Goal: Task Accomplishment & Management: Complete application form

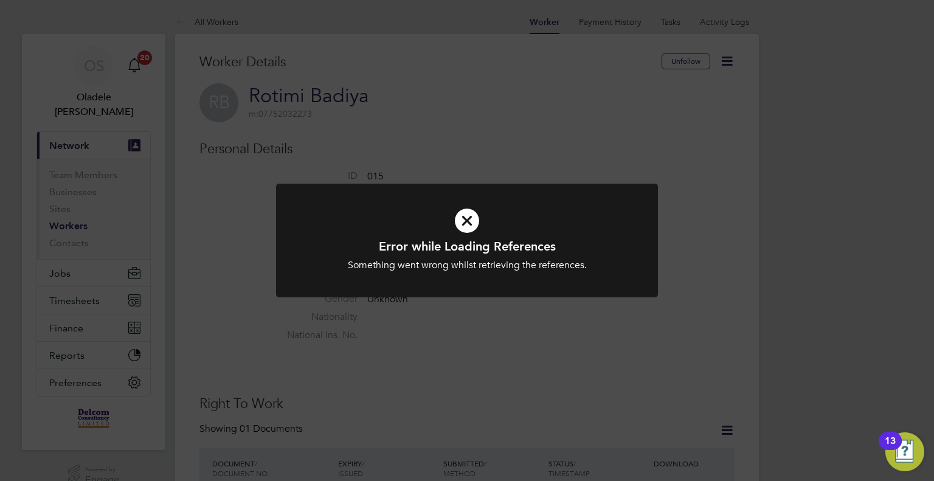
click at [460, 221] on icon at bounding box center [467, 220] width 316 height 47
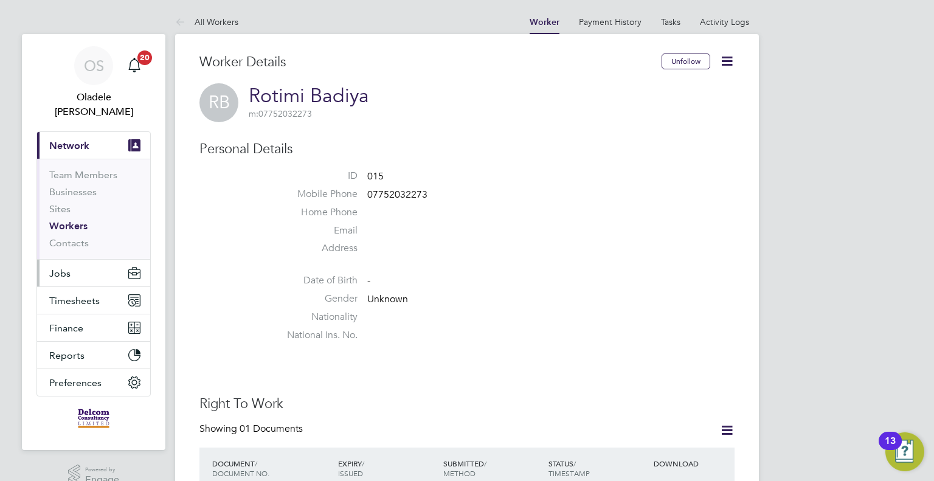
click at [67, 268] on span "Jobs" at bounding box center [59, 274] width 21 height 12
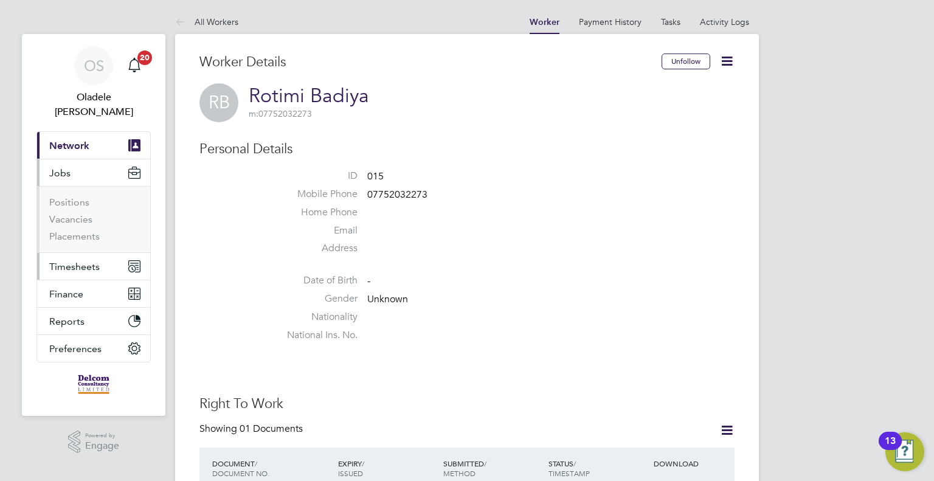
click at [67, 261] on span "Timesheets" at bounding box center [74, 267] width 50 height 12
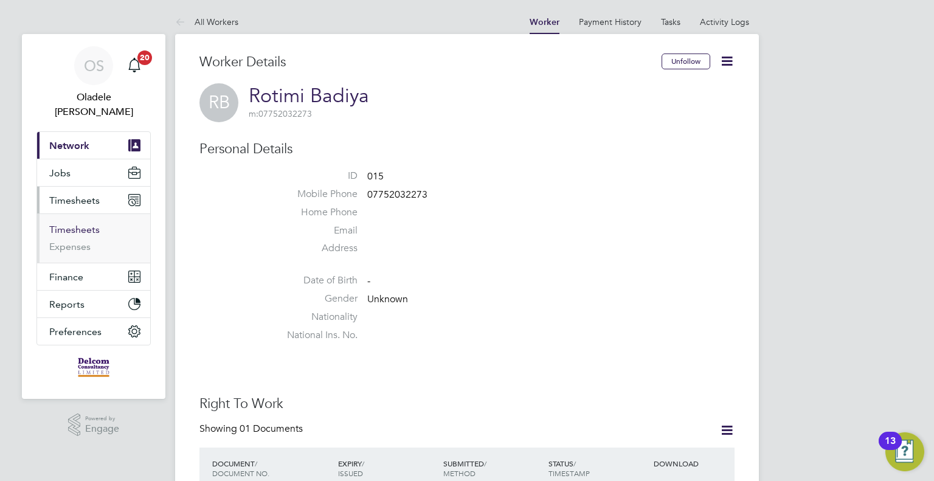
click at [67, 224] on link "Timesheets" at bounding box center [74, 230] width 50 height 12
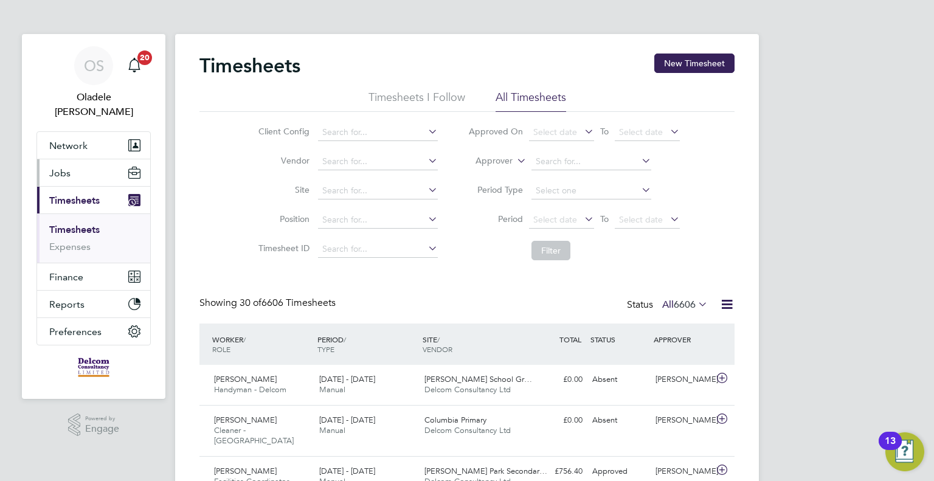
click at [61, 167] on span "Jobs" at bounding box center [59, 173] width 21 height 12
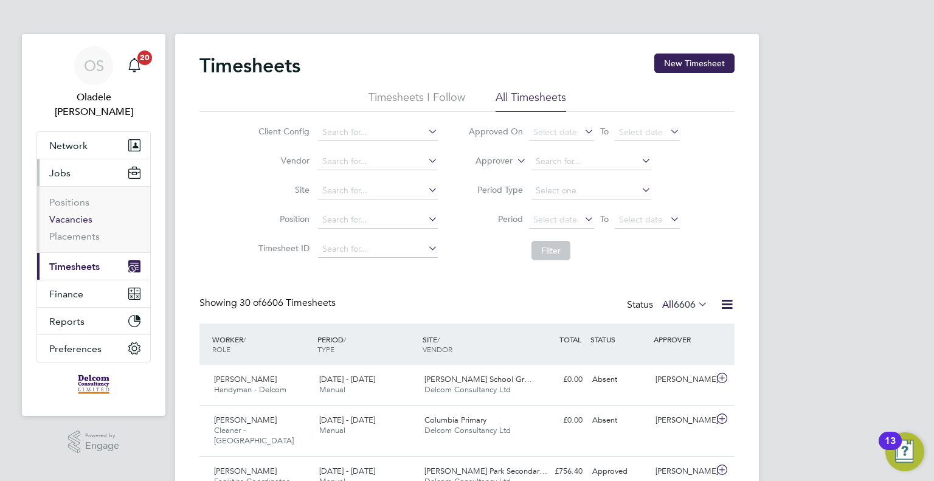
click at [58, 213] on link "Vacancies" at bounding box center [70, 219] width 43 height 12
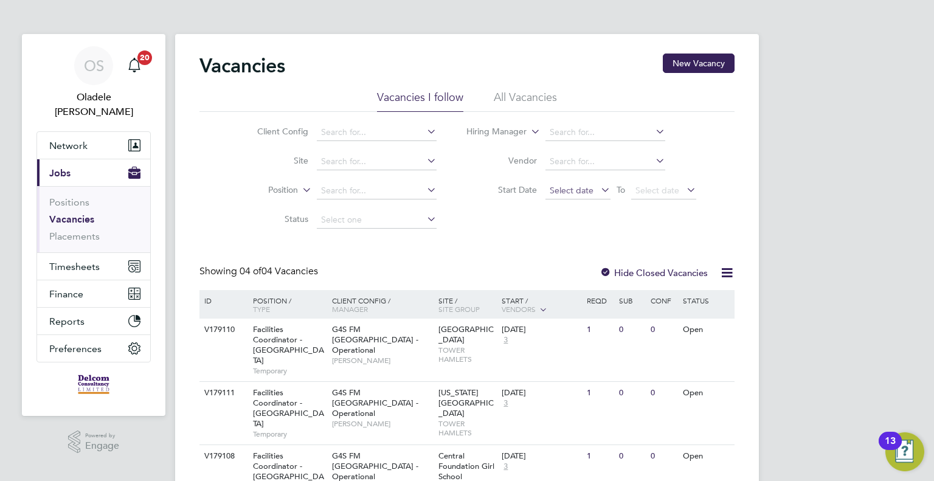
click at [550, 188] on span "Select date" at bounding box center [572, 190] width 44 height 11
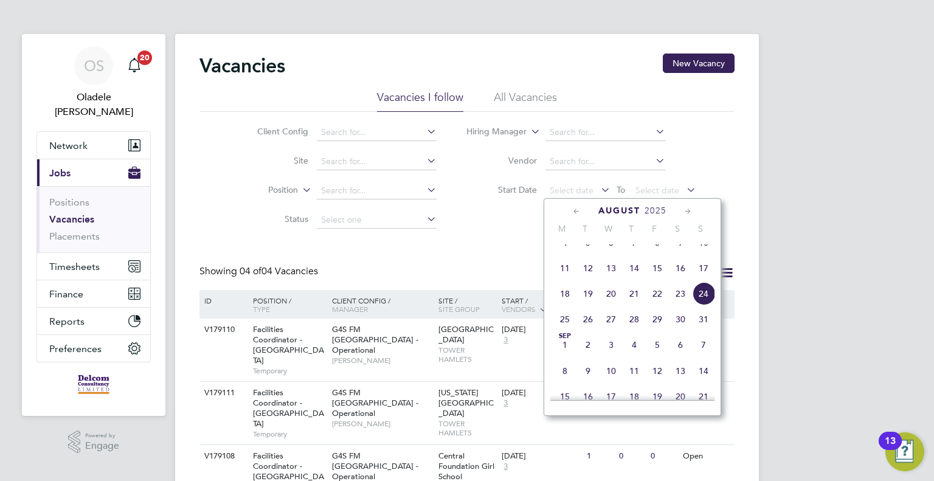
click at [567, 305] on span "18" at bounding box center [564, 293] width 23 height 23
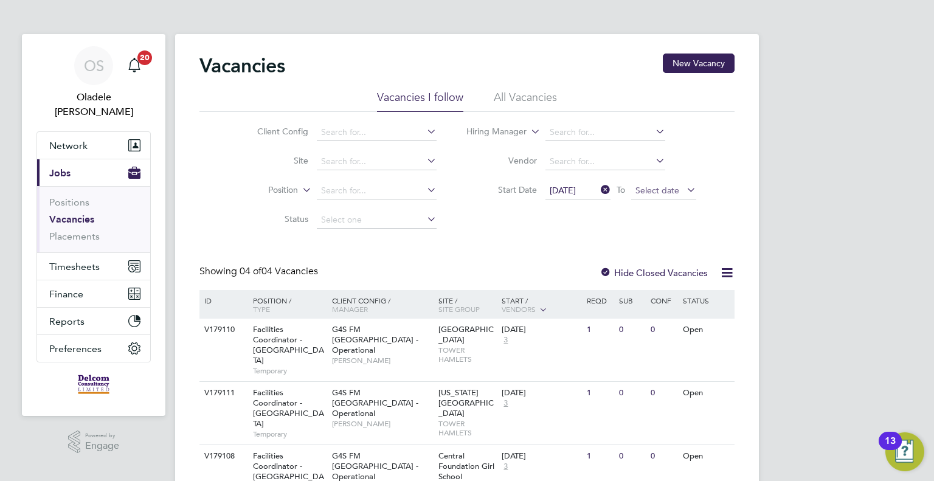
click at [663, 189] on span "Select date" at bounding box center [657, 190] width 44 height 11
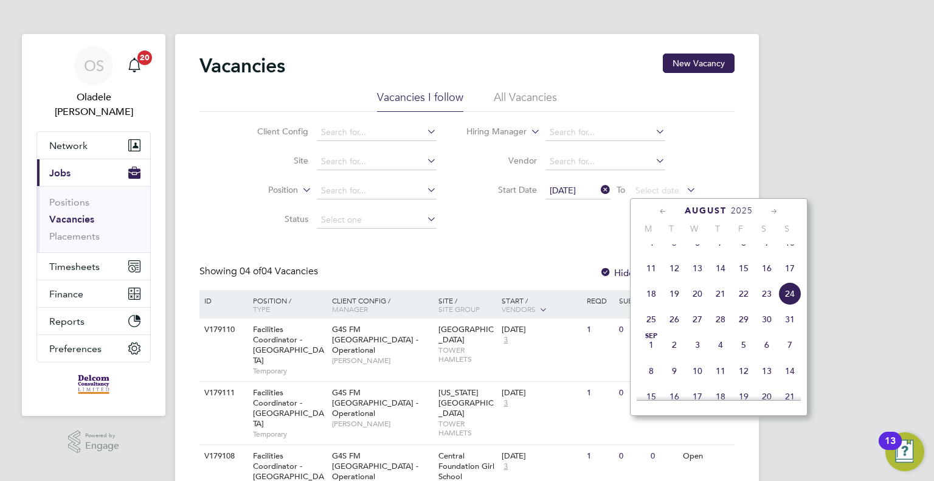
click at [789, 301] on span "24" at bounding box center [789, 293] width 23 height 23
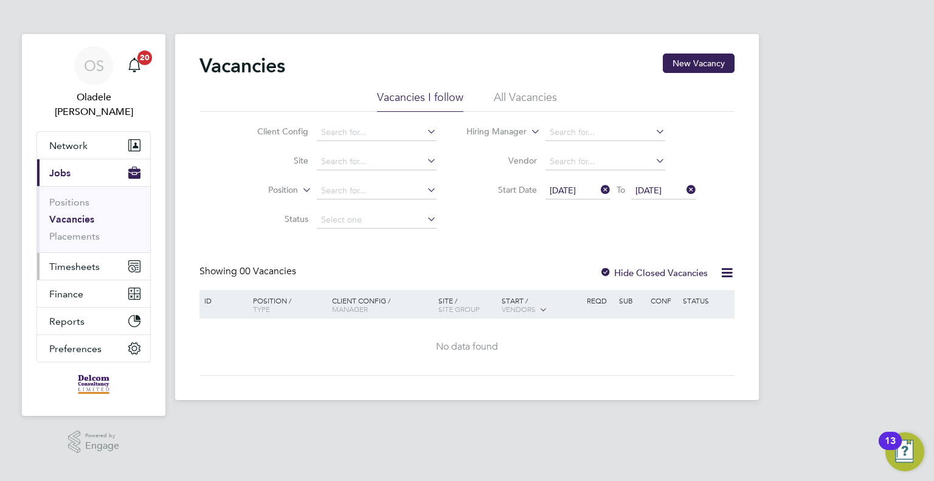
click at [78, 261] on span "Timesheets" at bounding box center [74, 267] width 50 height 12
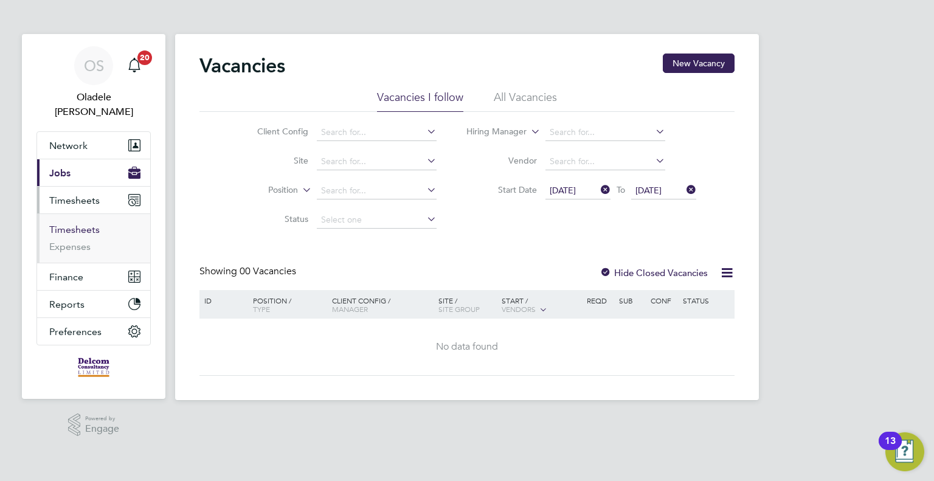
click at [66, 224] on link "Timesheets" at bounding box center [74, 230] width 50 height 12
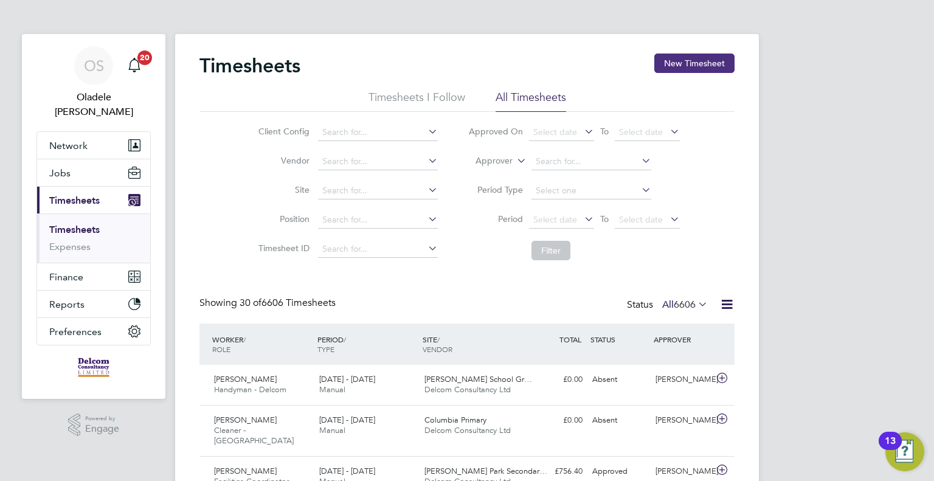
click at [694, 62] on button "New Timesheet" at bounding box center [694, 63] width 80 height 19
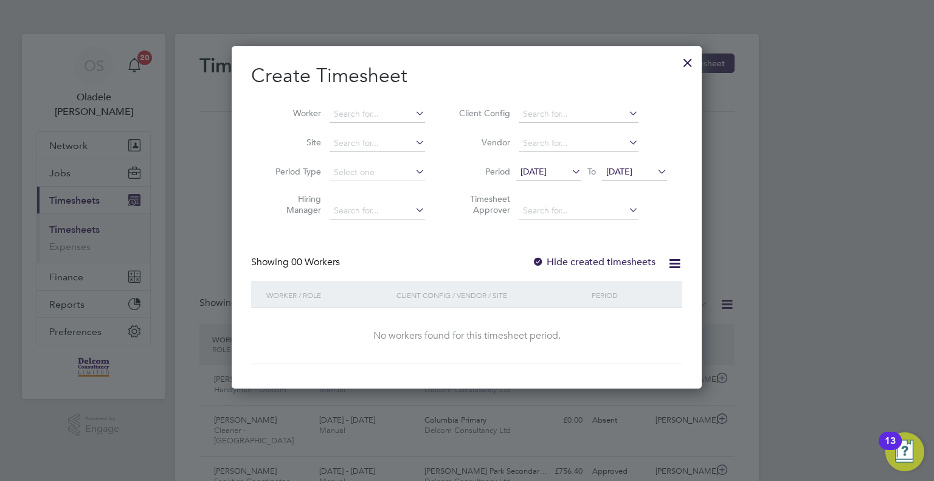
click at [547, 173] on span "[DATE]" at bounding box center [533, 171] width 26 height 11
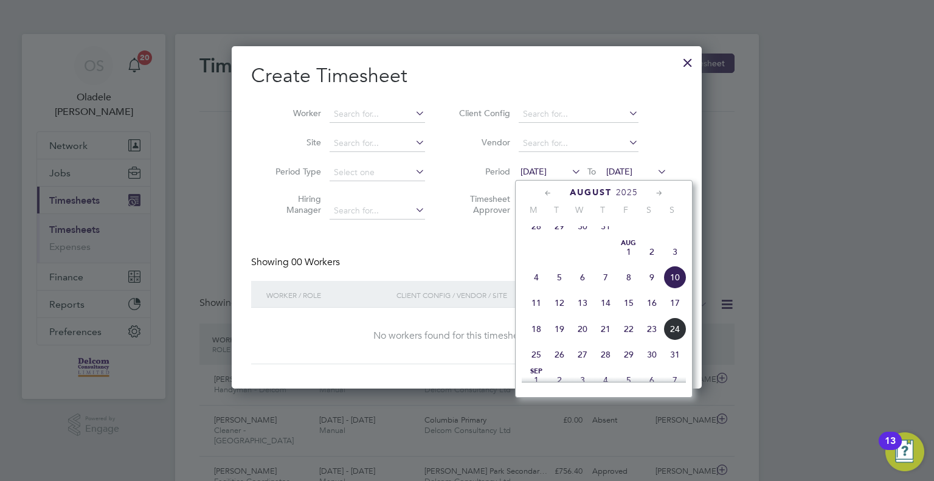
click at [535, 341] on span "18" at bounding box center [536, 328] width 23 height 23
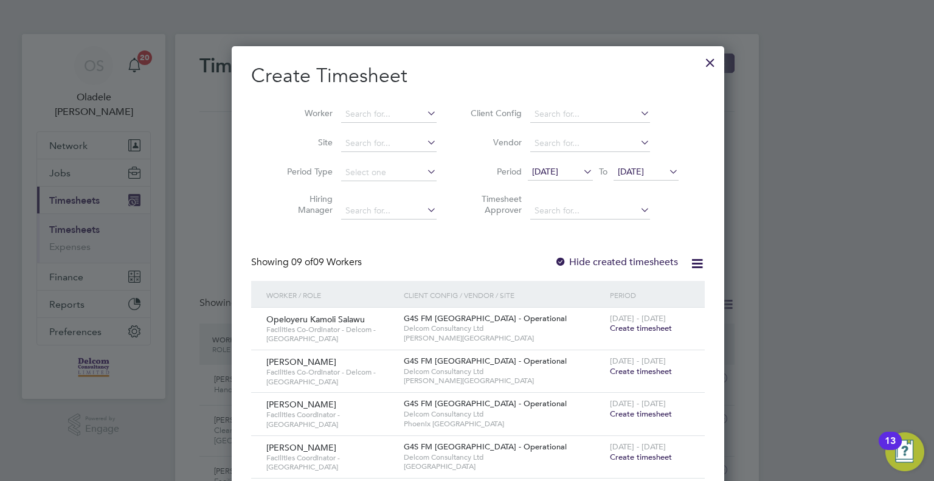
click at [638, 171] on span "[DATE]" at bounding box center [631, 171] width 26 height 11
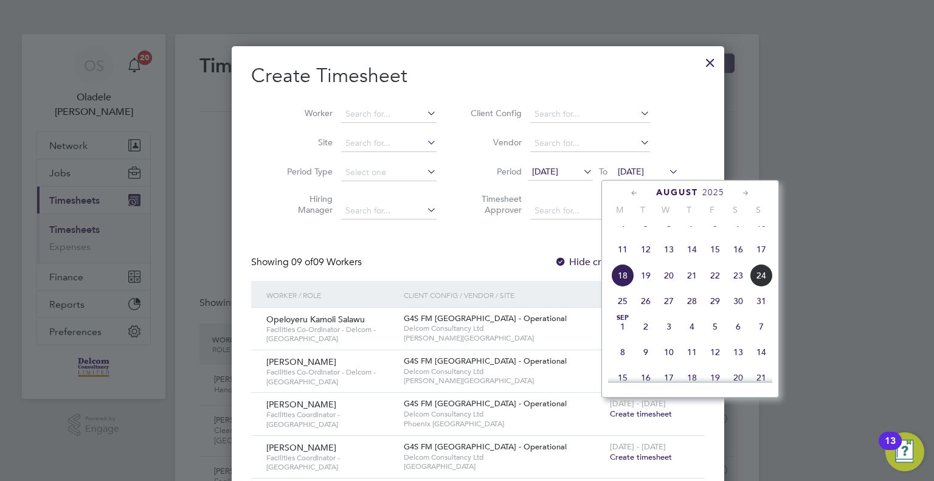
click at [757, 285] on span "24" at bounding box center [761, 275] width 23 height 23
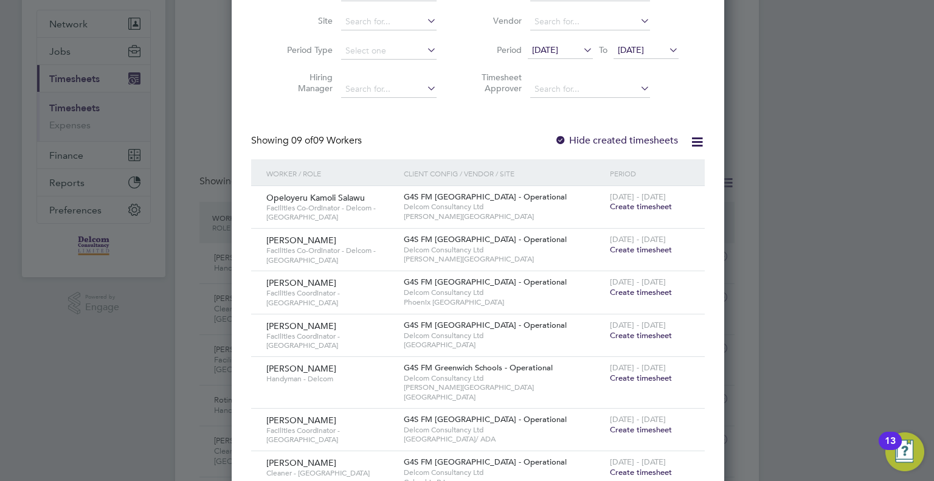
click at [615, 207] on span "Create timesheet" at bounding box center [641, 206] width 62 height 10
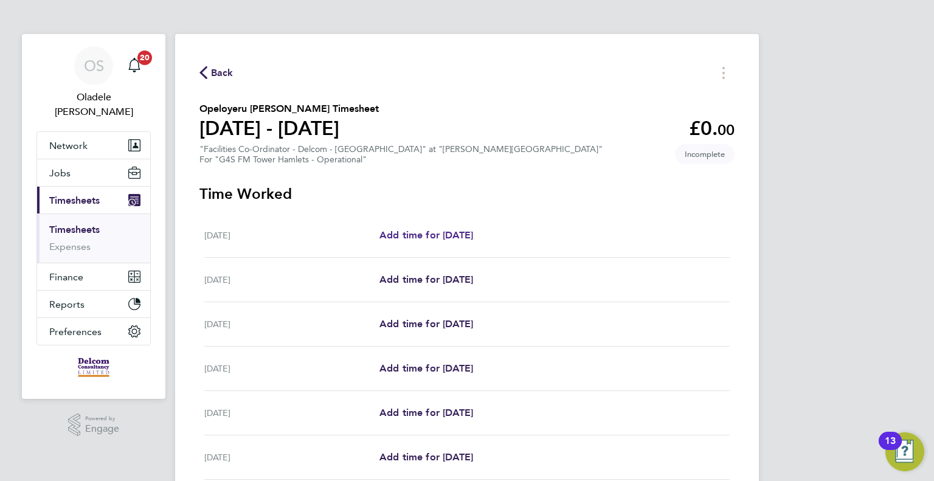
click at [426, 233] on span "Add time for [DATE]" at bounding box center [426, 235] width 94 height 12
select select "60"
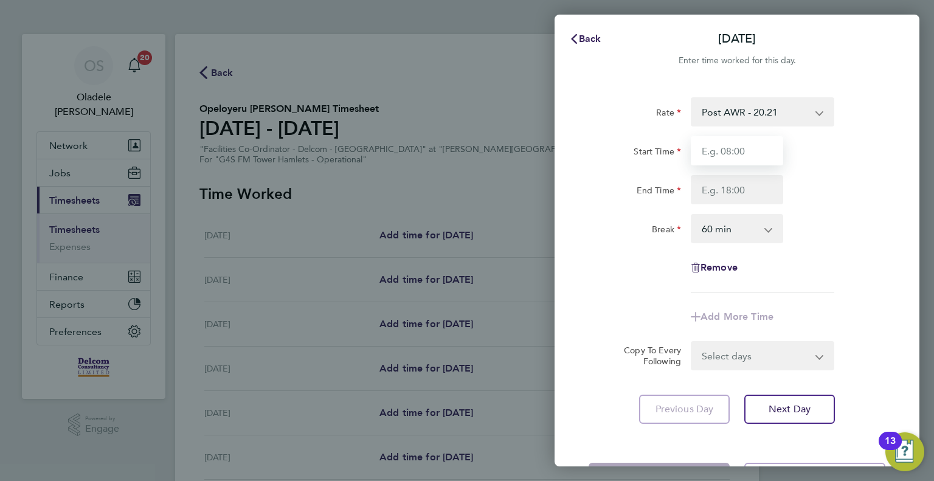
click at [720, 148] on input "Start Time" at bounding box center [737, 150] width 92 height 29
type input "07:00"
click at [717, 185] on input "End Time" at bounding box center [737, 189] width 92 height 29
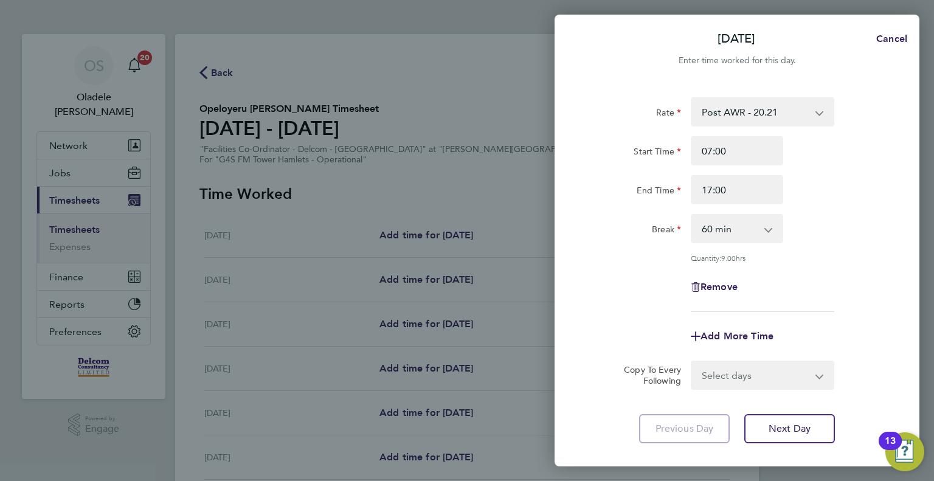
click at [818, 243] on div "Break 0 min 15 min 30 min 45 min 60 min 75 min 90 min" at bounding box center [737, 228] width 306 height 29
click at [727, 189] on input "17:00" at bounding box center [737, 189] width 92 height 29
type input "1"
type input "11:00"
click at [758, 234] on select "0 min 15 min 30 min 45 min 60 min 75 min 90 min" at bounding box center [729, 228] width 75 height 27
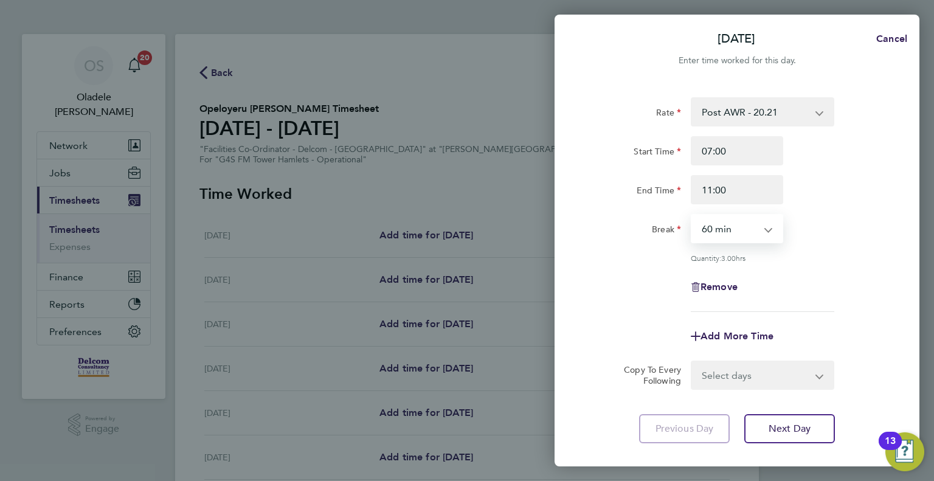
select select "0"
click at [692, 215] on select "0 min 15 min 30 min 45 min 60 min 75 min 90 min" at bounding box center [729, 228] width 75 height 27
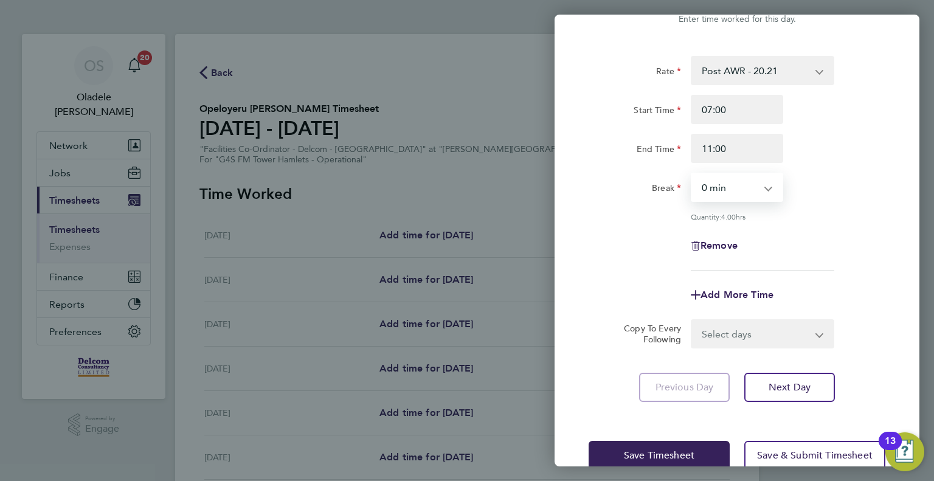
scroll to position [67, 0]
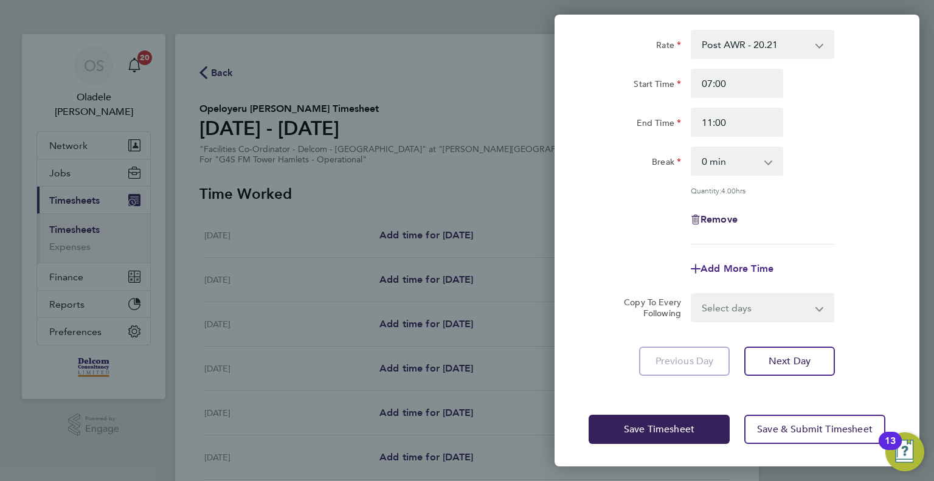
click at [718, 267] on span "Add More Time" at bounding box center [736, 269] width 73 height 12
select select "null"
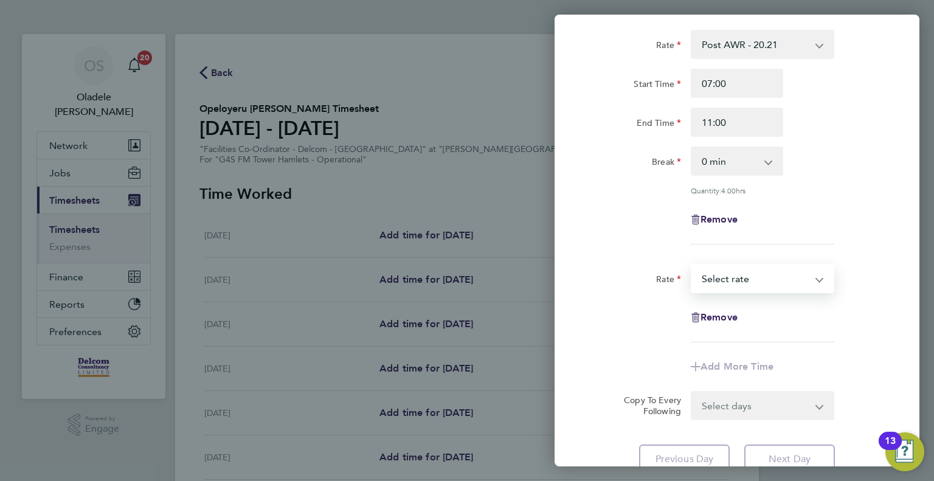
click at [717, 275] on select "Post AWR - 20.21 Select rate" at bounding box center [755, 278] width 126 height 27
select select "60"
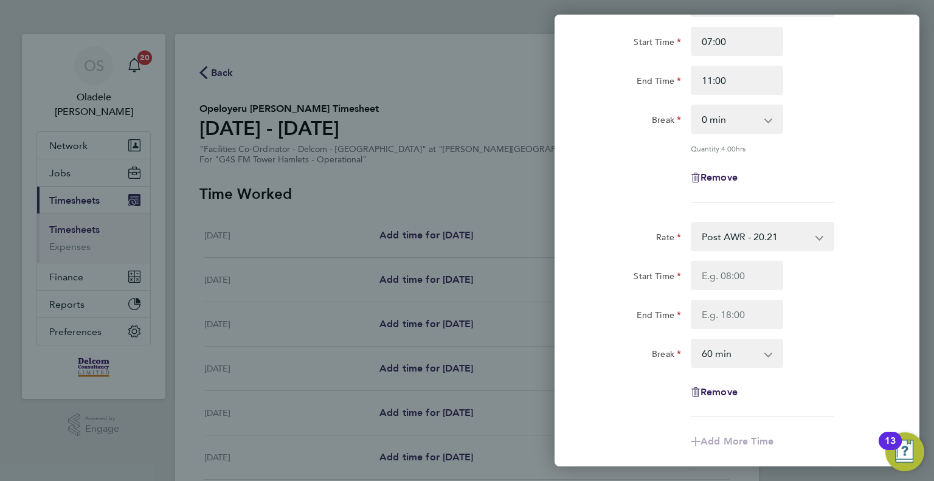
scroll to position [189, 0]
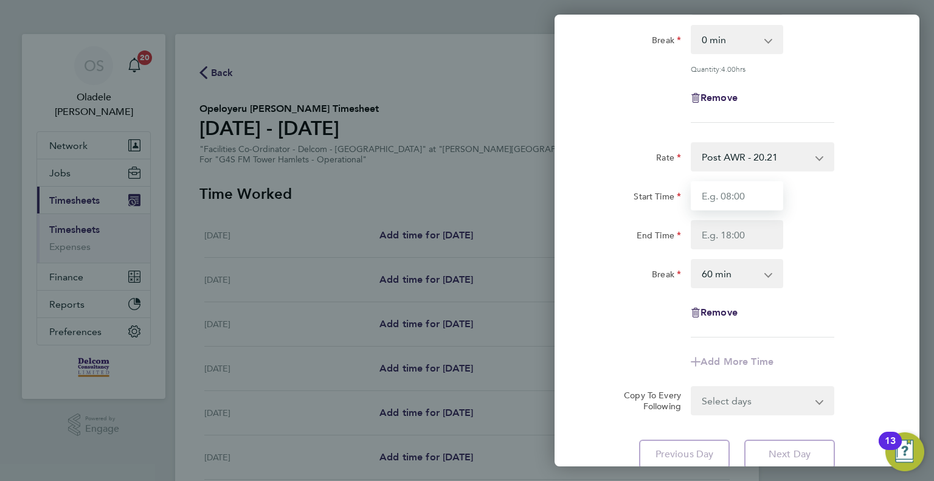
click at [713, 192] on input "Start Time" at bounding box center [737, 195] width 92 height 29
type input "13:00"
click at [741, 233] on input "End Time" at bounding box center [737, 234] width 92 height 29
type input "17:00"
click at [742, 275] on select "0 min 15 min 30 min 45 min 60 min 75 min 90 min" at bounding box center [729, 273] width 75 height 27
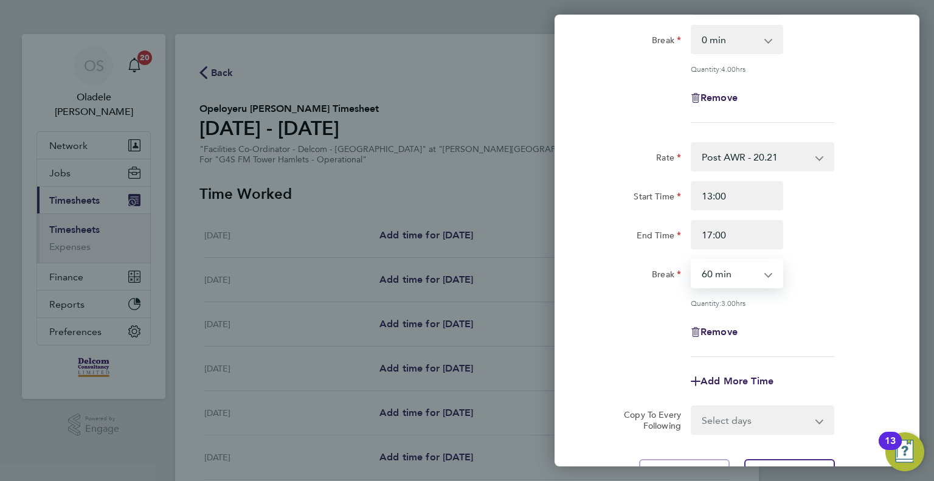
select select "0"
click at [692, 260] on select "0 min 15 min 30 min 45 min 60 min 75 min 90 min" at bounding box center [729, 273] width 75 height 27
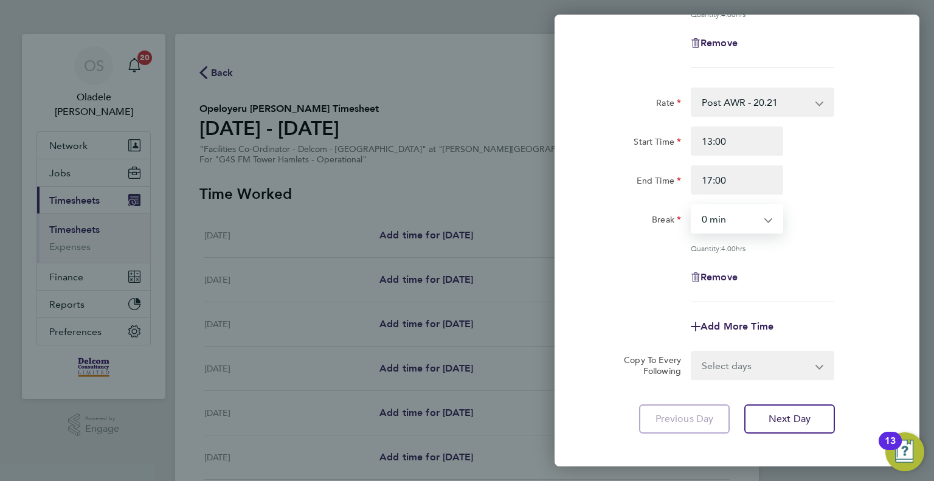
scroll to position [300, 0]
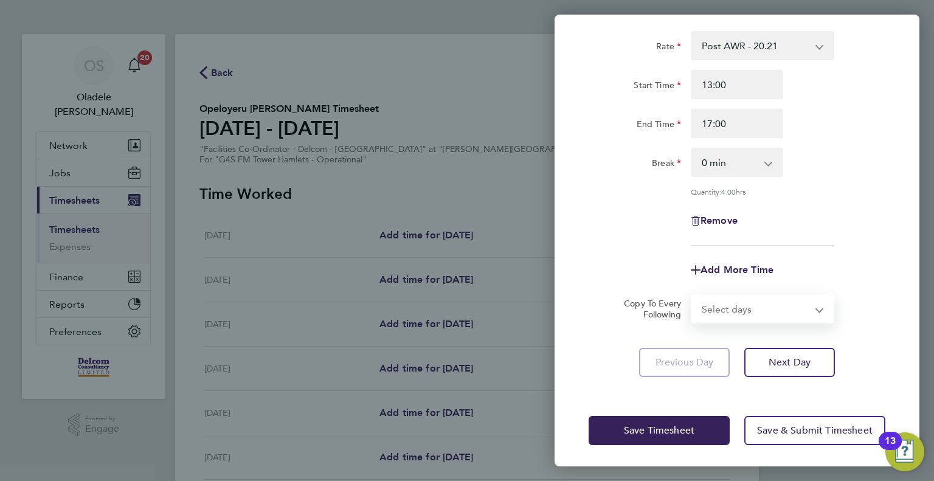
click at [727, 306] on select "Select days Day Weekday (Mon-Fri) Weekend (Sat-Sun) [DATE] [DATE] [DATE] [DATE]…" at bounding box center [756, 309] width 128 height 27
select select "DAY"
click at [692, 296] on select "Select days Day Weekday (Mon-Fri) Weekend (Sat-Sun) [DATE] [DATE] [DATE] [DATE]…" at bounding box center [756, 309] width 128 height 27
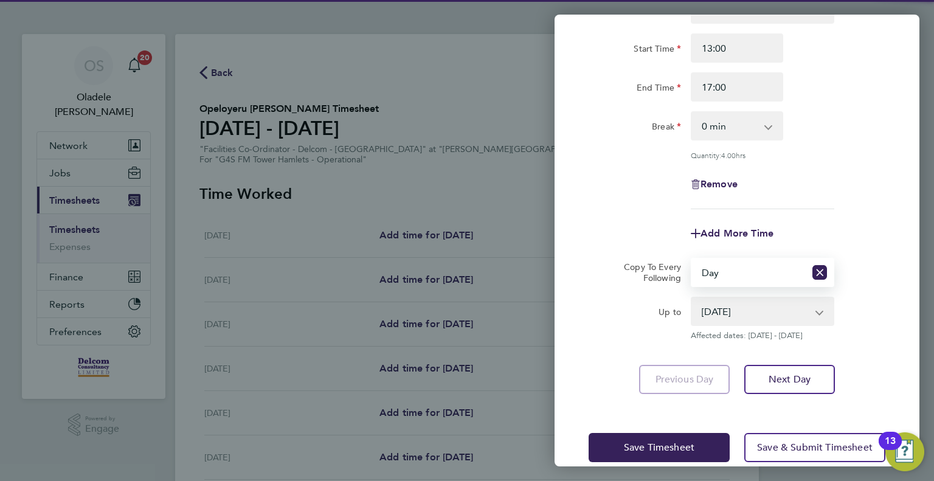
scroll to position [354, 0]
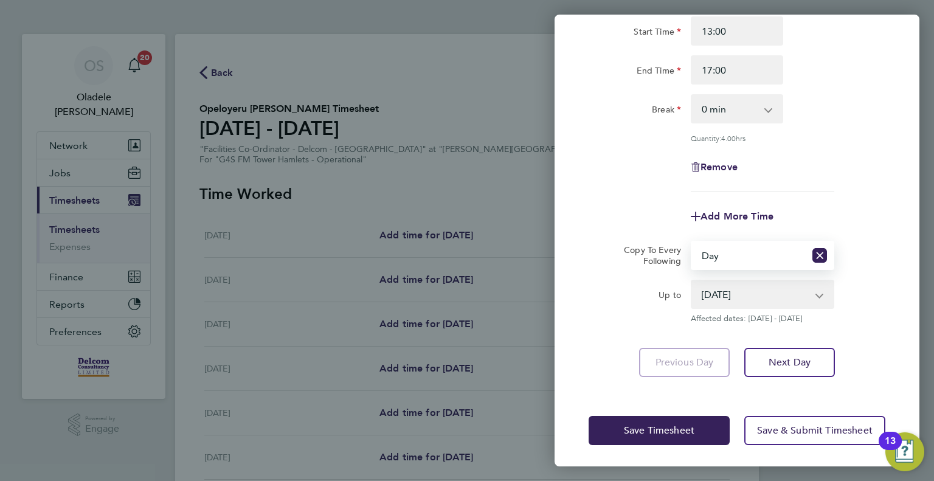
click at [752, 293] on select "[DATE] [DATE] [DATE] [DATE] [DATE] [DATE]" at bounding box center [755, 294] width 126 height 27
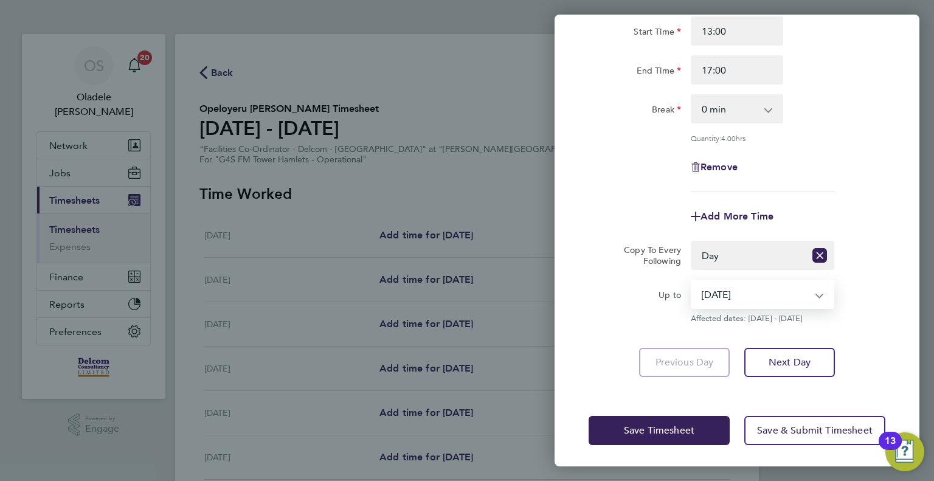
select select "[DATE]"
click at [692, 281] on select "[DATE] [DATE] [DATE] [DATE] [DATE] [DATE]" at bounding box center [755, 294] width 126 height 27
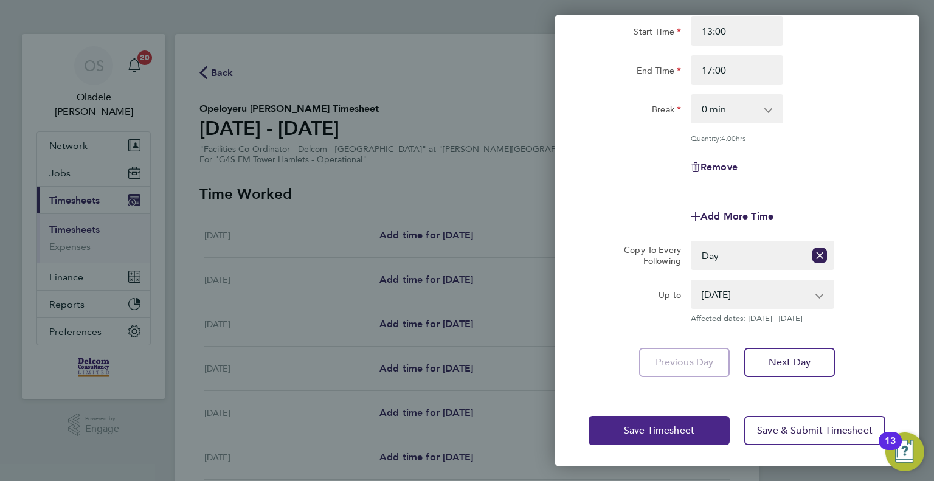
click at [644, 429] on span "Save Timesheet" at bounding box center [659, 430] width 71 height 12
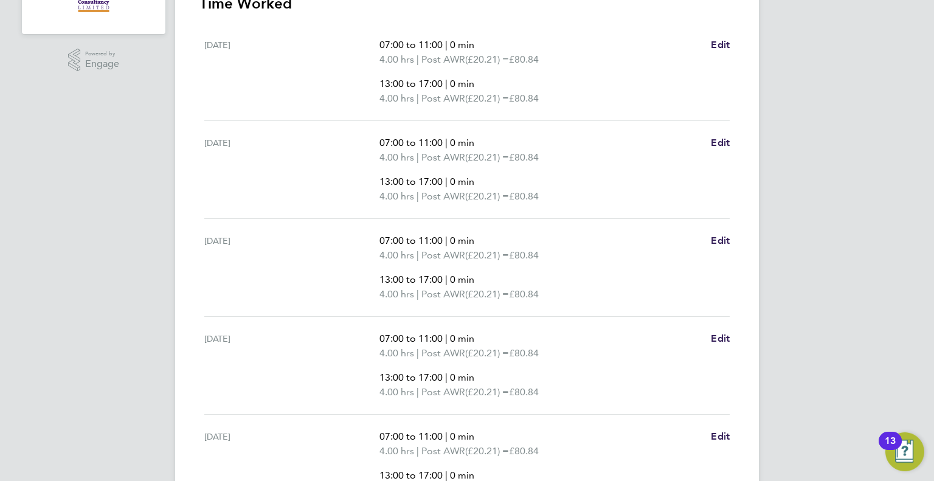
scroll to position [590, 0]
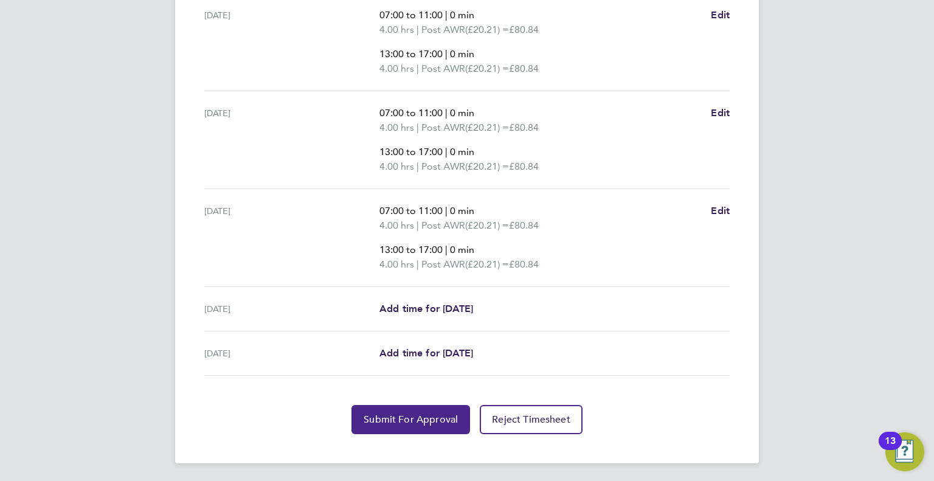
click at [393, 413] on span "Submit For Approval" at bounding box center [411, 419] width 94 height 12
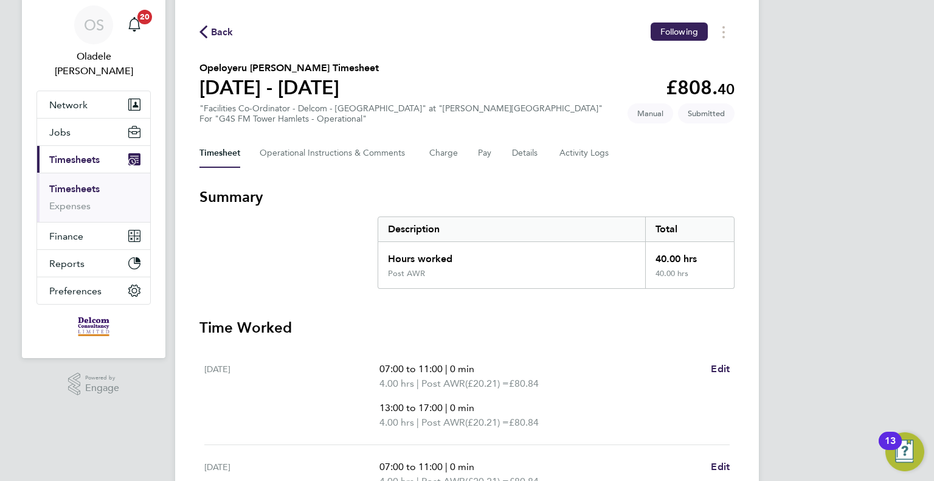
scroll to position [0, 0]
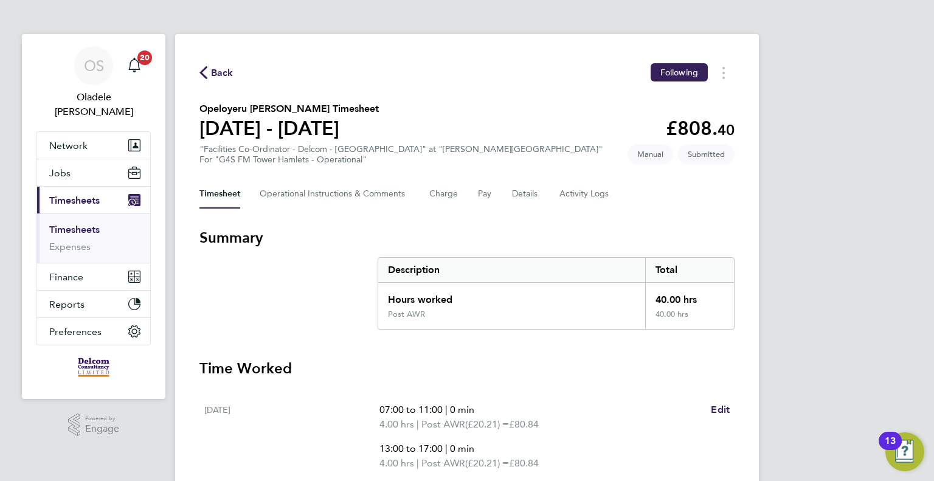
click at [226, 72] on span "Back" at bounding box center [222, 73] width 22 height 15
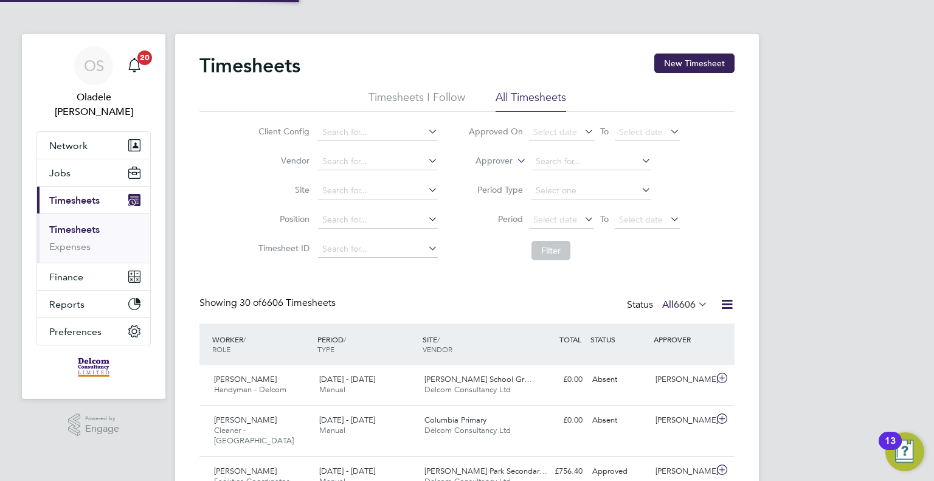
scroll to position [41, 106]
click at [705, 63] on button "New Timesheet" at bounding box center [694, 63] width 80 height 19
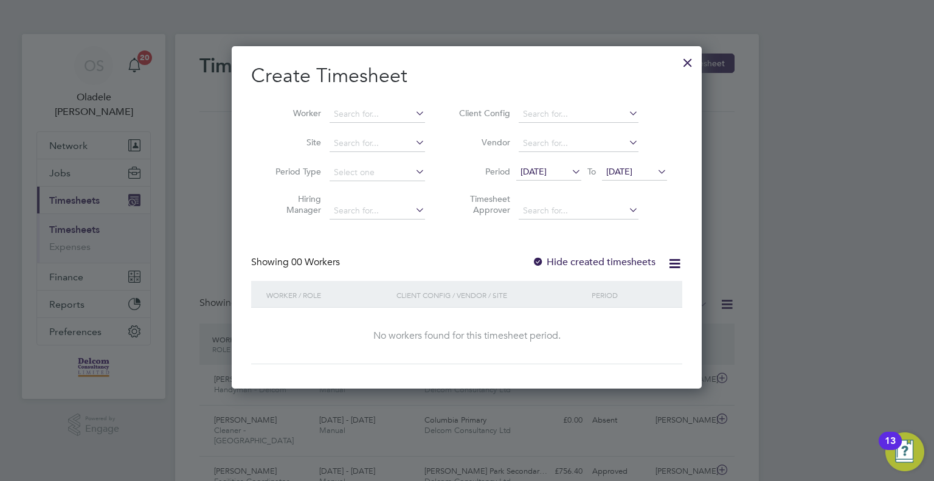
click at [547, 173] on span "[DATE]" at bounding box center [533, 171] width 26 height 11
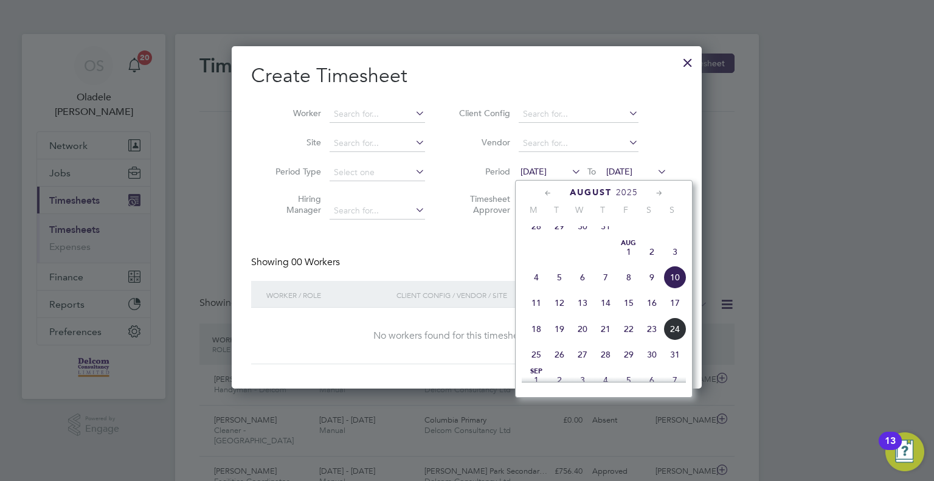
click at [535, 340] on span "18" at bounding box center [536, 328] width 23 height 23
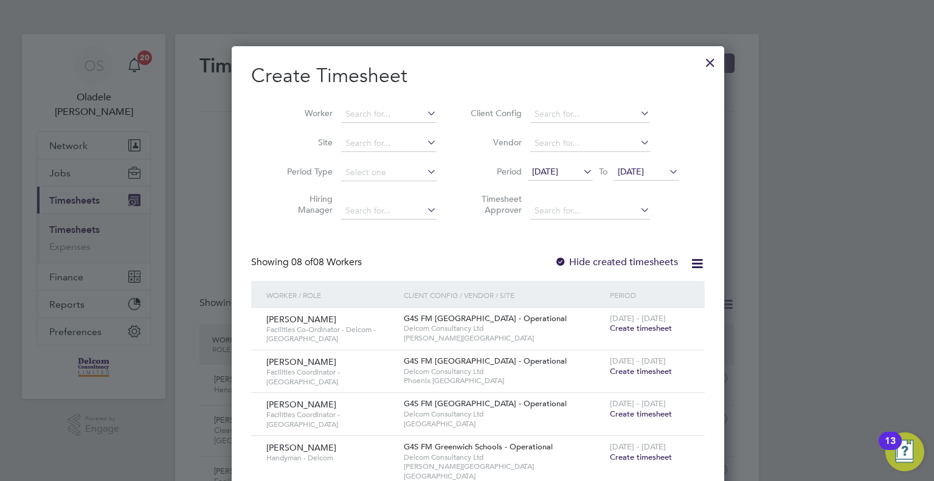
click at [644, 173] on span "[DATE]" at bounding box center [631, 171] width 26 height 11
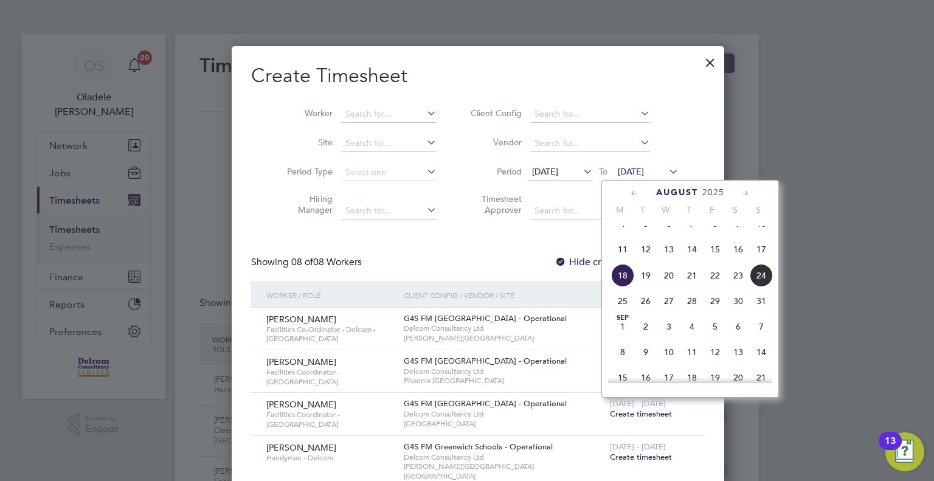
click at [758, 287] on span "24" at bounding box center [761, 275] width 23 height 23
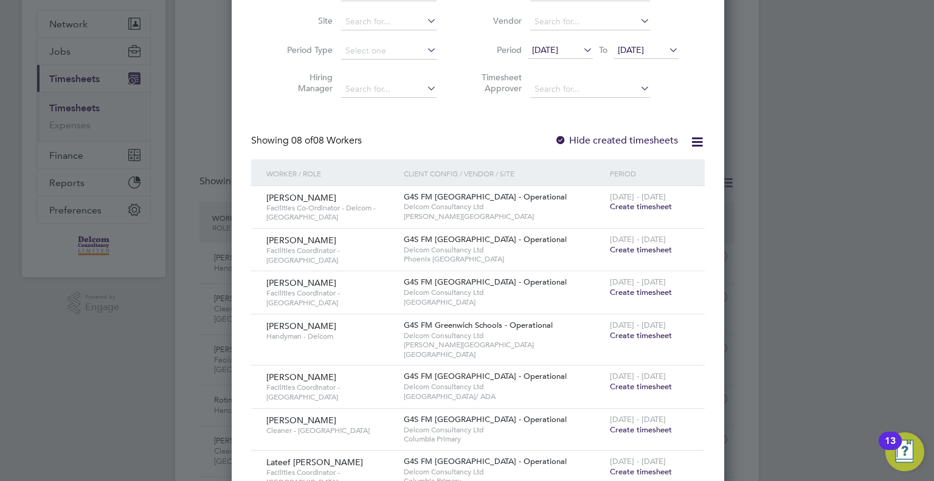
drag, startPoint x: 638, startPoint y: 203, endPoint x: 677, endPoint y: 390, distance: 190.7
click at [638, 203] on span "Create timesheet" at bounding box center [641, 206] width 62 height 10
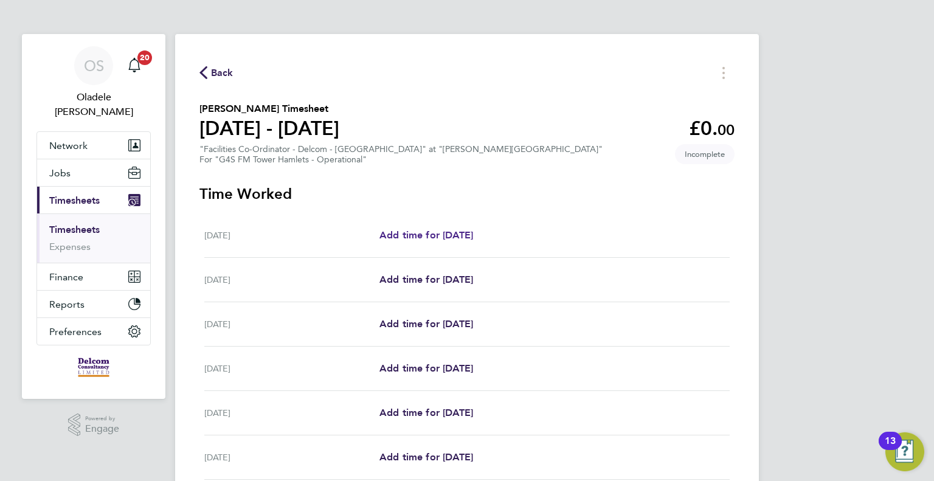
click at [426, 233] on span "Add time for [DATE]" at bounding box center [426, 235] width 94 height 12
select select "60"
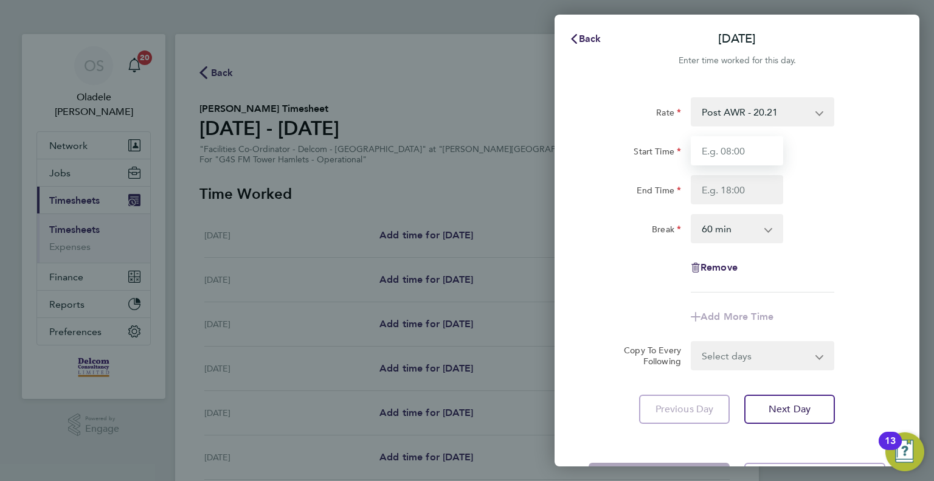
click at [711, 151] on input "Start Time" at bounding box center [737, 150] width 92 height 29
type input "08:00"
click at [703, 191] on input "End Time" at bounding box center [737, 189] width 92 height 29
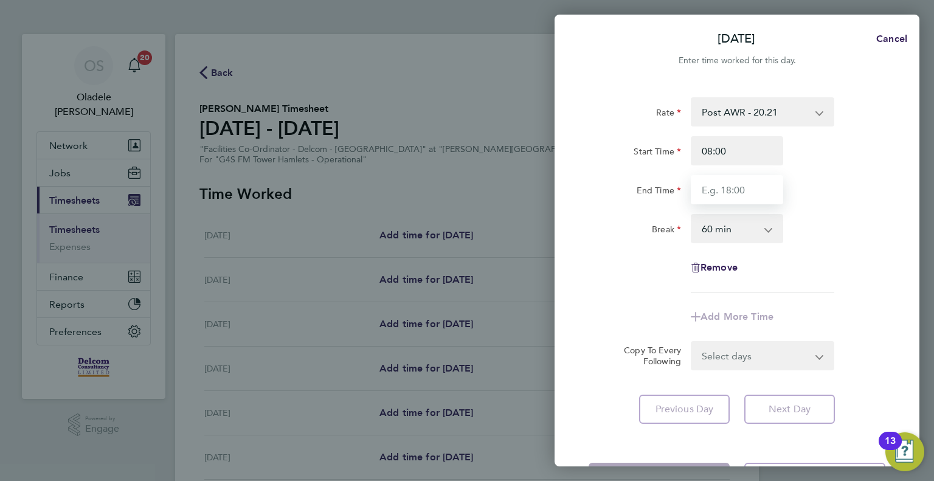
type input "17:00"
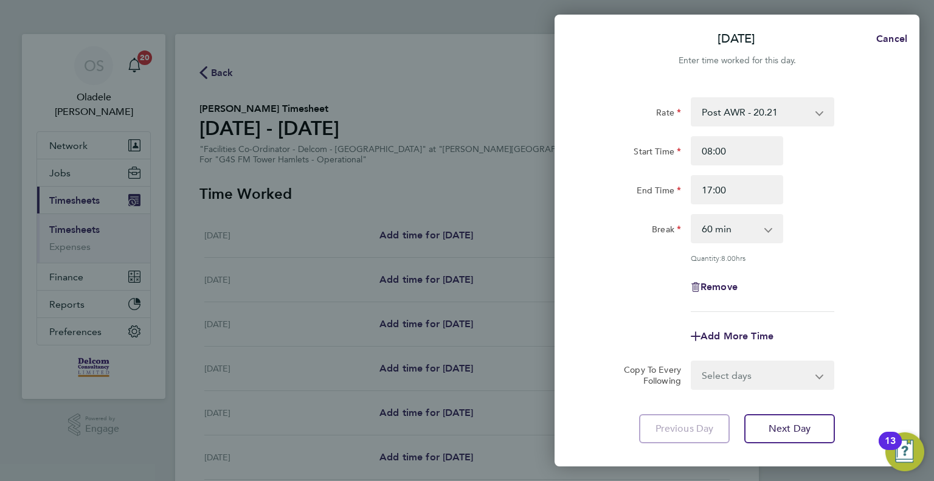
click at [780, 271] on div "Rate Post AWR - 20.21 Start Time 08:00 End Time 17:00 Break 0 min 15 min 30 min…" at bounding box center [737, 204] width 297 height 215
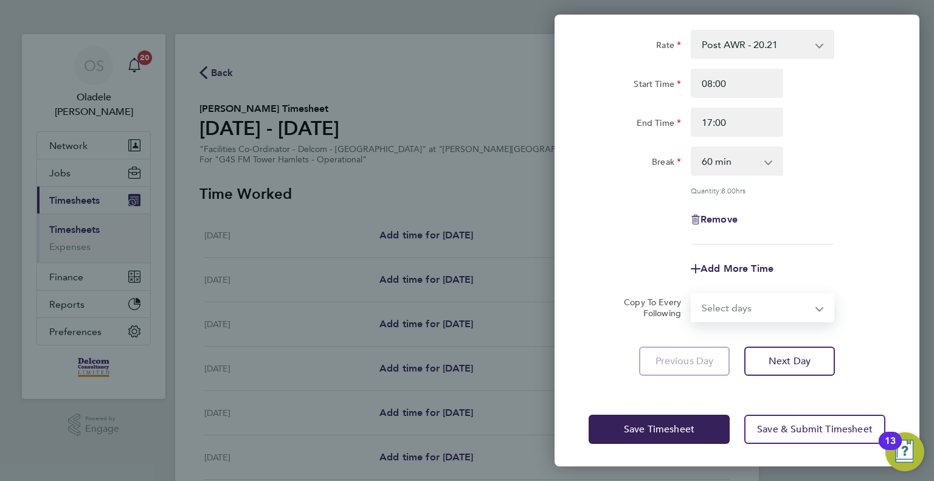
click at [729, 310] on select "Select days Day Weekday (Mon-Fri) Weekend (Sat-Sun) [DATE] [DATE] [DATE] [DATE]…" at bounding box center [756, 307] width 128 height 27
select select "DAY"
click at [692, 294] on select "Select days Day Weekday (Mon-Fri) Weekend (Sat-Sun) [DATE] [DATE] [DATE] [DATE]…" at bounding box center [756, 307] width 128 height 27
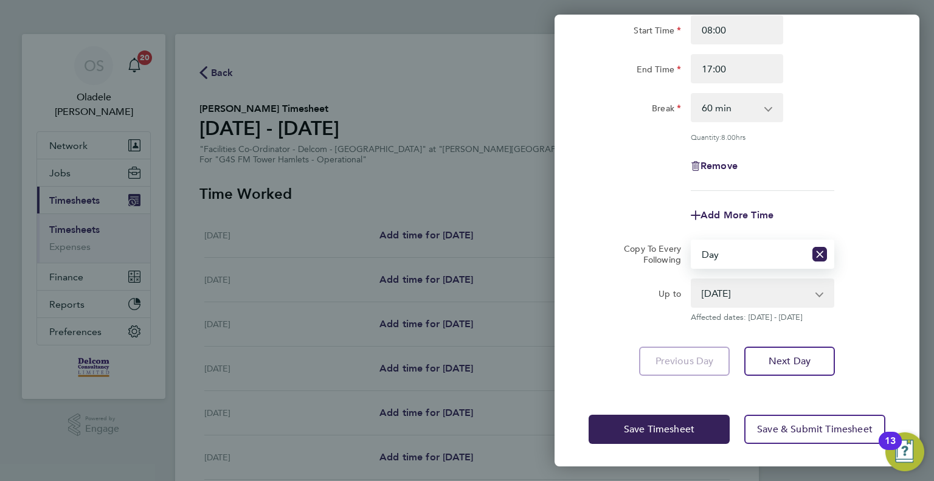
click at [736, 297] on select "[DATE] [DATE] [DATE] [DATE] [DATE] [DATE]" at bounding box center [755, 293] width 126 height 27
select select "[DATE]"
click at [692, 280] on select "[DATE] [DATE] [DATE] [DATE] [DATE] [DATE]" at bounding box center [755, 293] width 126 height 27
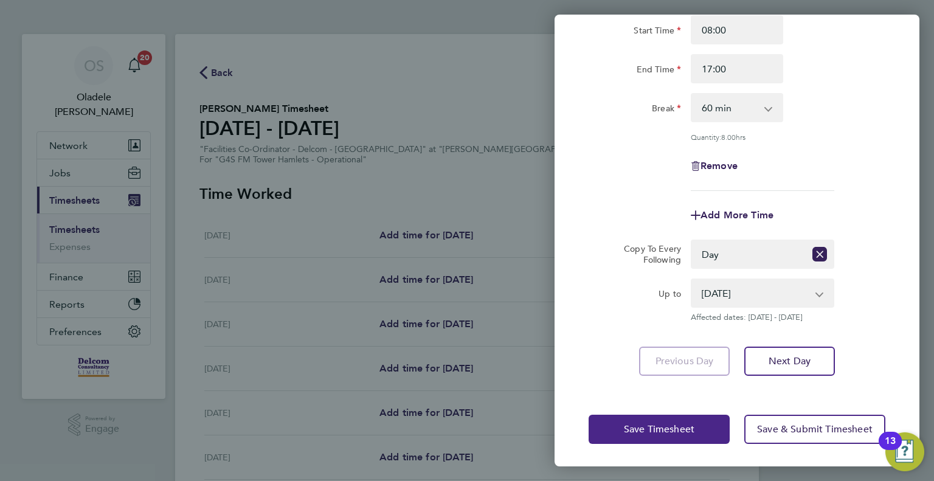
click at [651, 423] on span "Save Timesheet" at bounding box center [659, 429] width 71 height 12
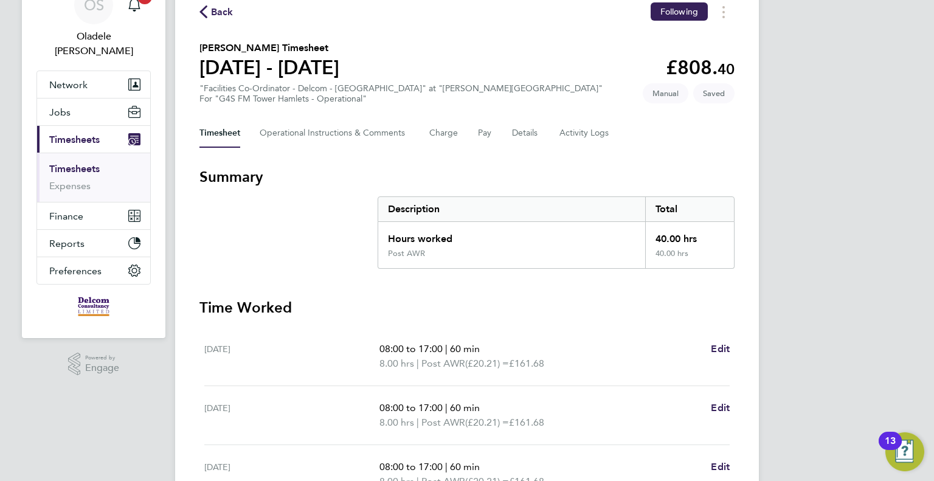
scroll to position [61, 0]
drag, startPoint x: 210, startPoint y: 7, endPoint x: 215, endPoint y: 11, distance: 6.5
click at [210, 6] on span "Back" at bounding box center [216, 11] width 34 height 12
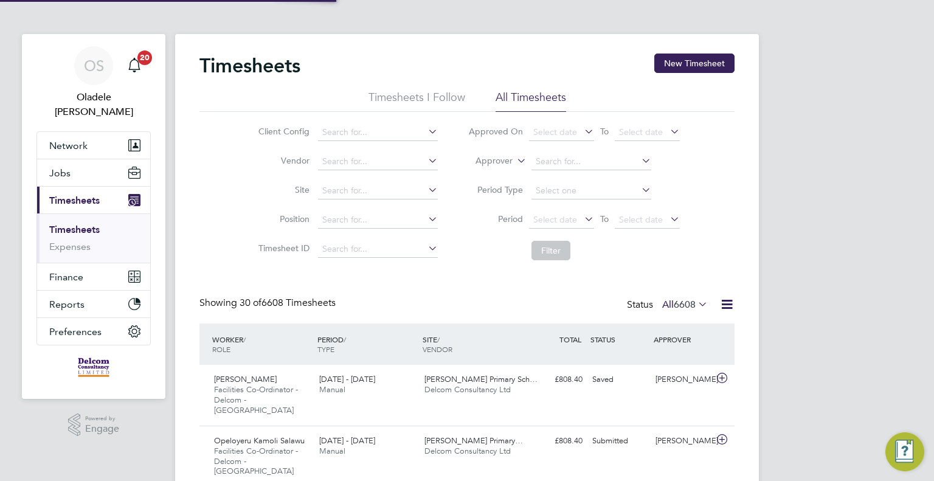
scroll to position [5, 6]
click at [603, 379] on div "Saved" at bounding box center [618, 380] width 63 height 20
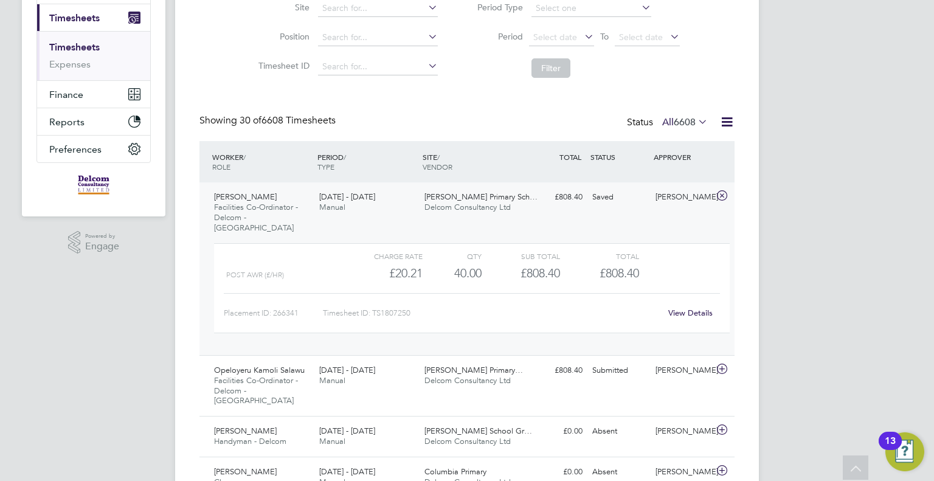
click at [679, 308] on link "View Details" at bounding box center [690, 313] width 44 height 10
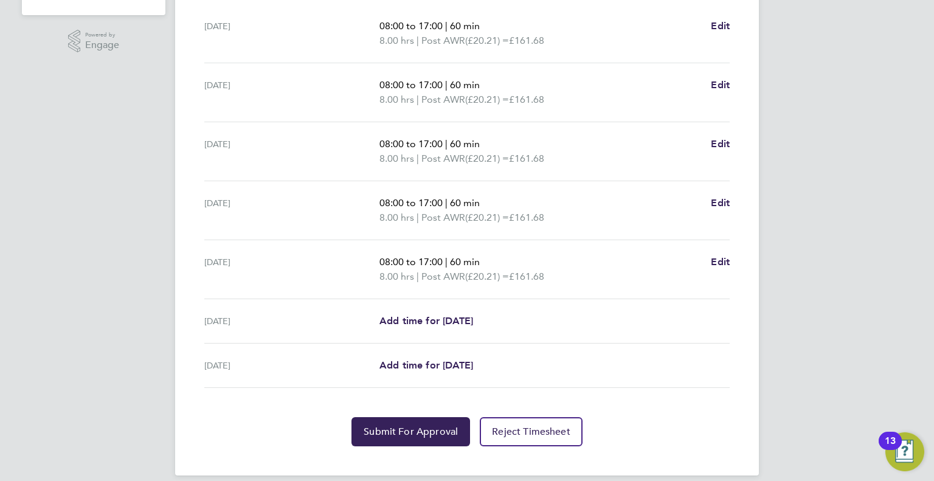
scroll to position [396, 0]
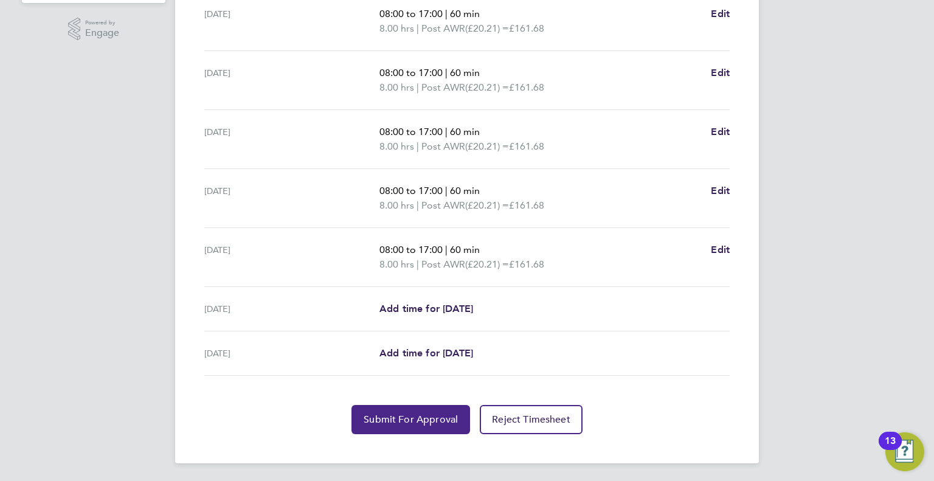
click at [381, 413] on span "Submit For Approval" at bounding box center [411, 419] width 94 height 12
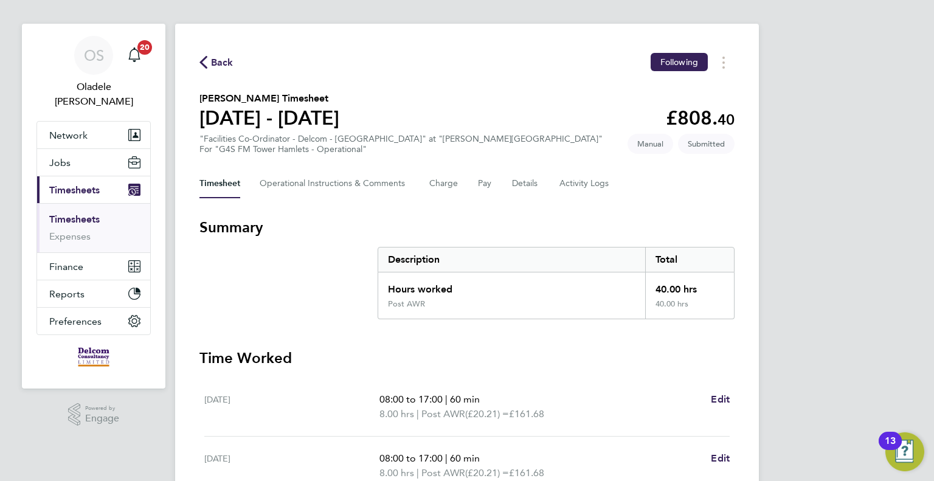
scroll to position [0, 0]
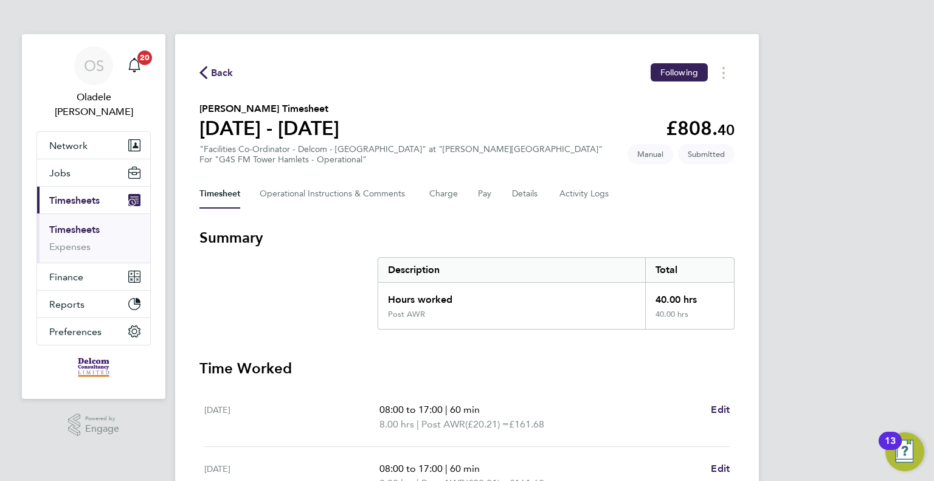
click at [231, 72] on span "Back" at bounding box center [222, 73] width 22 height 15
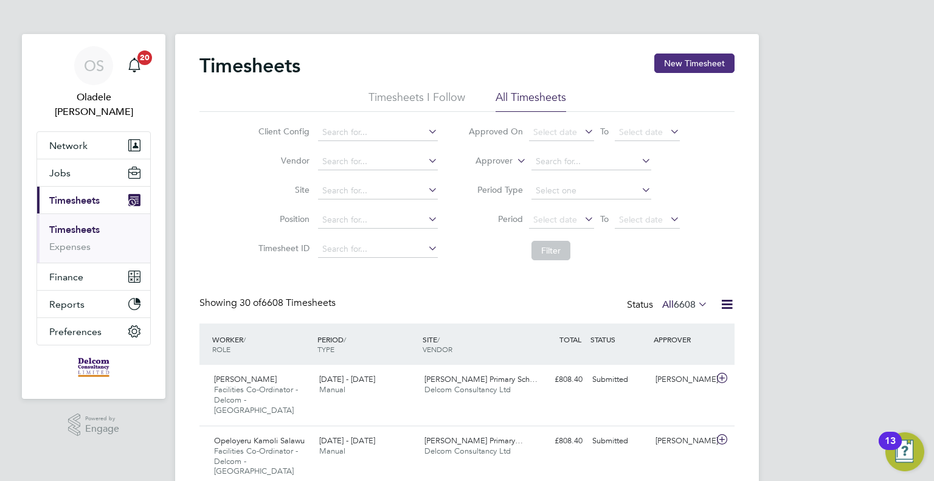
click at [693, 66] on button "New Timesheet" at bounding box center [694, 63] width 80 height 19
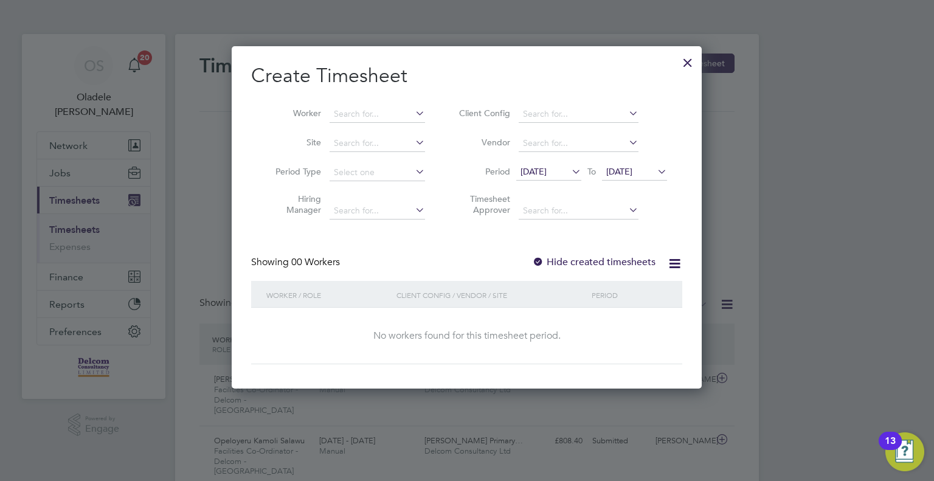
click at [547, 171] on span "[DATE]" at bounding box center [533, 171] width 26 height 11
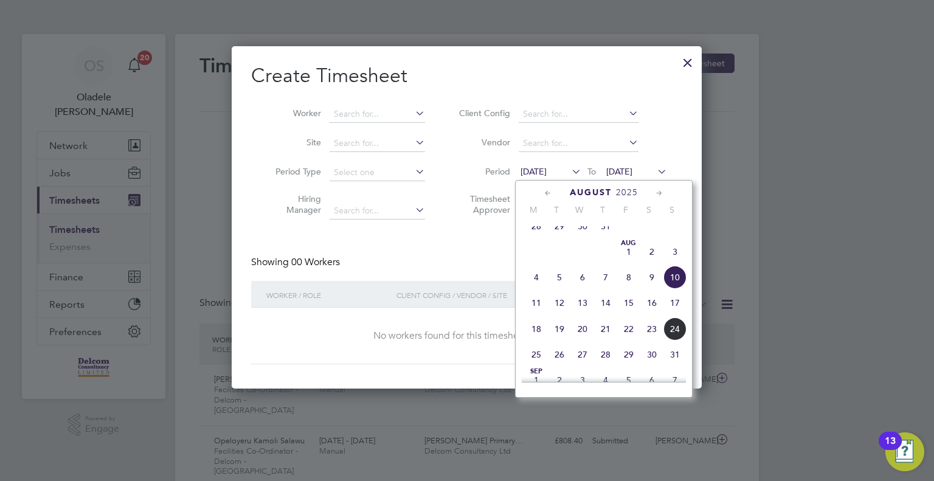
click at [537, 337] on span "18" at bounding box center [536, 328] width 23 height 23
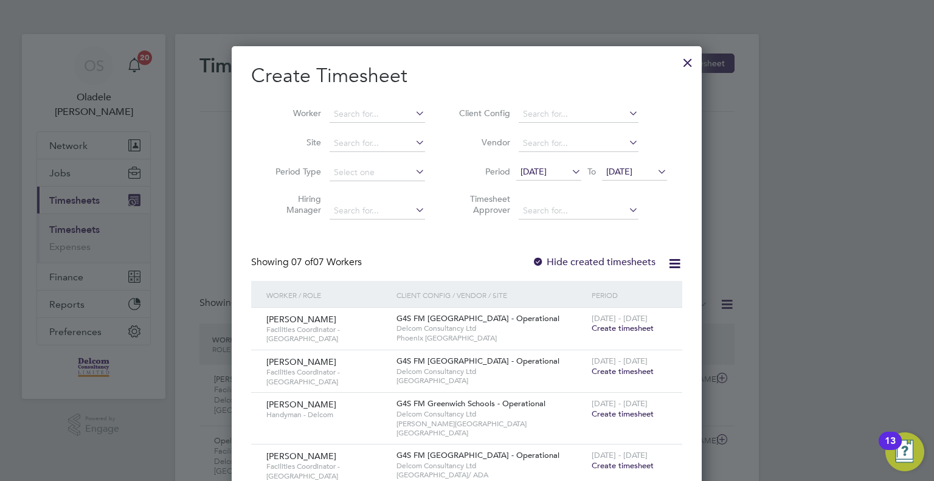
click at [650, 165] on span "[DATE]" at bounding box center [634, 172] width 65 height 16
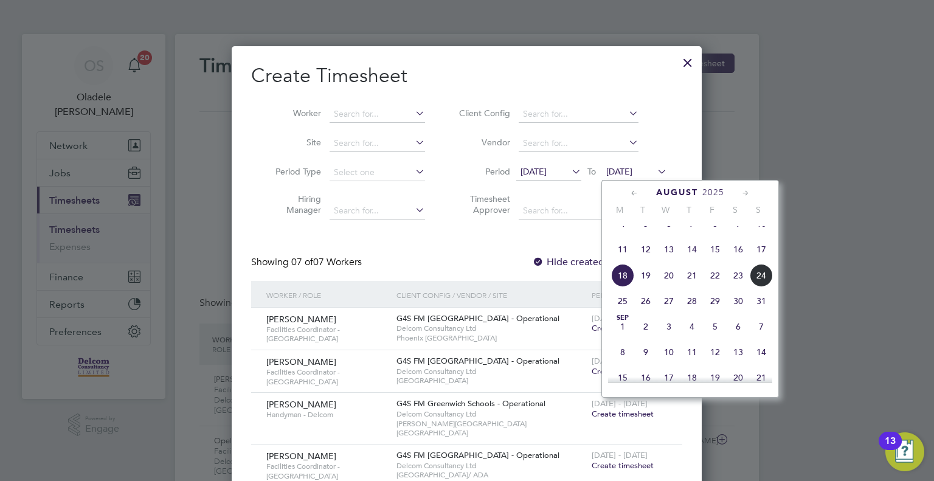
click at [764, 287] on span "24" at bounding box center [761, 275] width 23 height 23
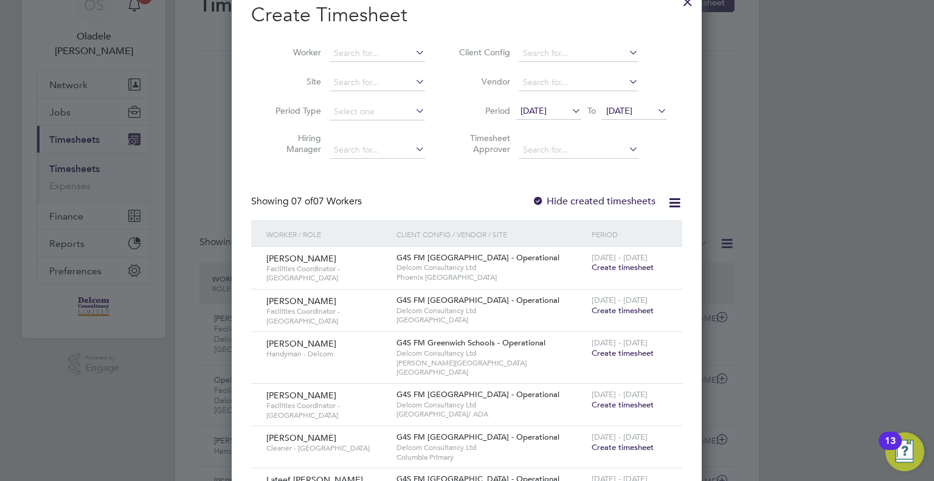
click at [614, 268] on span "Create timesheet" at bounding box center [623, 267] width 62 height 10
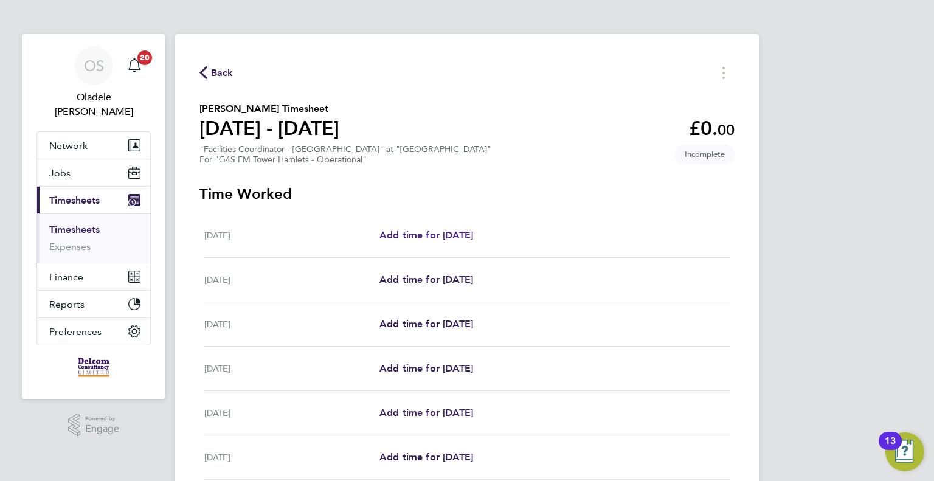
click at [437, 234] on span "Add time for [DATE]" at bounding box center [426, 235] width 94 height 12
select select "60"
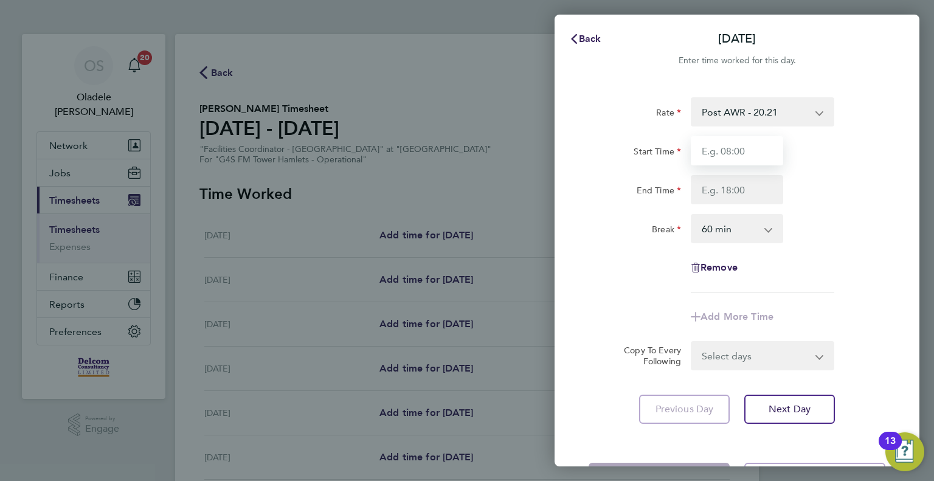
click at [716, 157] on input "Start Time" at bounding box center [737, 150] width 92 height 29
type input "07:00"
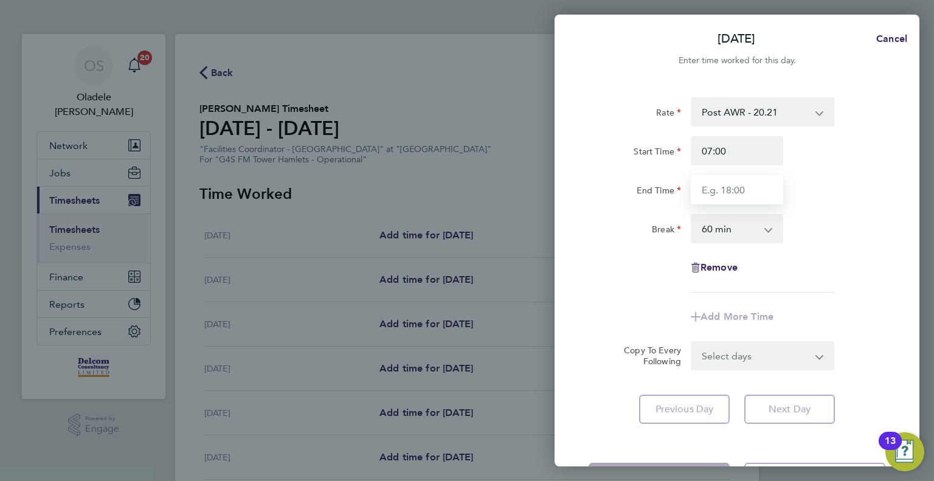
click at [716, 188] on input "End Time" at bounding box center [737, 189] width 92 height 29
type input "16:00"
click at [727, 261] on div "Rate Post AWR - 20.21 Start Time 07:00 End Time 16:00 Break 0 min 15 min 30 min…" at bounding box center [737, 194] width 297 height 195
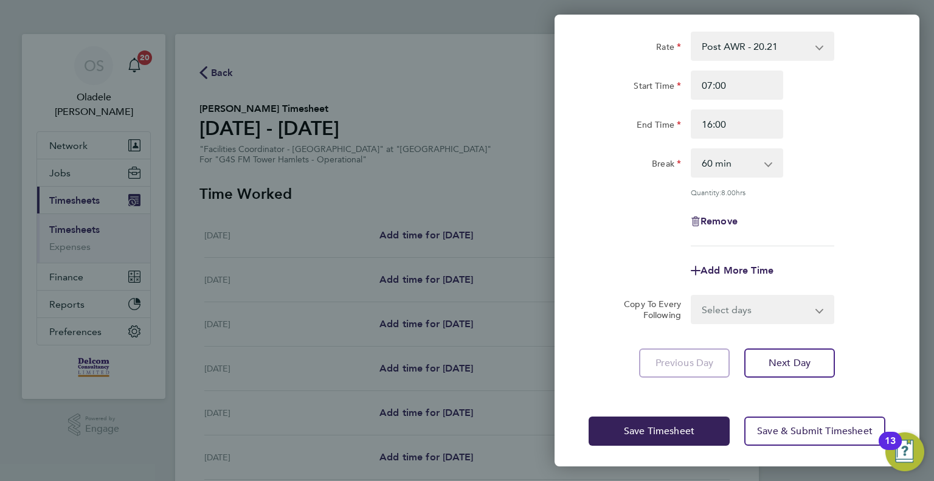
scroll to position [67, 0]
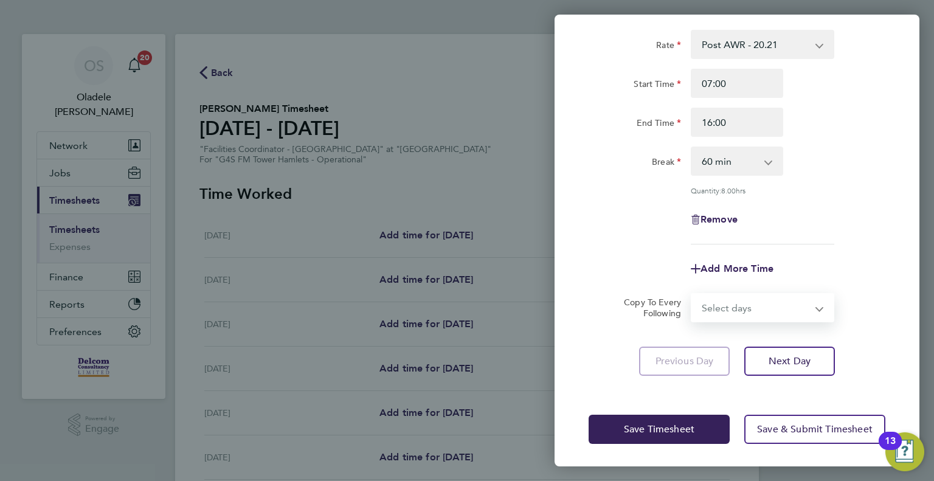
click at [753, 309] on select "Select days Day Weekday (Mon-Fri) Weekend (Sat-Sun) [DATE] [DATE] [DATE] [DATE]…" at bounding box center [756, 307] width 128 height 27
select select "DAY"
click at [692, 294] on select "Select days Day Weekday (Mon-Fri) Weekend (Sat-Sun) [DATE] [DATE] [DATE] [DATE]…" at bounding box center [756, 307] width 128 height 27
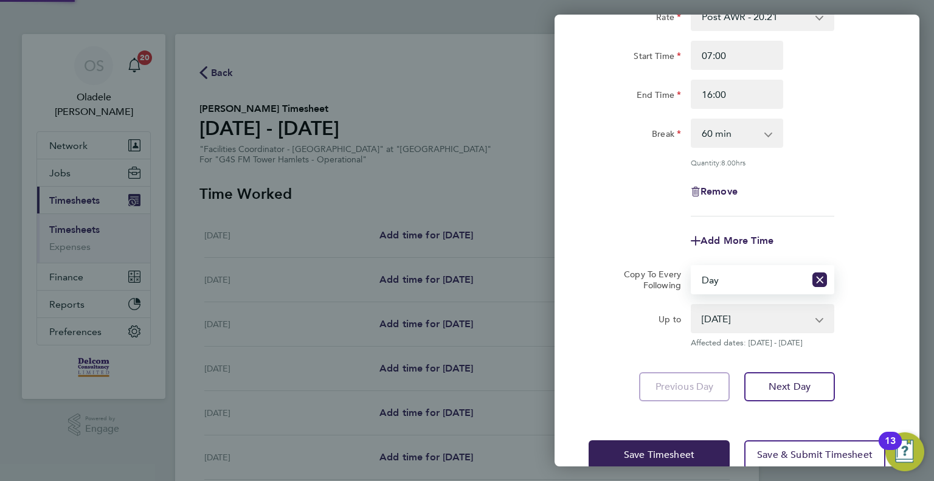
scroll to position [121, 0]
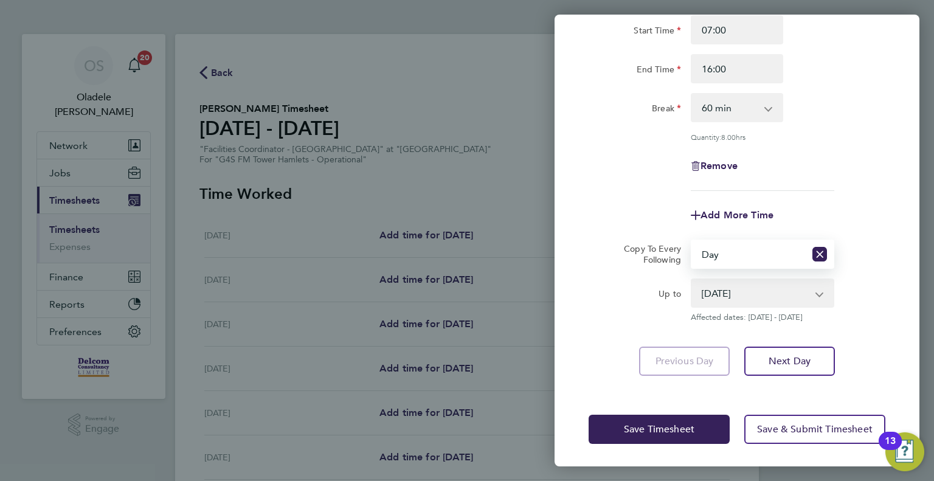
click at [789, 293] on select "[DATE] [DATE] [DATE] [DATE] [DATE] [DATE]" at bounding box center [755, 293] width 126 height 27
select select "[DATE]"
click at [692, 280] on select "[DATE] [DATE] [DATE] [DATE] [DATE] [DATE]" at bounding box center [755, 293] width 126 height 27
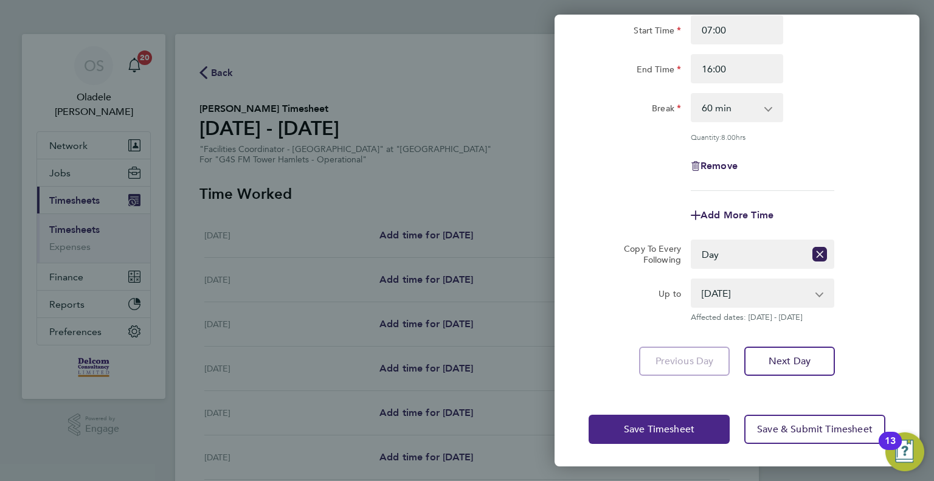
click at [671, 430] on span "Save Timesheet" at bounding box center [659, 429] width 71 height 12
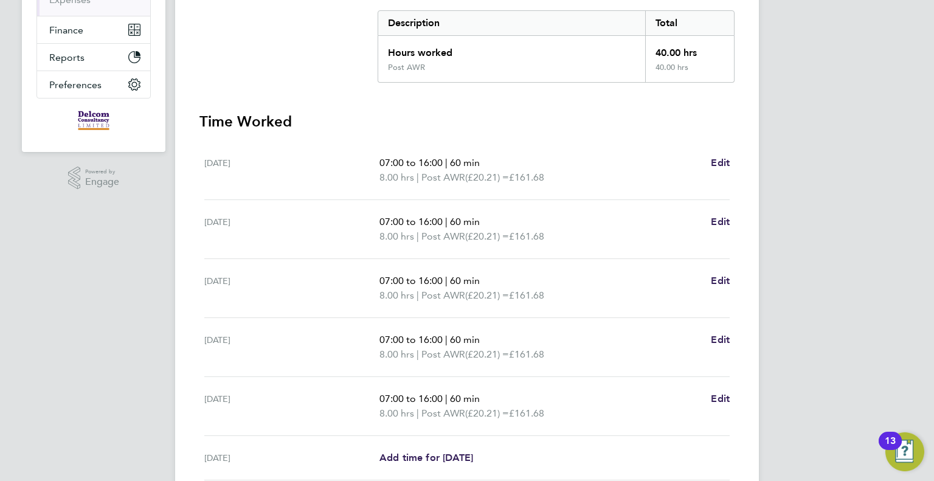
scroll to position [396, 0]
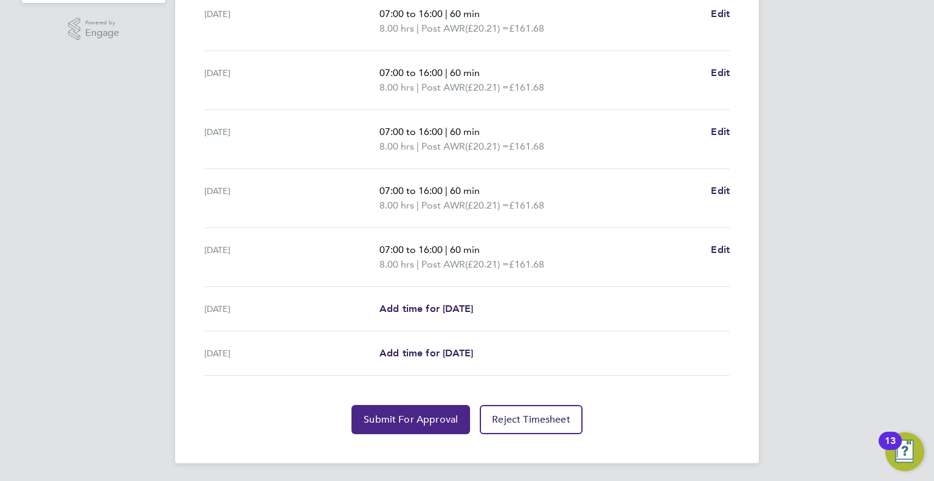
click at [411, 414] on span "Submit For Approval" at bounding box center [411, 419] width 94 height 12
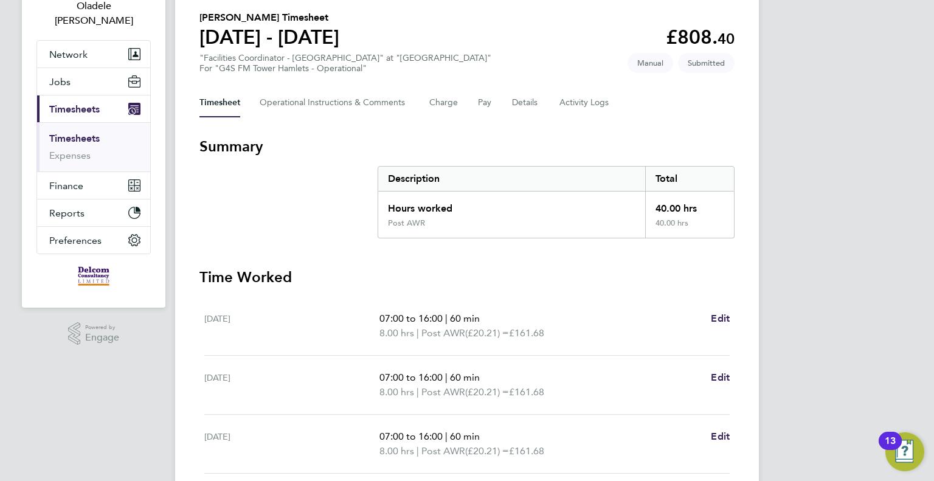
scroll to position [0, 0]
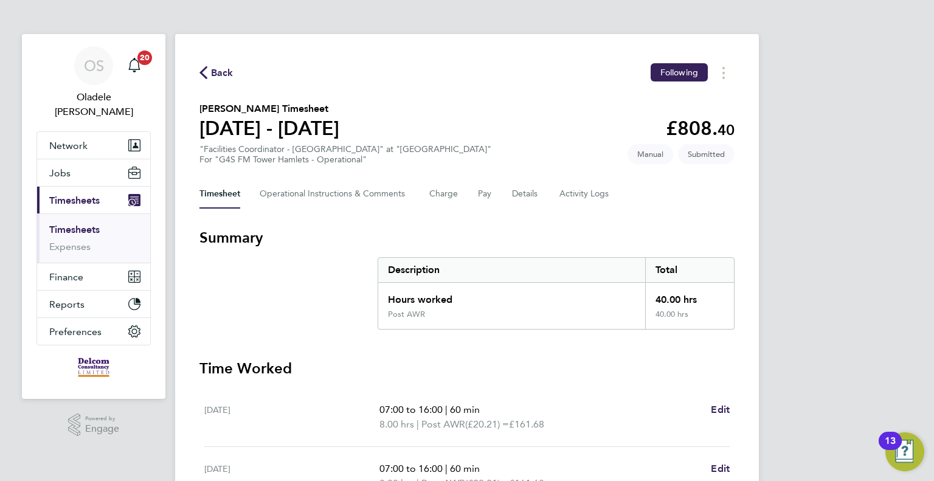
click at [224, 72] on span "Back" at bounding box center [222, 73] width 22 height 15
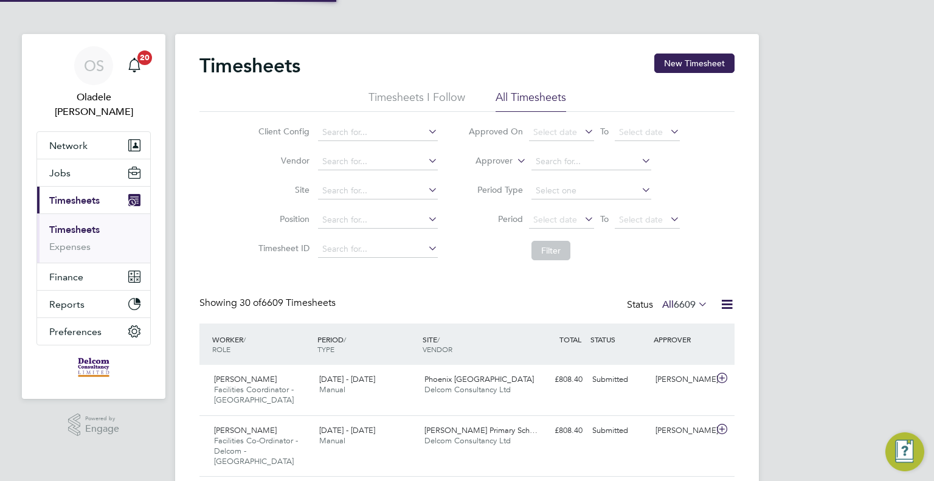
scroll to position [41, 106]
click at [702, 63] on button "New Timesheet" at bounding box center [694, 63] width 80 height 19
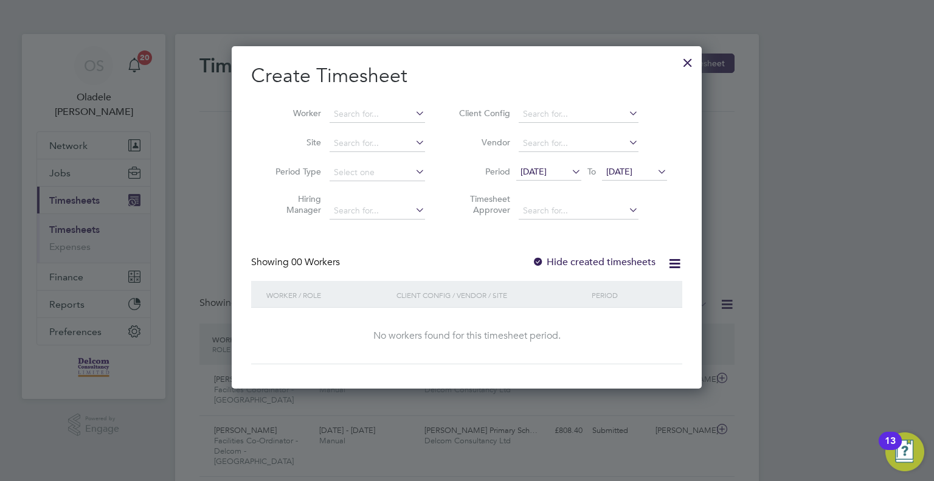
click at [547, 170] on span "[DATE]" at bounding box center [533, 171] width 26 height 11
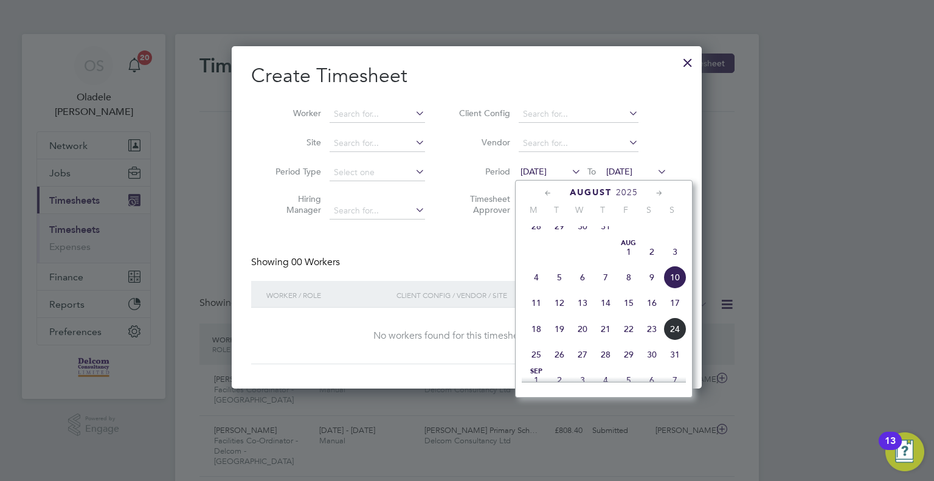
click at [533, 341] on span "18" at bounding box center [536, 328] width 23 height 23
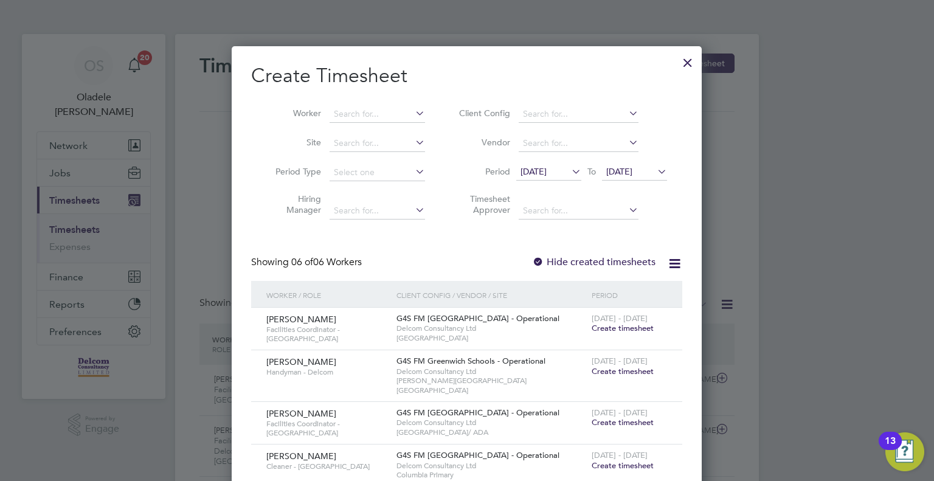
click at [641, 176] on span "[DATE]" at bounding box center [634, 172] width 65 height 16
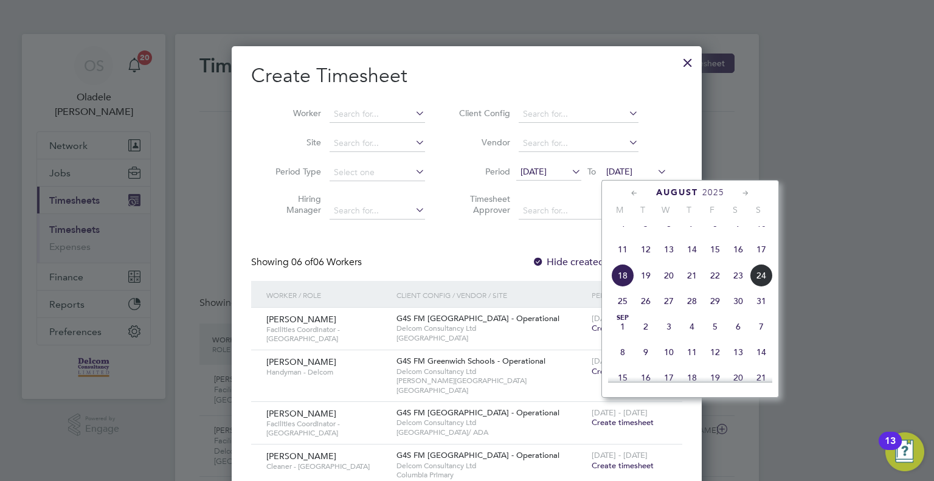
click at [761, 287] on span "24" at bounding box center [761, 275] width 23 height 23
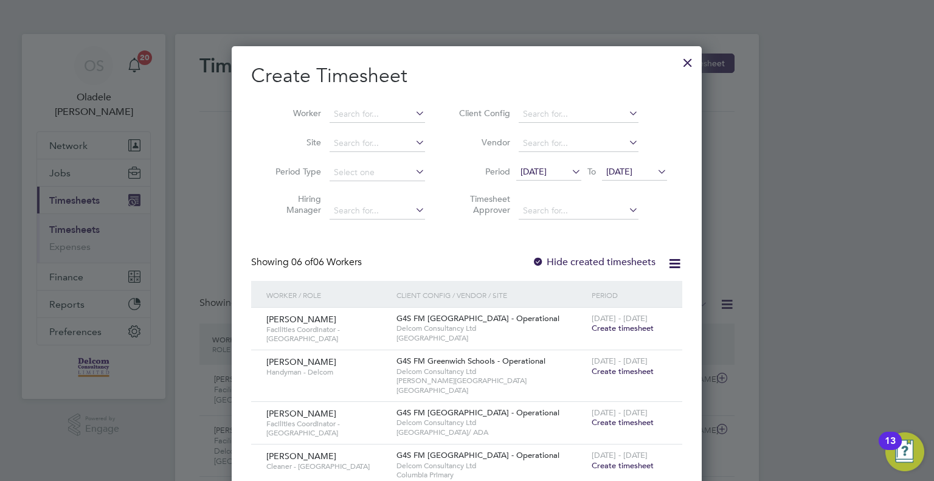
drag, startPoint x: 624, startPoint y: 327, endPoint x: 634, endPoint y: 333, distance: 11.2
click at [624, 326] on span "Create timesheet" at bounding box center [623, 328] width 62 height 10
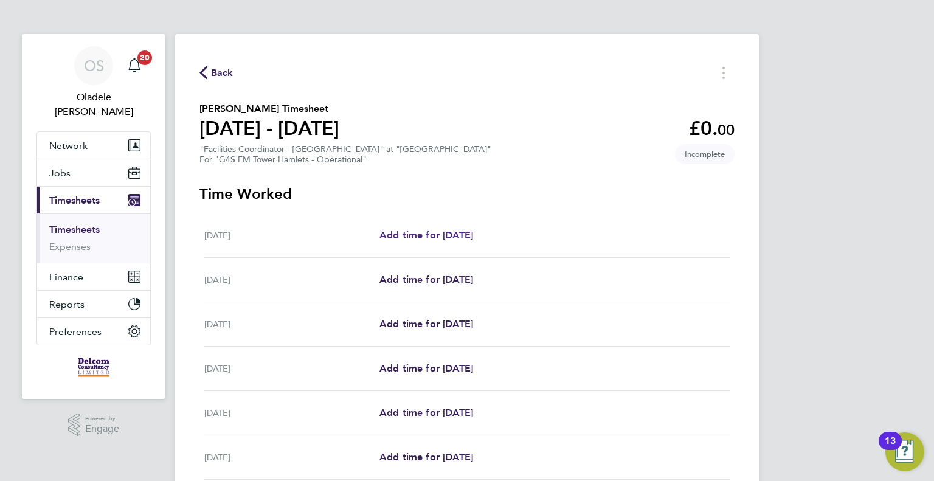
click at [424, 238] on span "Add time for [DATE]" at bounding box center [426, 235] width 94 height 12
select select "60"
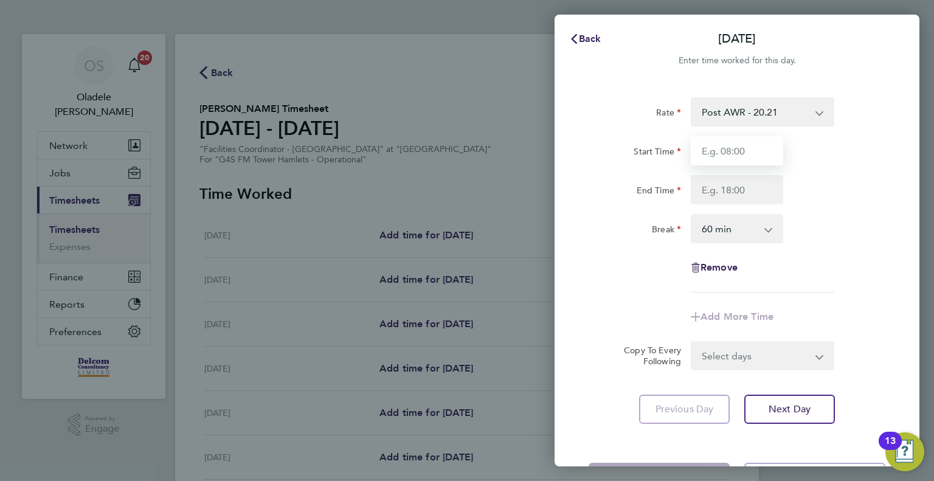
click at [727, 150] on input "Start Time" at bounding box center [737, 150] width 92 height 29
type input "07:00"
click at [715, 188] on input "End Time" at bounding box center [737, 189] width 92 height 29
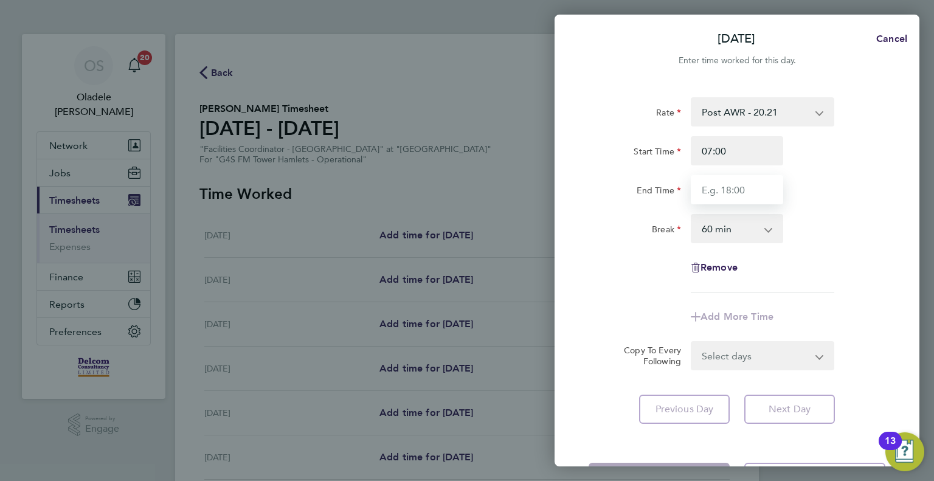
type input "16:00"
click at [815, 260] on div "Rate Post AWR - 20.21 Start Time 07:00 End Time 16:00 Break 0 min 15 min 30 min…" at bounding box center [737, 194] width 297 height 195
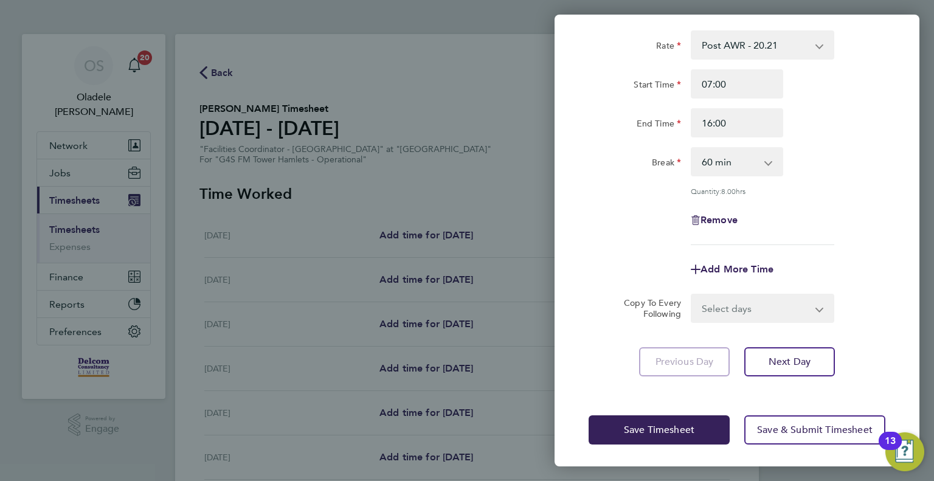
scroll to position [67, 0]
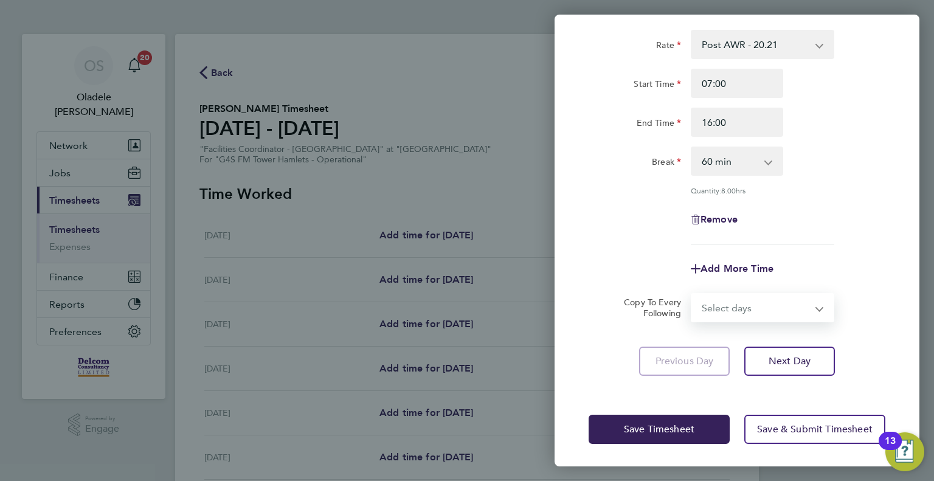
click at [710, 302] on select "Select days Day Weekday (Mon-Fri) Weekend (Sat-Sun) [DATE] [DATE] [DATE] [DATE]…" at bounding box center [756, 307] width 128 height 27
select select "DAY"
click at [692, 294] on select "Select days Day Weekday (Mon-Fri) Weekend (Sat-Sun) [DATE] [DATE] [DATE] [DATE]…" at bounding box center [756, 307] width 128 height 27
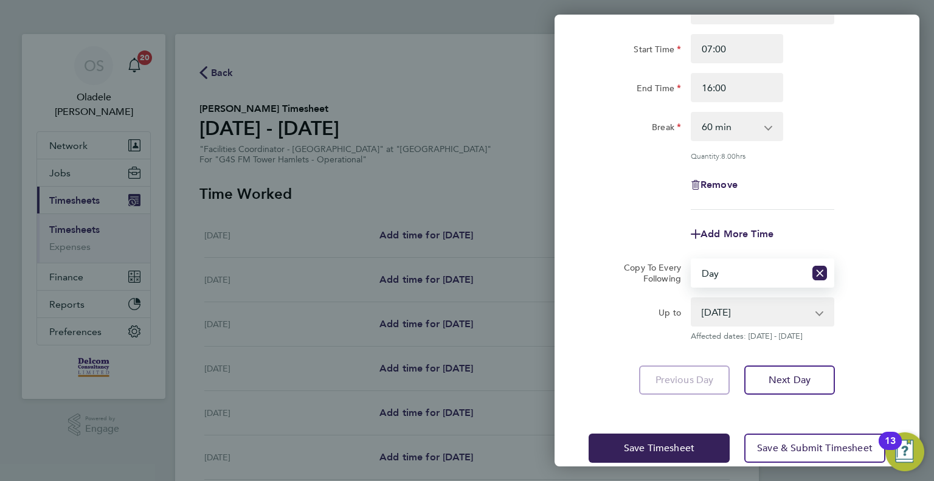
scroll to position [121, 0]
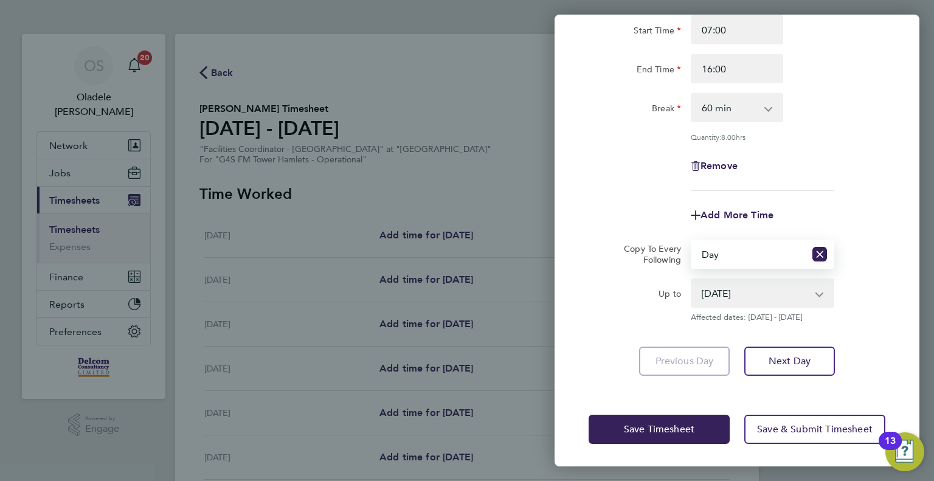
click at [783, 292] on select "[DATE] [DATE] [DATE] [DATE] [DATE] [DATE]" at bounding box center [755, 293] width 126 height 27
select select "[DATE]"
click at [692, 280] on select "[DATE] [DATE] [DATE] [DATE] [DATE] [DATE]" at bounding box center [755, 293] width 126 height 27
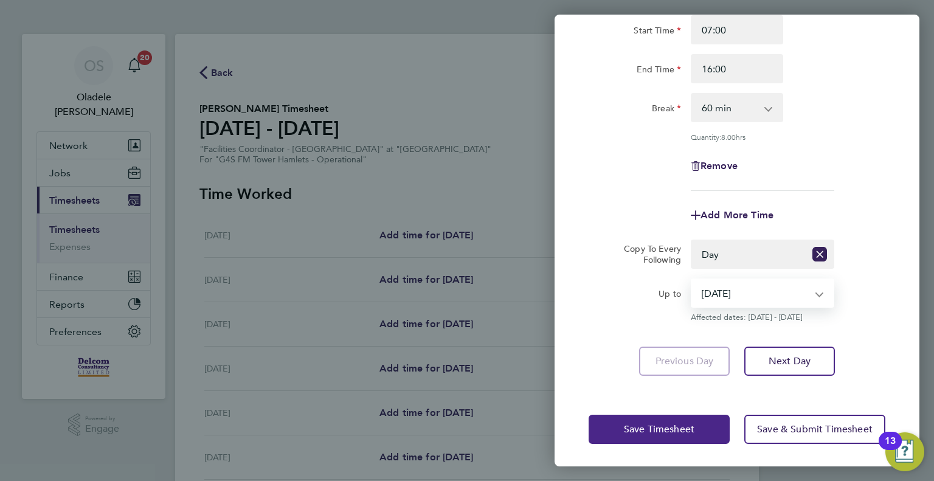
click at [632, 428] on span "Save Timesheet" at bounding box center [659, 429] width 71 height 12
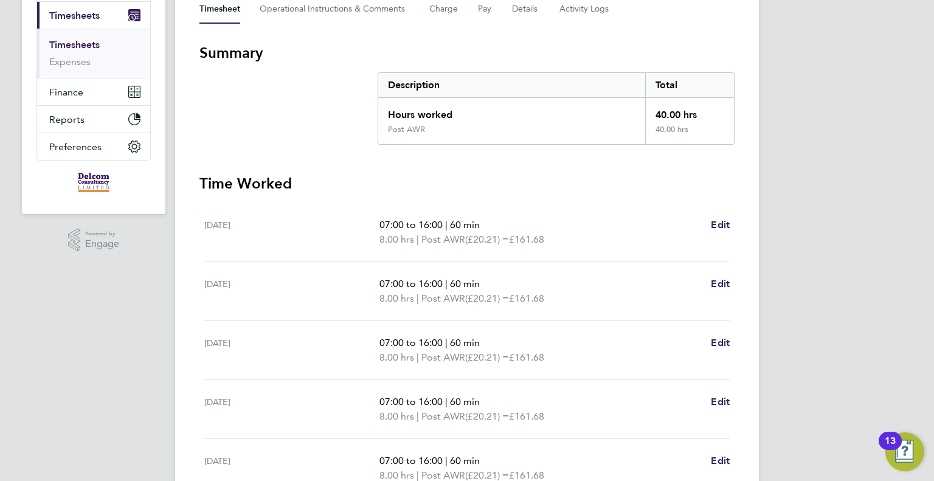
scroll to position [396, 0]
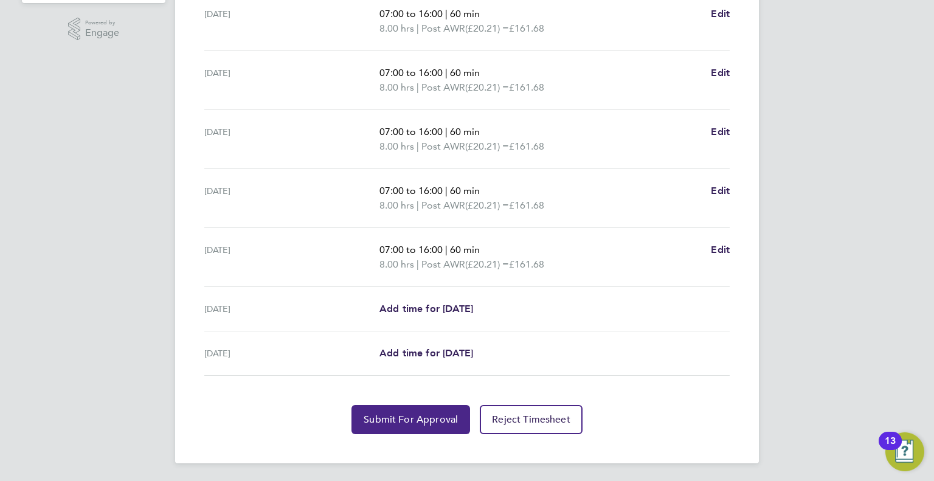
click at [422, 421] on span "Submit For Approval" at bounding box center [411, 419] width 94 height 12
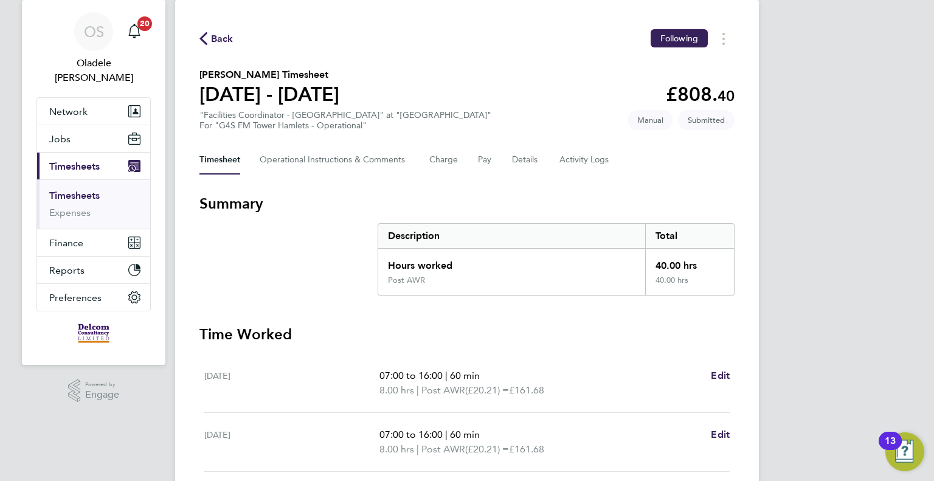
scroll to position [30, 0]
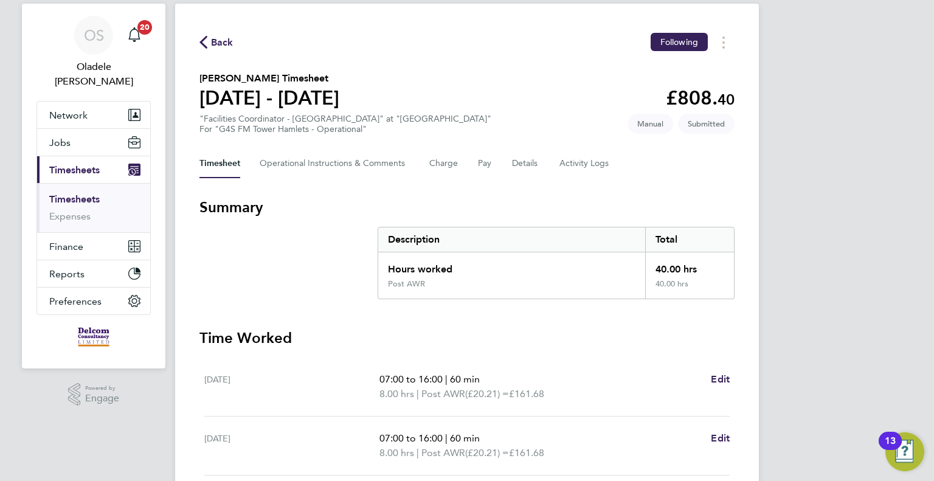
click at [221, 42] on span "Back" at bounding box center [222, 42] width 22 height 15
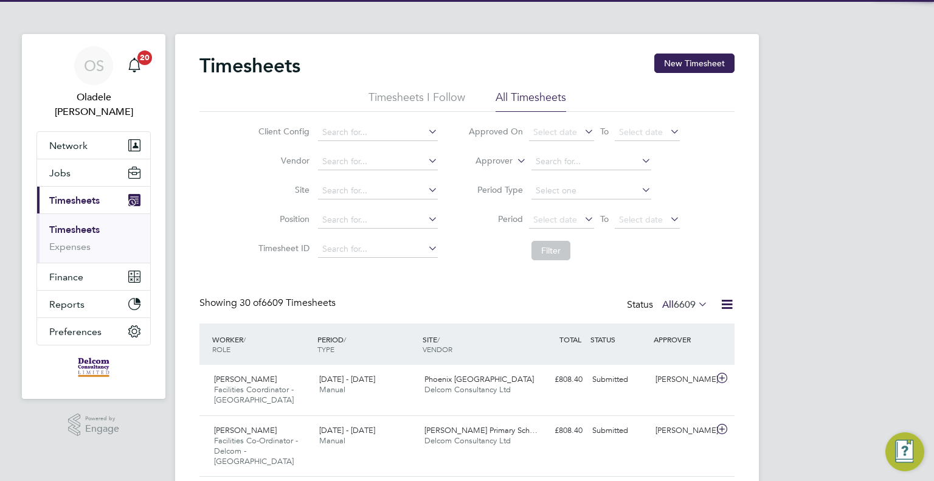
scroll to position [6, 6]
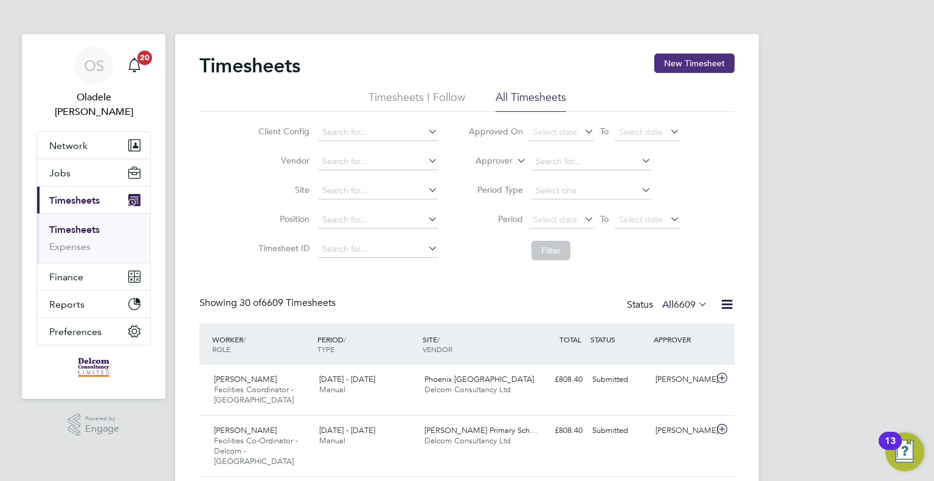
click at [698, 58] on button "New Timesheet" at bounding box center [694, 63] width 80 height 19
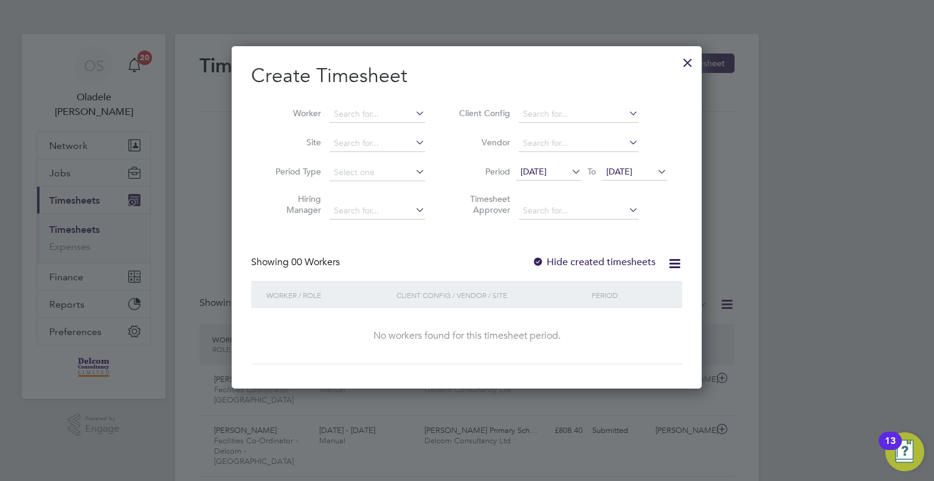
click at [547, 173] on span "[DATE]" at bounding box center [533, 171] width 26 height 11
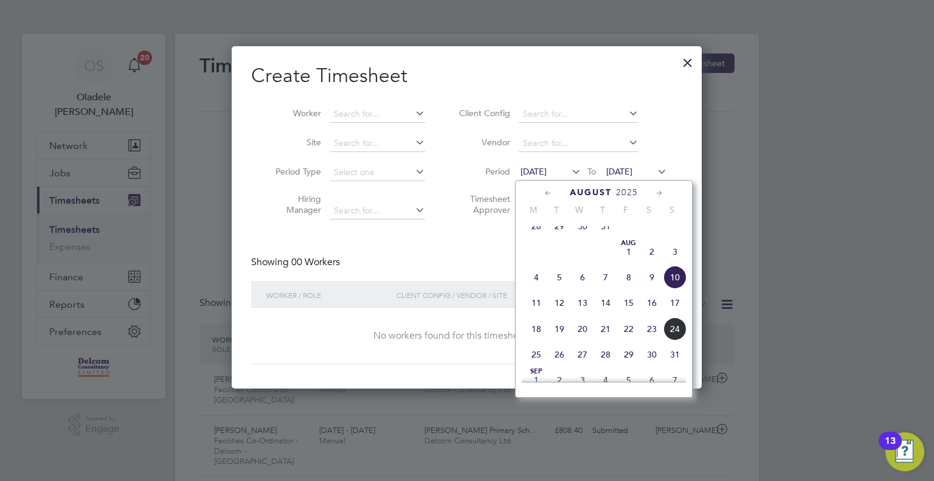
click at [538, 341] on span "18" at bounding box center [536, 328] width 23 height 23
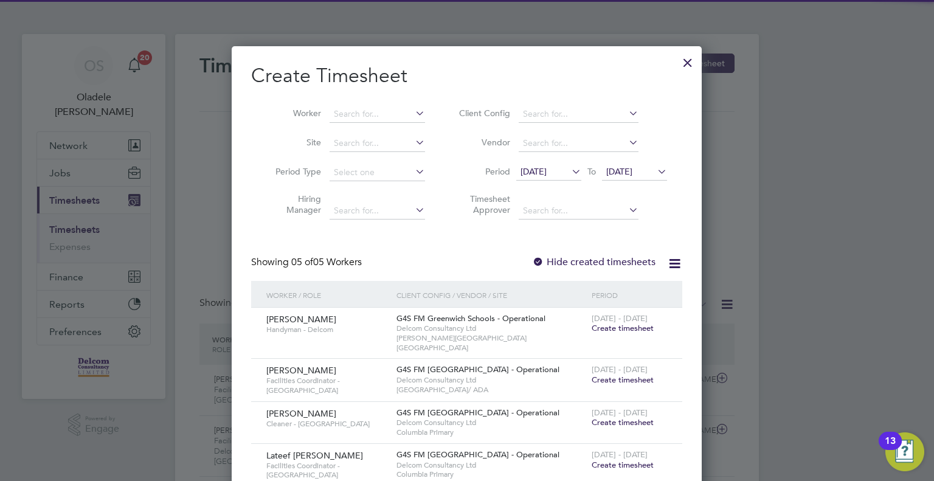
click at [632, 174] on span "[DATE]" at bounding box center [619, 171] width 26 height 11
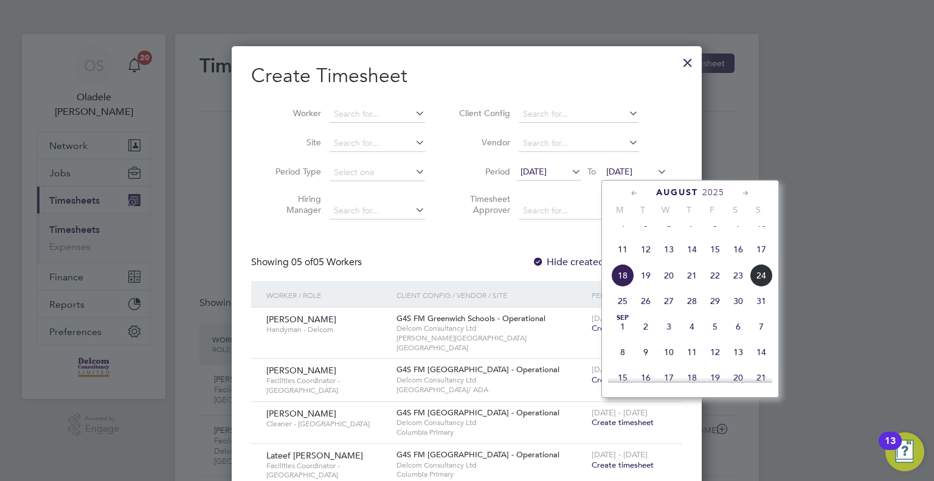
click at [759, 286] on span "24" at bounding box center [761, 275] width 23 height 23
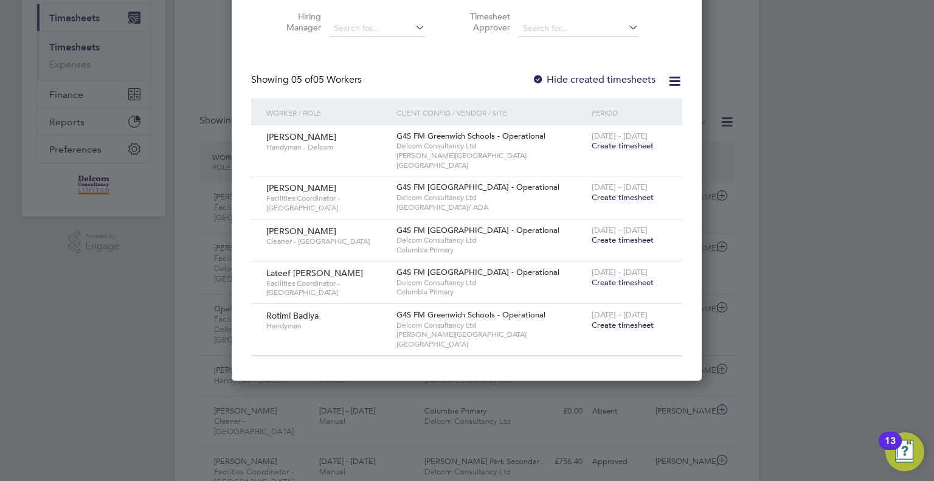
click at [640, 143] on span "Create timesheet" at bounding box center [623, 145] width 62 height 10
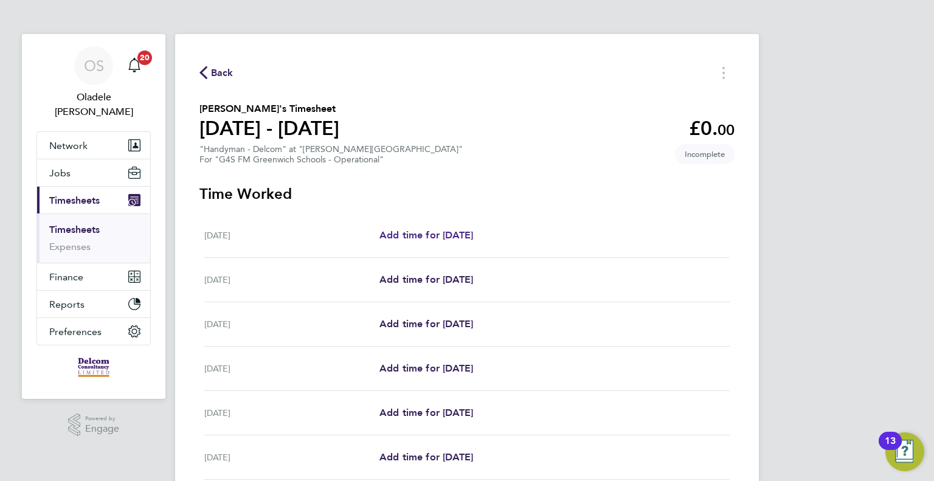
click at [435, 237] on span "Add time for [DATE]" at bounding box center [426, 235] width 94 height 12
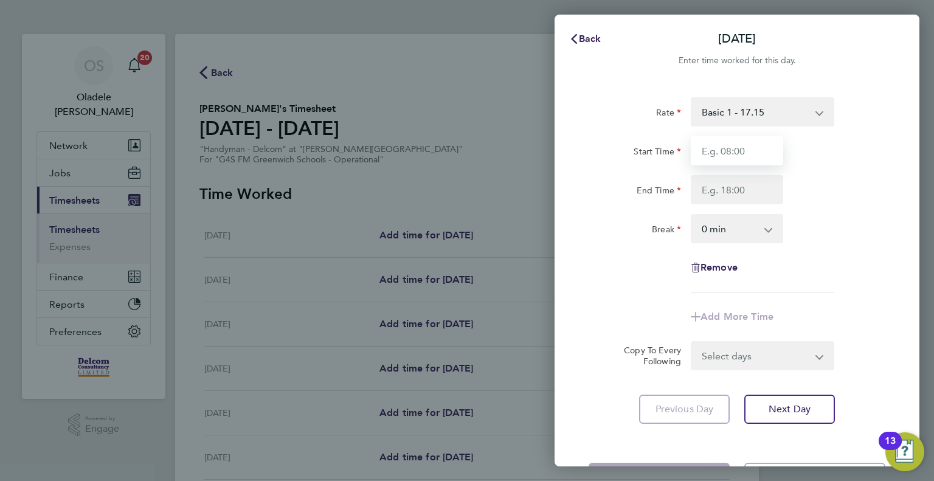
click at [730, 149] on input "Start Time" at bounding box center [737, 150] width 92 height 29
type input "08:00"
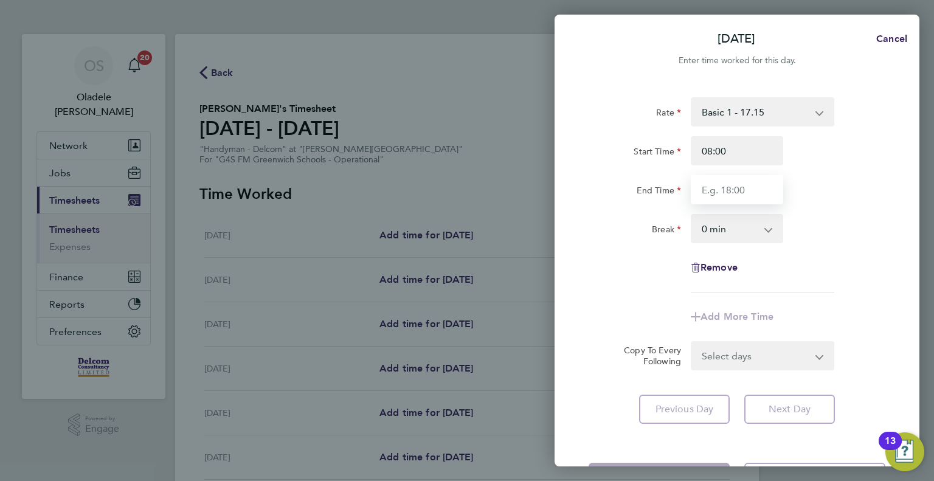
click at [720, 188] on input "End Time" at bounding box center [737, 189] width 92 height 29
type input "17:00"
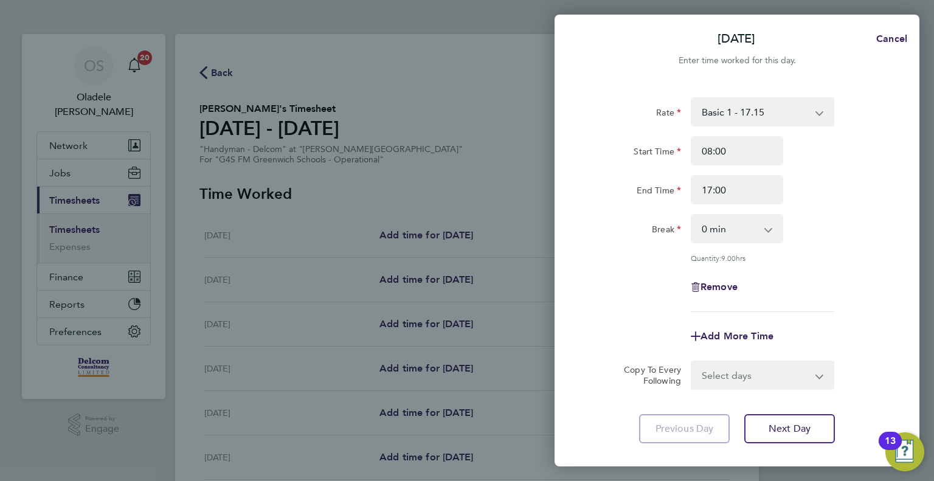
click at [838, 212] on div "Rate Basic 1 - 17.15 Start Time 08:00 End Time 17:00 Break 0 min 15 min 30 min …" at bounding box center [737, 204] width 297 height 215
click at [725, 228] on select "0 min 15 min 30 min 45 min 60 min 75 min 90 min" at bounding box center [729, 228] width 75 height 27
select select "60"
click at [692, 215] on select "0 min 15 min 30 min 45 min 60 min 75 min 90 min" at bounding box center [729, 228] width 75 height 27
click at [889, 215] on div "Break 0 min 15 min 30 min 45 min 60 min 75 min 90 min" at bounding box center [737, 228] width 306 height 29
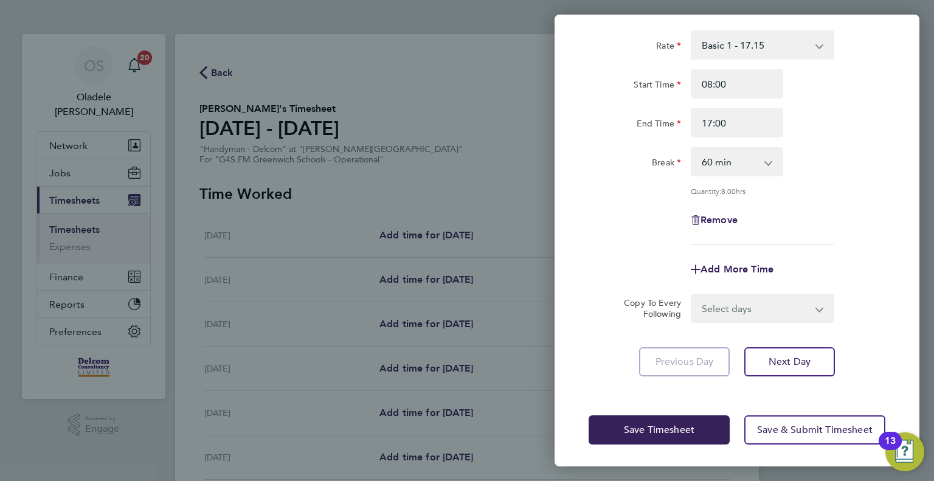
scroll to position [67, 0]
click at [674, 428] on span "Save Timesheet" at bounding box center [659, 429] width 71 height 12
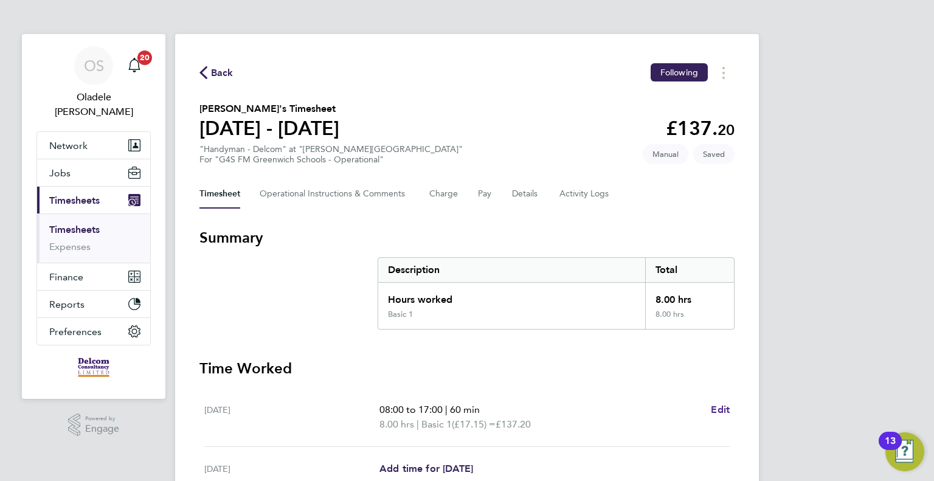
click at [725, 412] on span "Edit" at bounding box center [720, 410] width 19 height 12
select select "60"
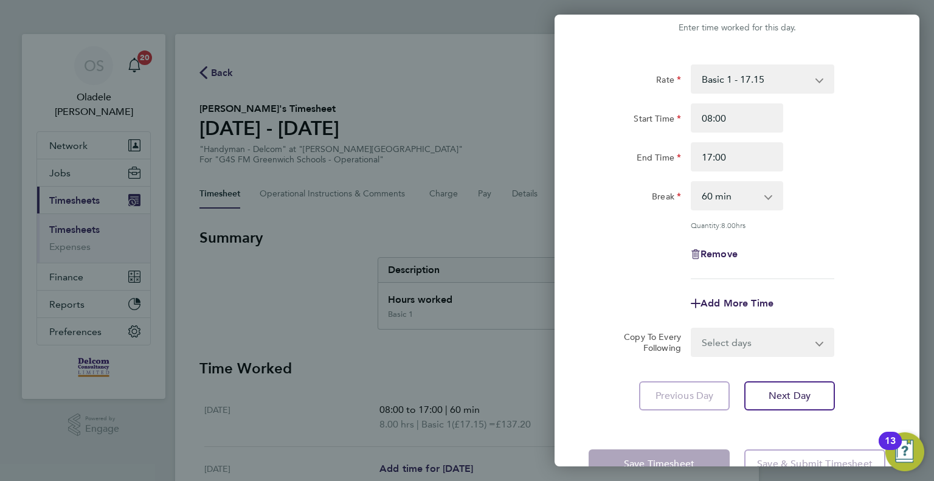
scroll to position [61, 0]
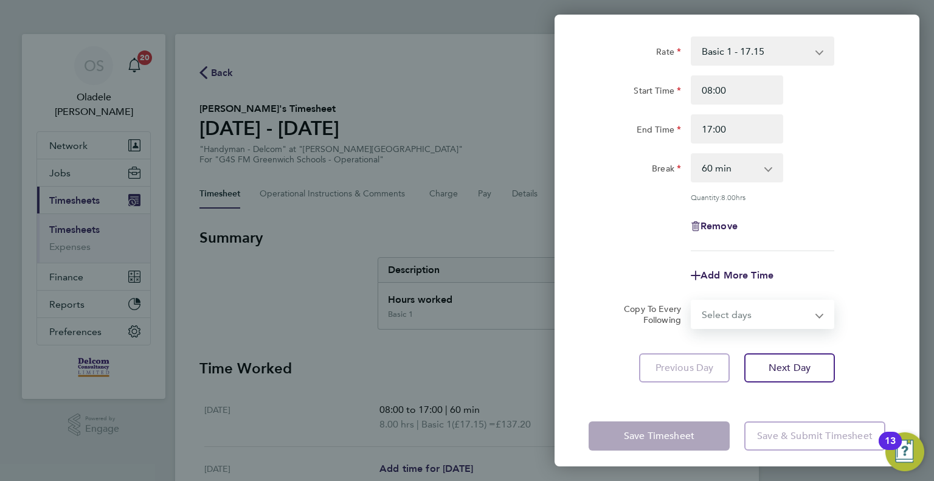
click at [755, 314] on select "Select days Day Weekday (Mon-Fri) Weekend (Sat-Sun) [DATE] [DATE] [DATE] [DATE]…" at bounding box center [756, 314] width 128 height 27
select select "DAY"
click at [692, 301] on select "Select days Day Weekday (Mon-Fri) Weekend (Sat-Sun) [DATE] [DATE] [DATE] [DATE]…" at bounding box center [756, 314] width 128 height 27
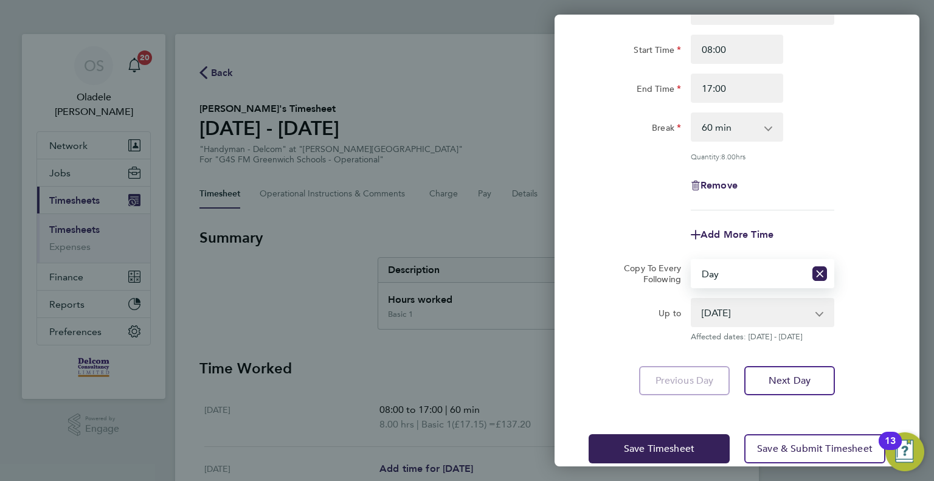
scroll to position [121, 0]
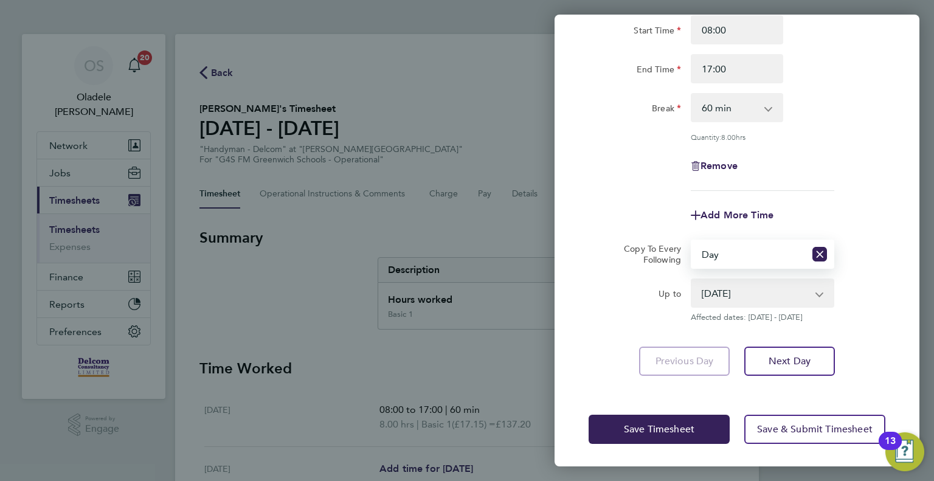
click at [778, 289] on select "[DATE] [DATE] [DATE] [DATE] [DATE] [DATE]" at bounding box center [755, 293] width 126 height 27
select select "[DATE]"
click at [692, 280] on select "[DATE] [DATE] [DATE] [DATE] [DATE] [DATE]" at bounding box center [755, 293] width 126 height 27
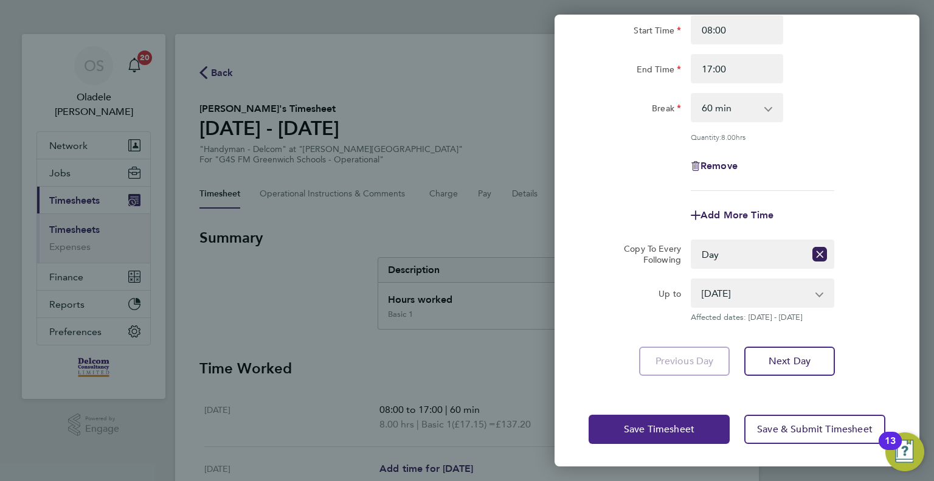
click at [664, 432] on span "Save Timesheet" at bounding box center [659, 429] width 71 height 12
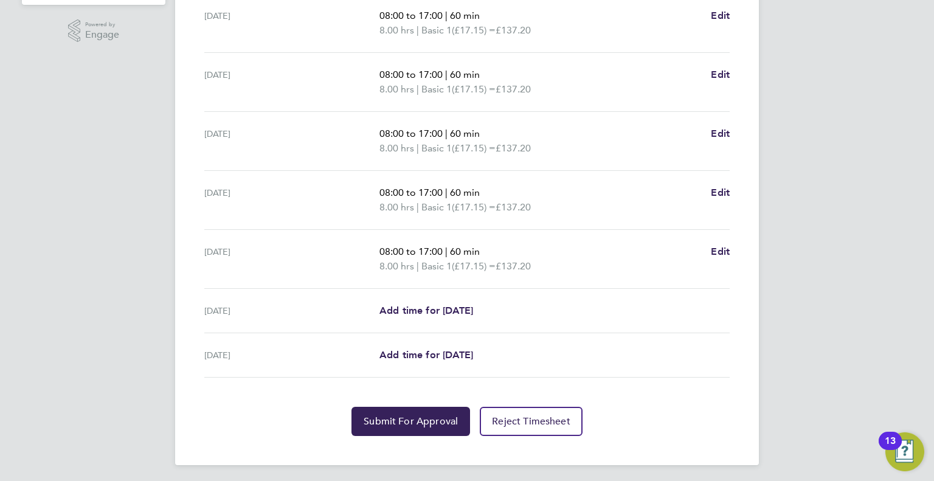
scroll to position [396, 0]
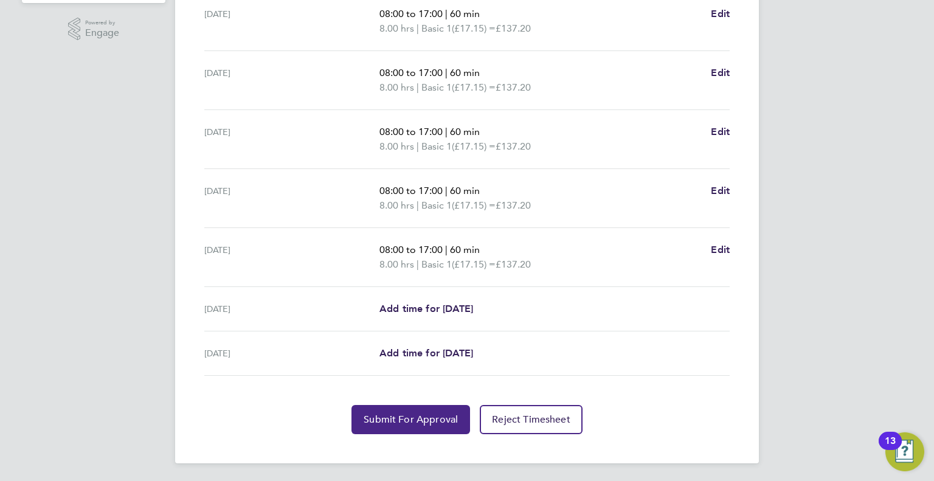
click at [418, 418] on span "Submit For Approval" at bounding box center [411, 419] width 94 height 12
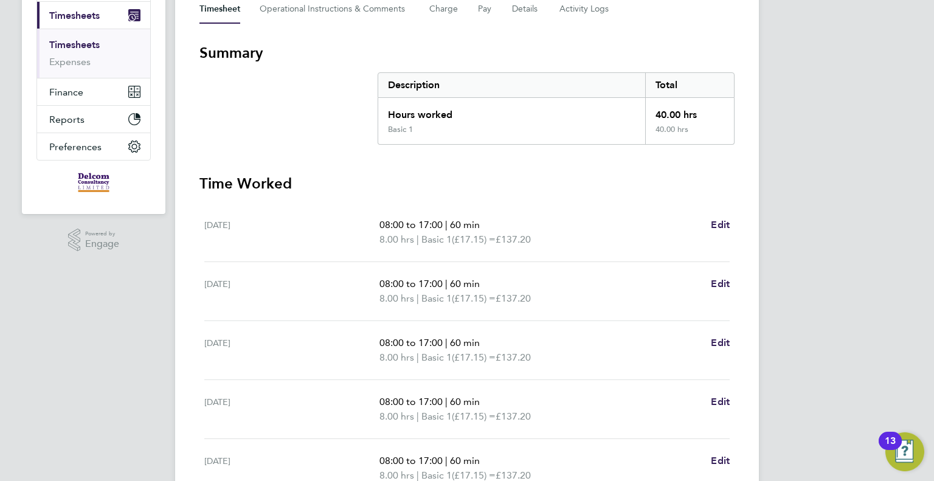
scroll to position [0, 0]
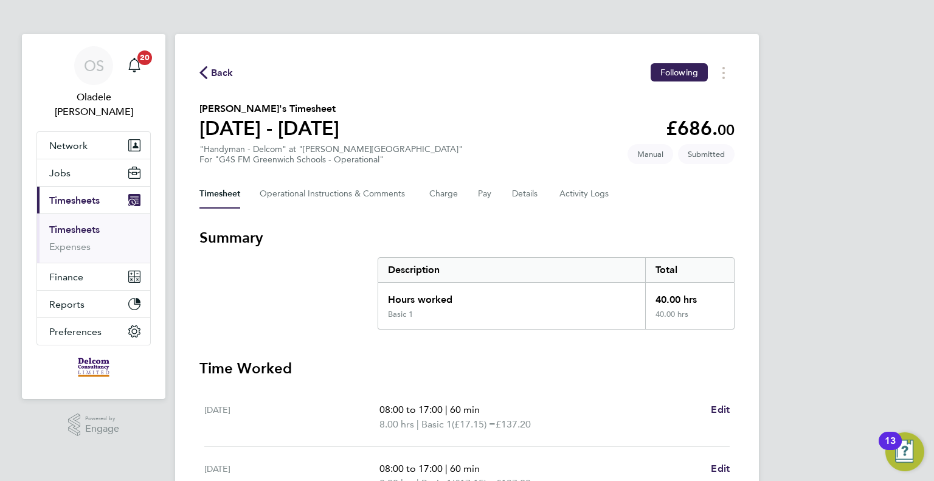
click at [221, 72] on span "Back" at bounding box center [222, 73] width 22 height 15
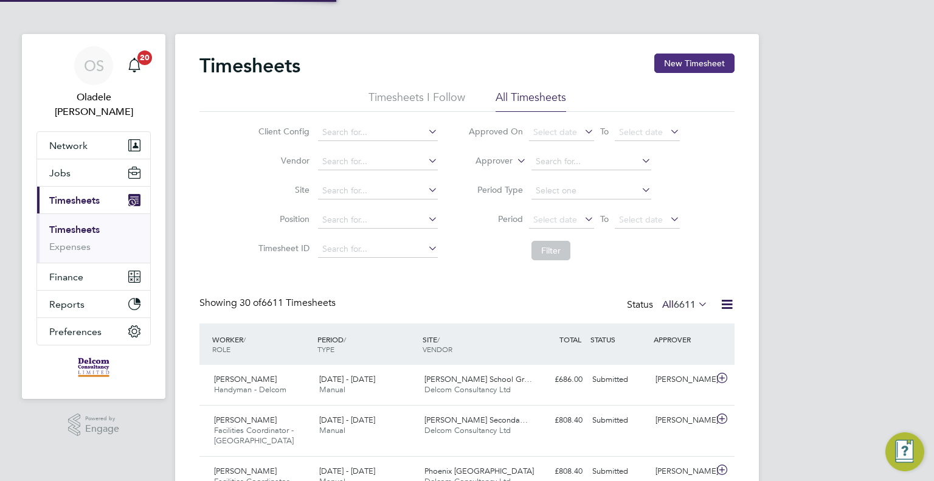
scroll to position [41, 106]
click at [691, 70] on button "New Timesheet" at bounding box center [694, 63] width 80 height 19
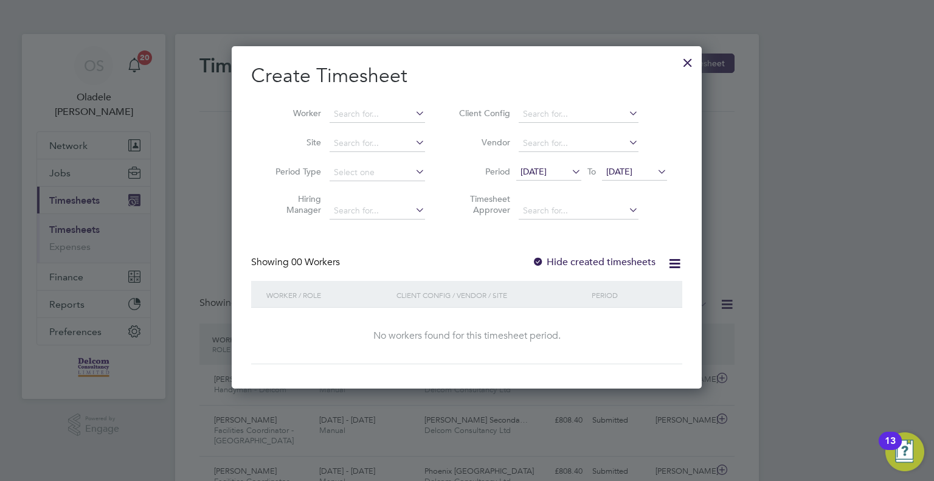
click at [547, 172] on span "[DATE]" at bounding box center [533, 171] width 26 height 11
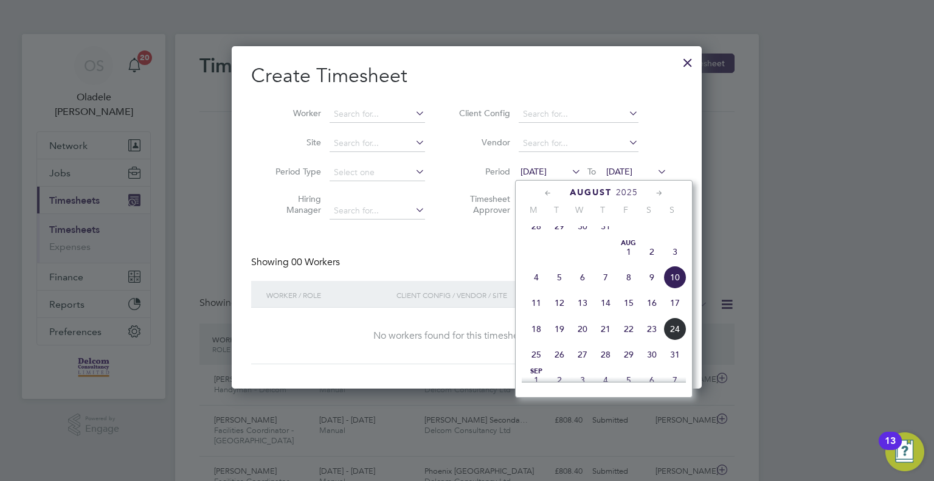
click at [539, 339] on span "18" at bounding box center [536, 328] width 23 height 23
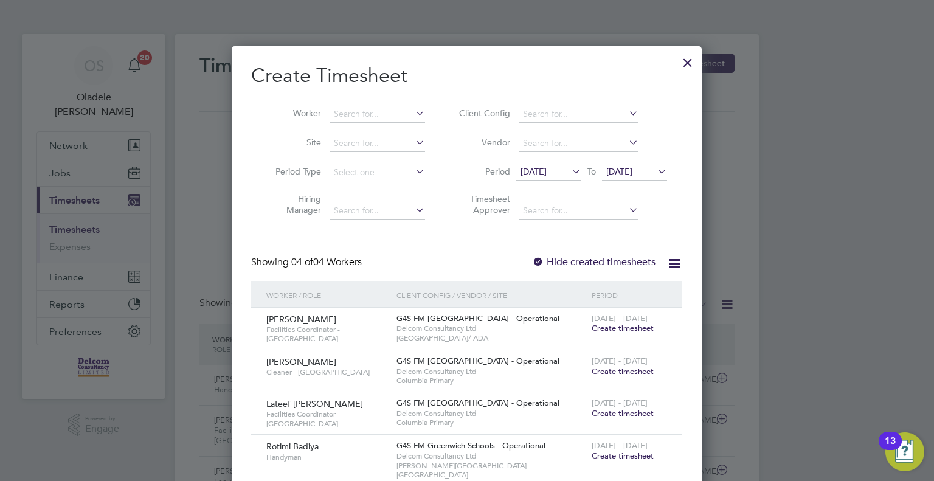
click at [632, 175] on span "[DATE]" at bounding box center [619, 171] width 26 height 11
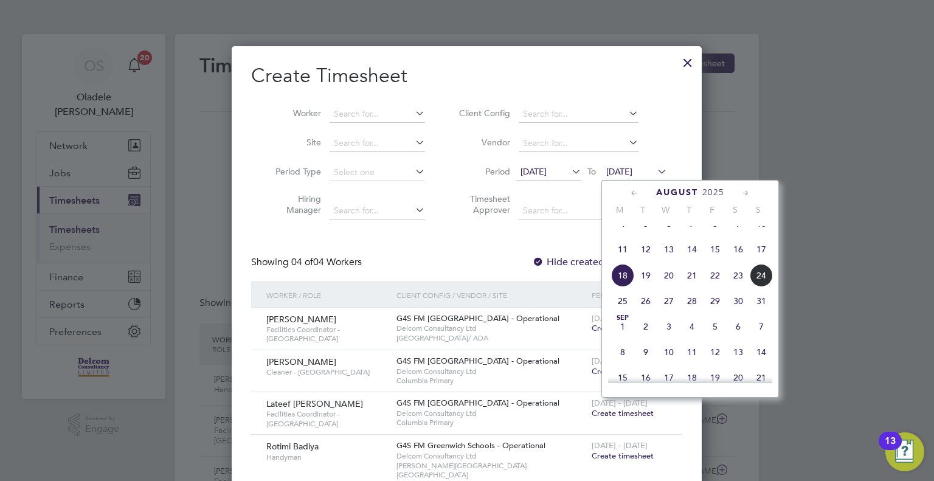
click at [760, 287] on span "24" at bounding box center [761, 275] width 23 height 23
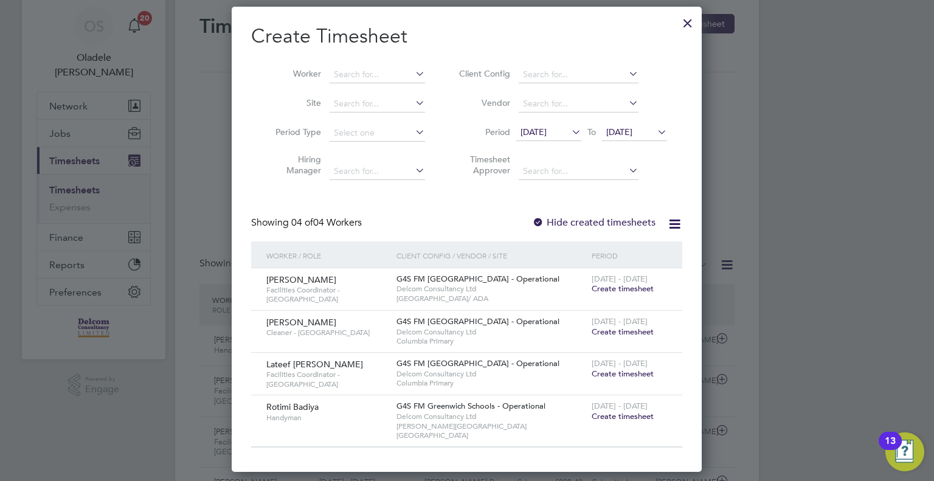
scroll to position [61, 0]
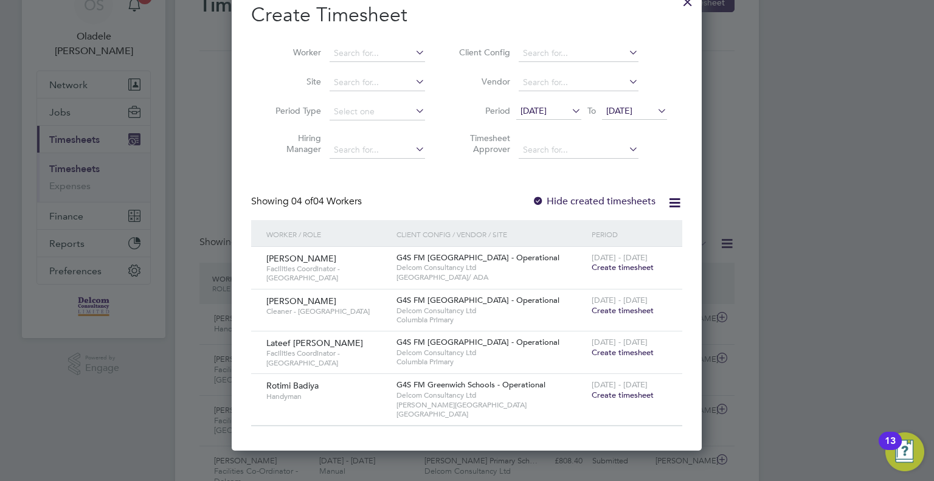
click at [834, 330] on div at bounding box center [467, 240] width 934 height 481
click at [627, 264] on span "Create timesheet" at bounding box center [623, 267] width 62 height 10
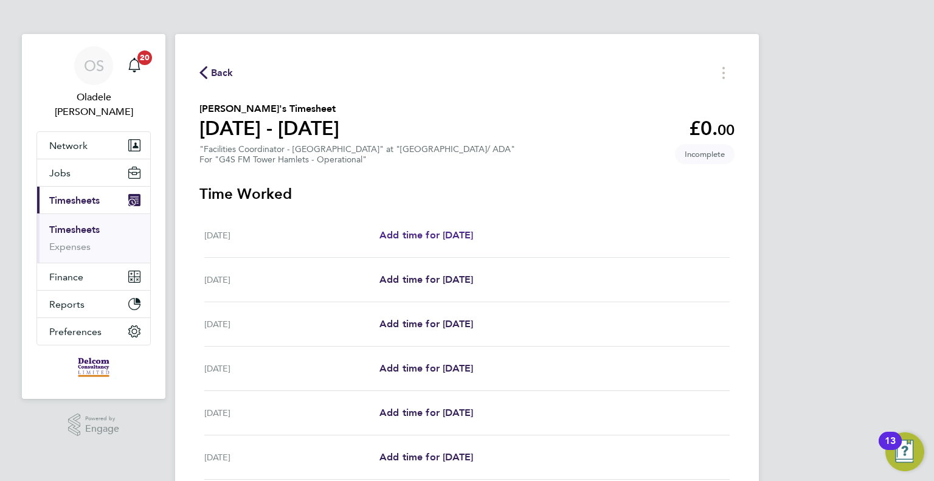
click at [434, 232] on span "Add time for [DATE]" at bounding box center [426, 235] width 94 height 12
select select "60"
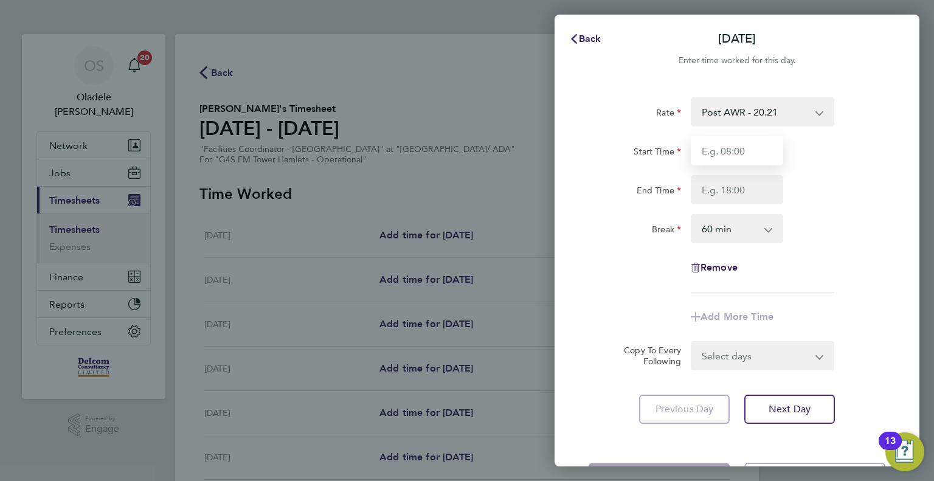
click at [717, 145] on input "Start Time" at bounding box center [737, 150] width 92 height 29
type input "07:00"
click at [721, 187] on input "End Time" at bounding box center [737, 189] width 92 height 29
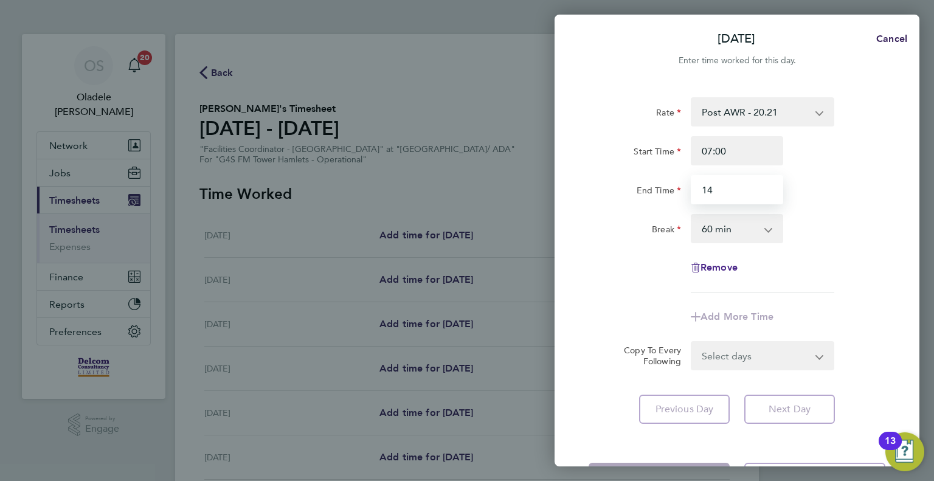
type input "14:00"
click at [808, 278] on div "Remove" at bounding box center [737, 267] width 306 height 29
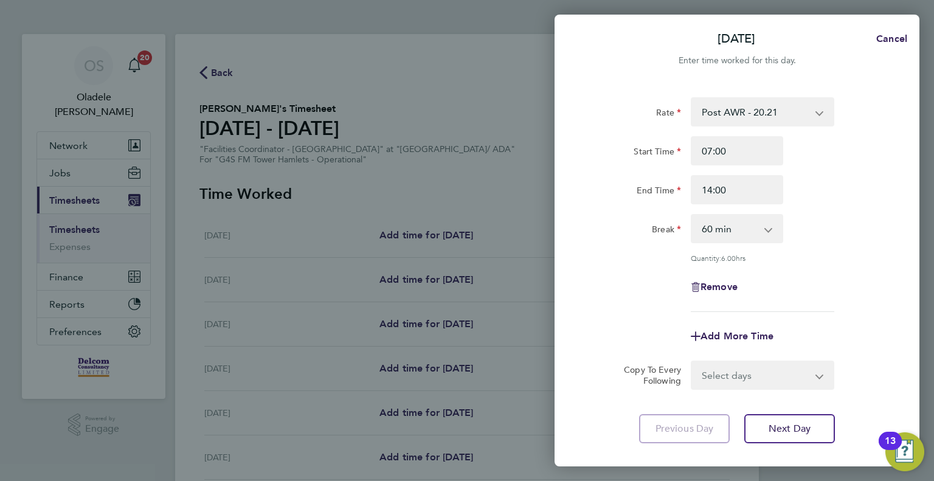
click at [740, 230] on select "0 min 15 min 30 min 45 min 60 min 75 min 90 min" at bounding box center [729, 228] width 75 height 27
select select "0"
click at [692, 215] on select "0 min 15 min 30 min 45 min 60 min 75 min 90 min" at bounding box center [729, 228] width 75 height 27
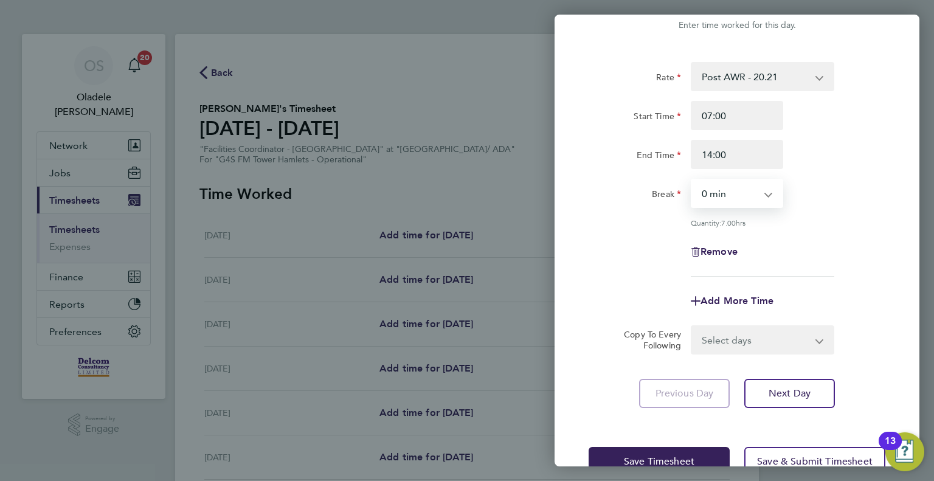
scroll to position [67, 0]
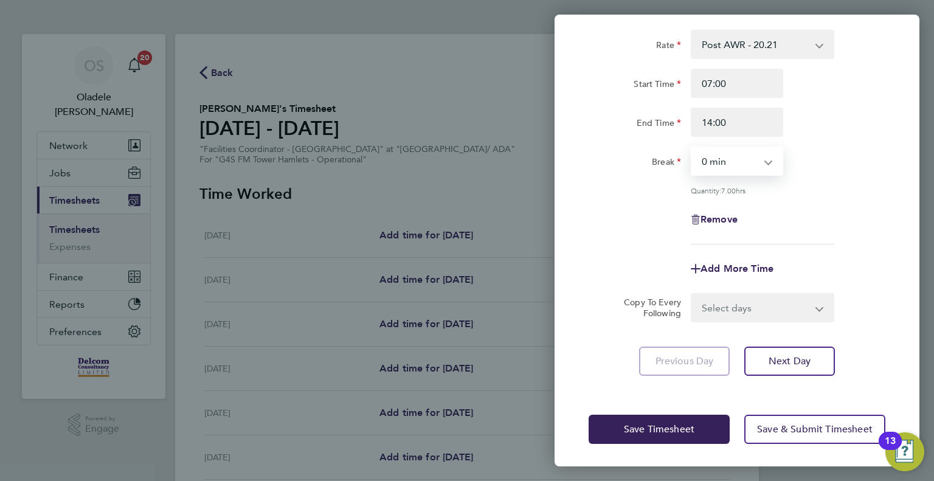
click at [735, 309] on select "Select days Day Weekday (Mon-Fri) Weekend (Sat-Sun) [DATE] [DATE] [DATE] [DATE]…" at bounding box center [756, 307] width 128 height 27
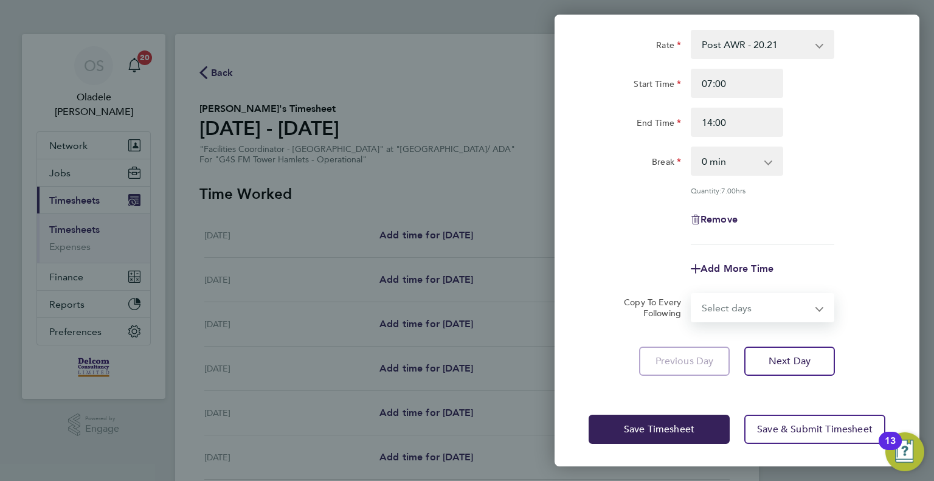
select select "DAY"
click at [692, 294] on select "Select days Day Weekday (Mon-Fri) Weekend (Sat-Sun) [DATE] [DATE] [DATE] [DATE]…" at bounding box center [756, 307] width 128 height 27
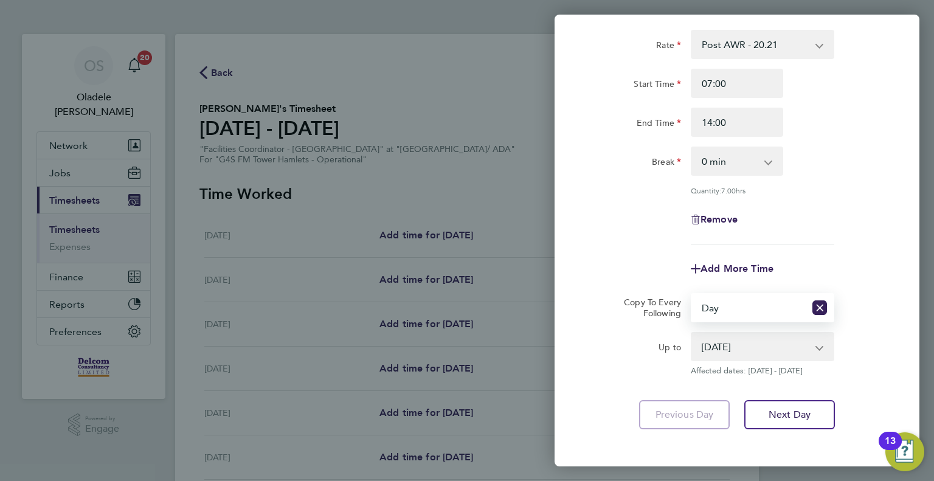
scroll to position [121, 0]
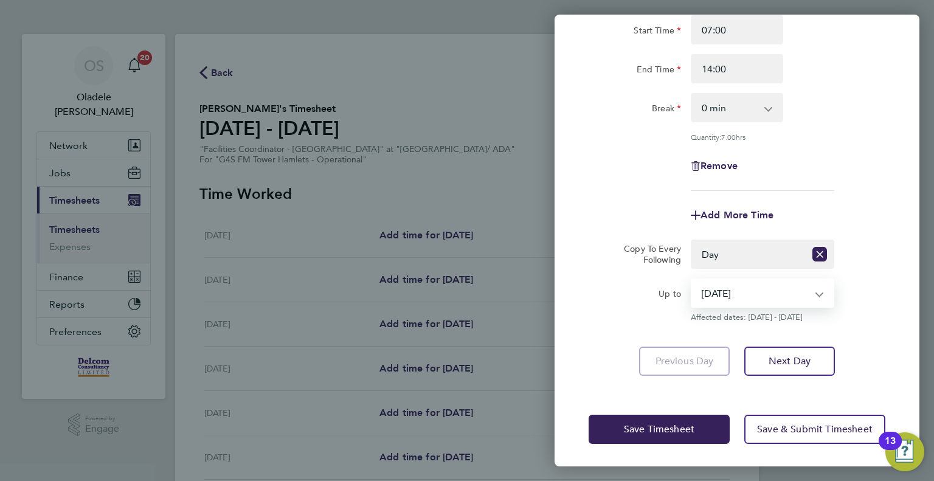
click at [734, 296] on select "[DATE] [DATE] [DATE] [DATE] [DATE] [DATE]" at bounding box center [755, 293] width 126 height 27
select select "[DATE]"
click at [692, 280] on select "[DATE] [DATE] [DATE] [DATE] [DATE] [DATE]" at bounding box center [755, 293] width 126 height 27
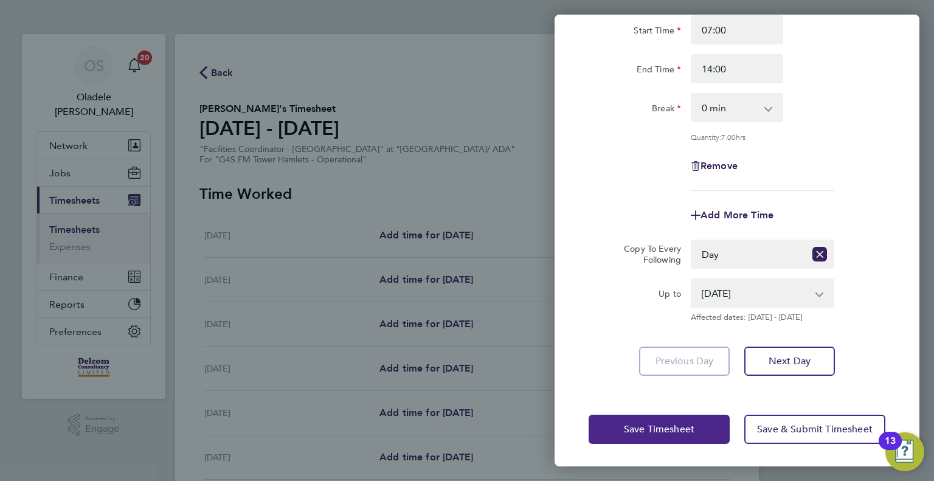
click at [642, 431] on span "Save Timesheet" at bounding box center [659, 429] width 71 height 12
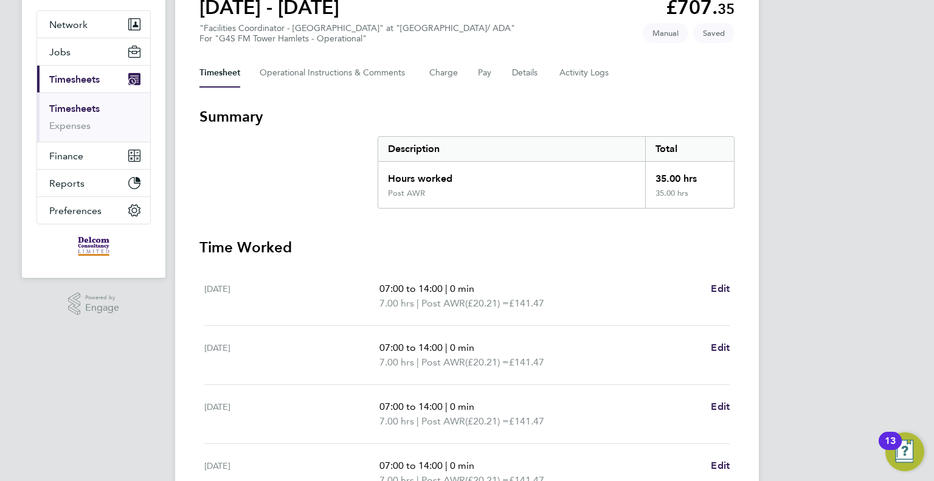
scroll to position [396, 0]
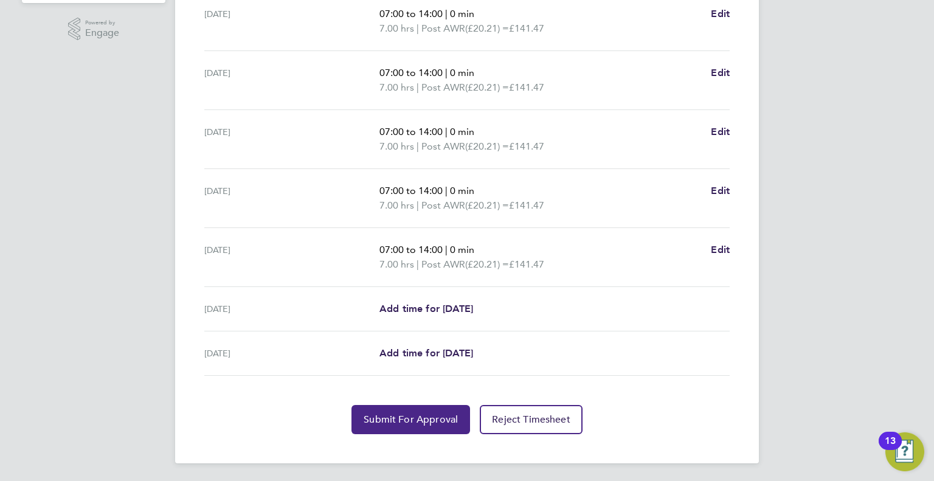
click at [418, 419] on span "Submit For Approval" at bounding box center [411, 419] width 94 height 12
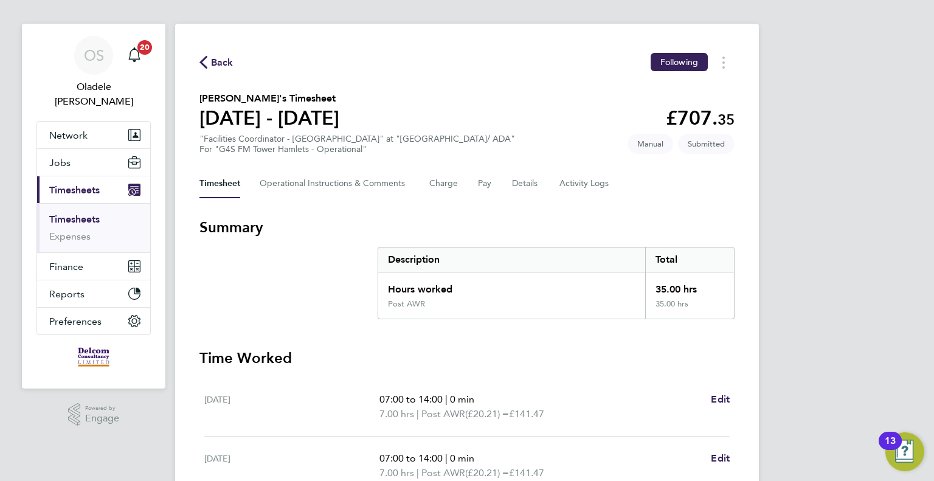
scroll to position [0, 0]
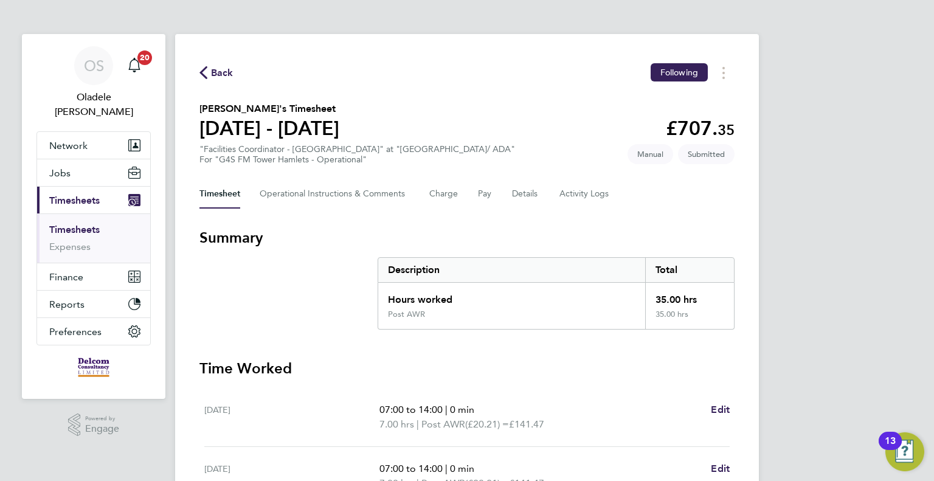
click at [223, 74] on span "Back" at bounding box center [222, 73] width 22 height 15
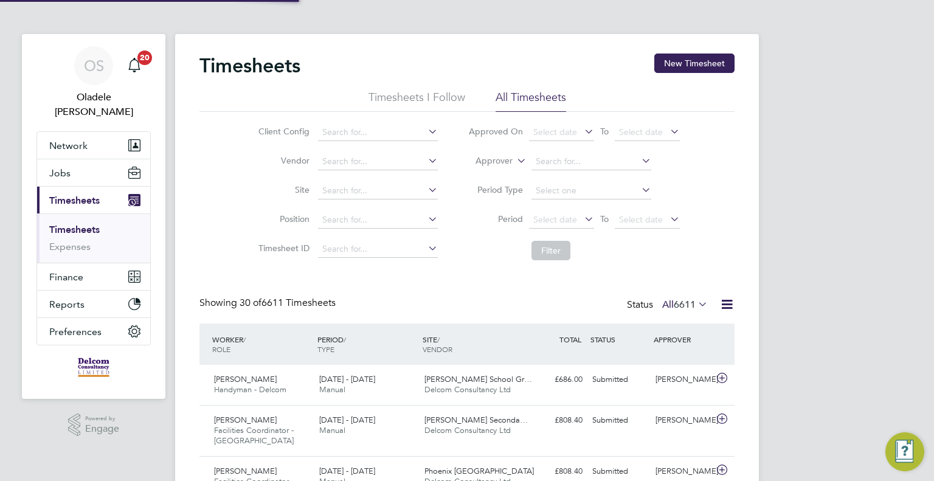
scroll to position [41, 106]
click at [679, 63] on button "New Timesheet" at bounding box center [694, 63] width 80 height 19
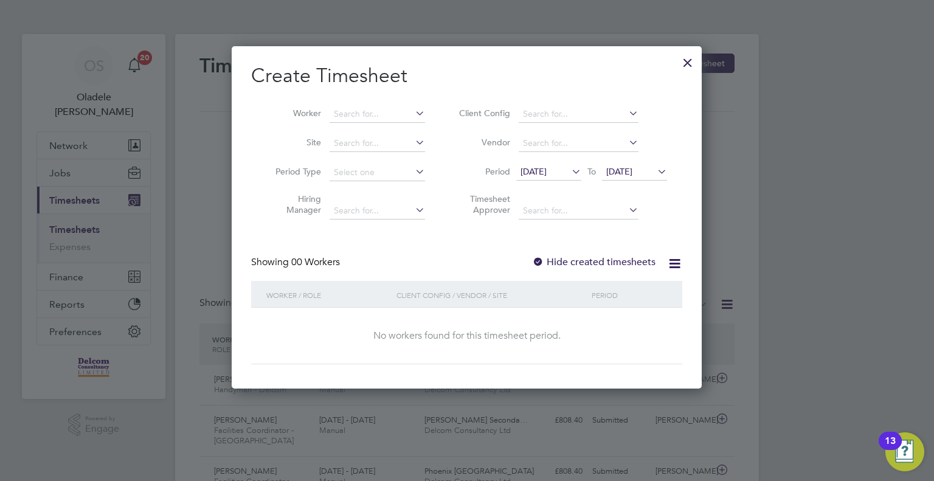
click at [547, 175] on span "[DATE]" at bounding box center [533, 171] width 26 height 11
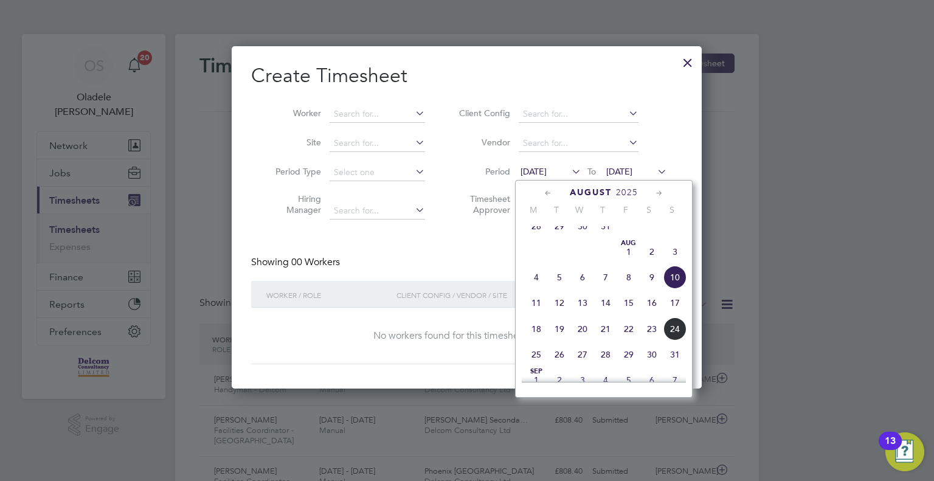
click at [535, 336] on span "18" at bounding box center [536, 328] width 23 height 23
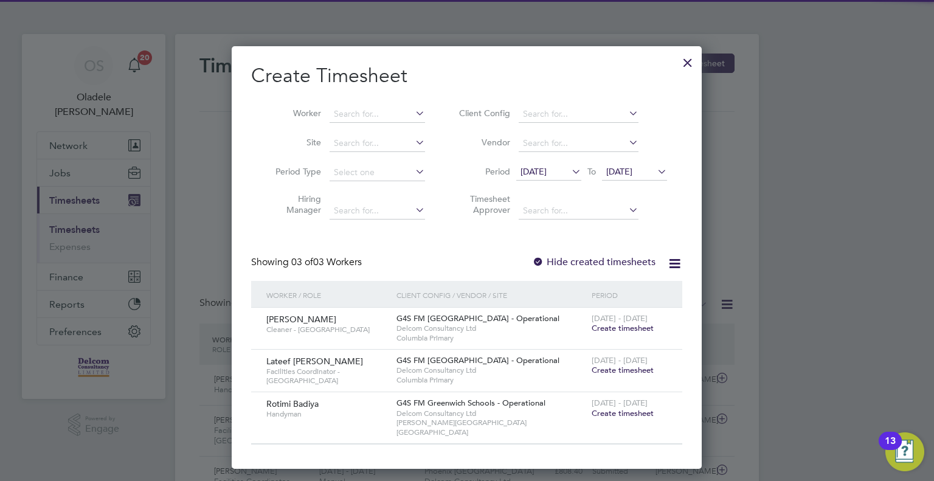
click at [629, 173] on span "[DATE]" at bounding box center [619, 171] width 26 height 11
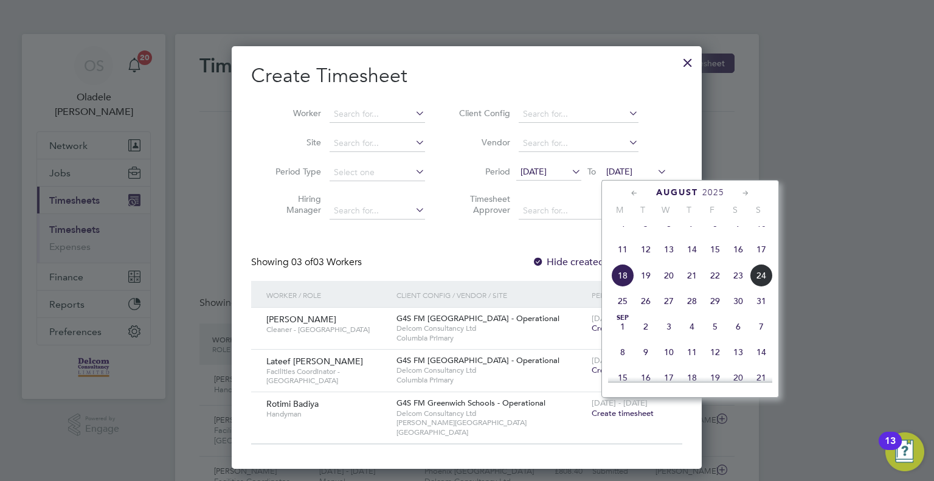
click at [759, 287] on span "24" at bounding box center [761, 275] width 23 height 23
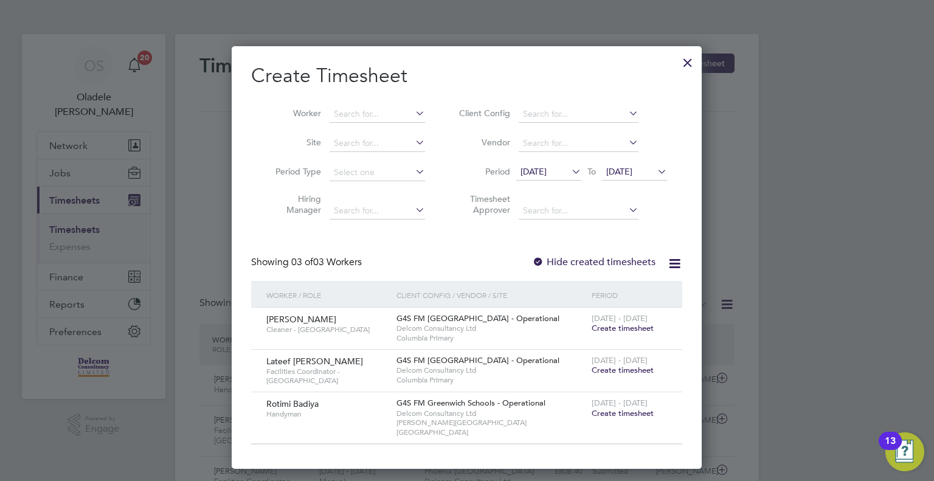
click at [613, 368] on span "Create timesheet" at bounding box center [623, 370] width 62 height 10
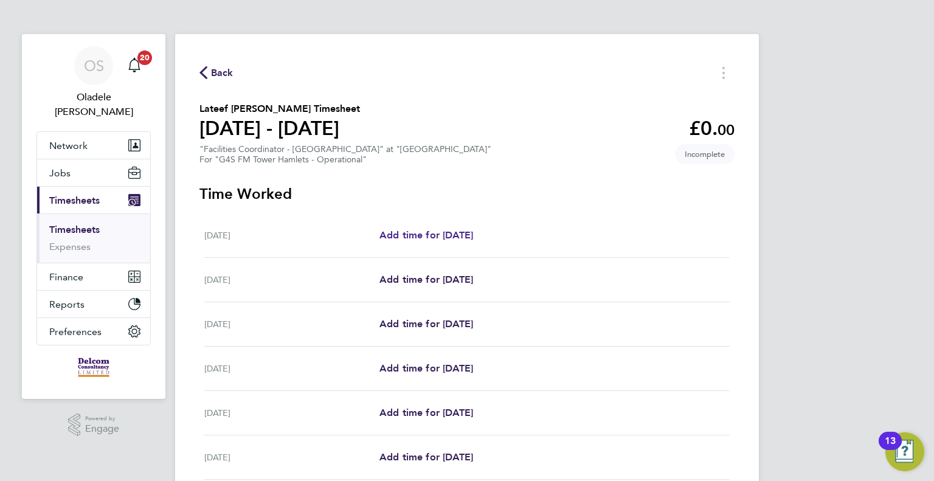
click at [438, 235] on span "Add time for [DATE]" at bounding box center [426, 235] width 94 height 12
select select "60"
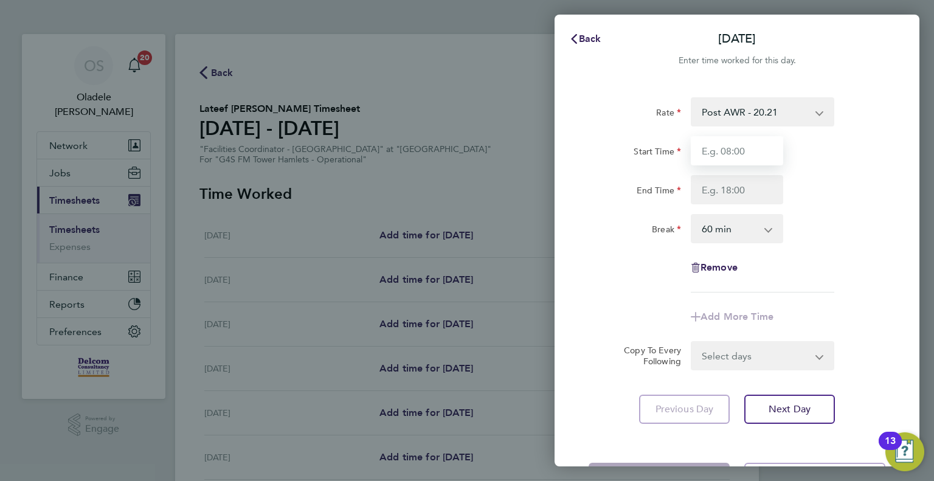
click at [711, 159] on input "Start Time" at bounding box center [737, 150] width 92 height 29
type input "07:00"
click at [725, 190] on input "End Time" at bounding box center [737, 189] width 92 height 29
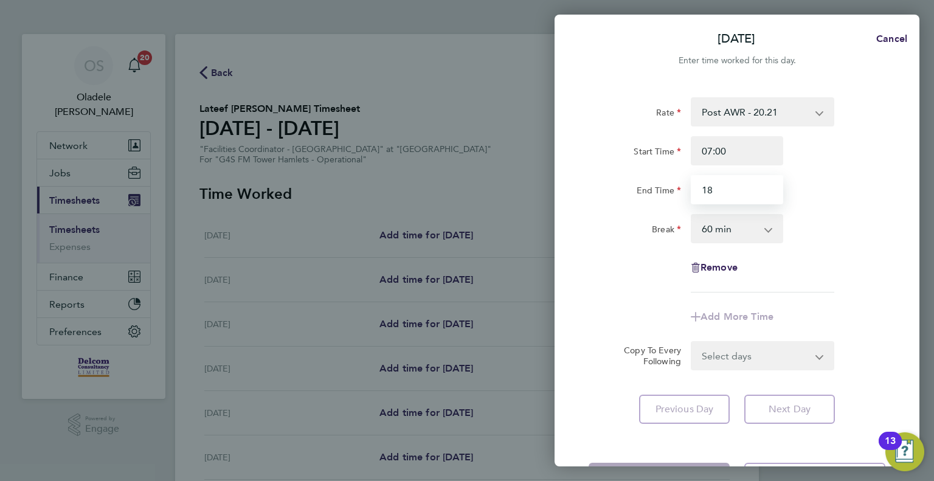
type input "18:00"
click at [809, 243] on div "Break 0 min 15 min 30 min 45 min 60 min 75 min 90 min" at bounding box center [737, 228] width 306 height 29
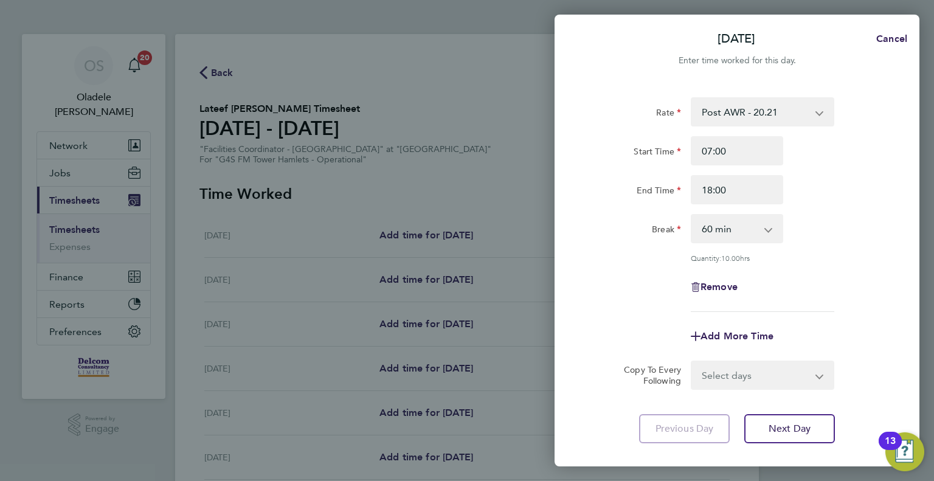
click at [756, 231] on select "0 min 15 min 30 min 45 min 60 min 75 min 90 min" at bounding box center [729, 228] width 75 height 27
select select "0"
click at [692, 215] on select "0 min 15 min 30 min 45 min 60 min 75 min 90 min" at bounding box center [729, 228] width 75 height 27
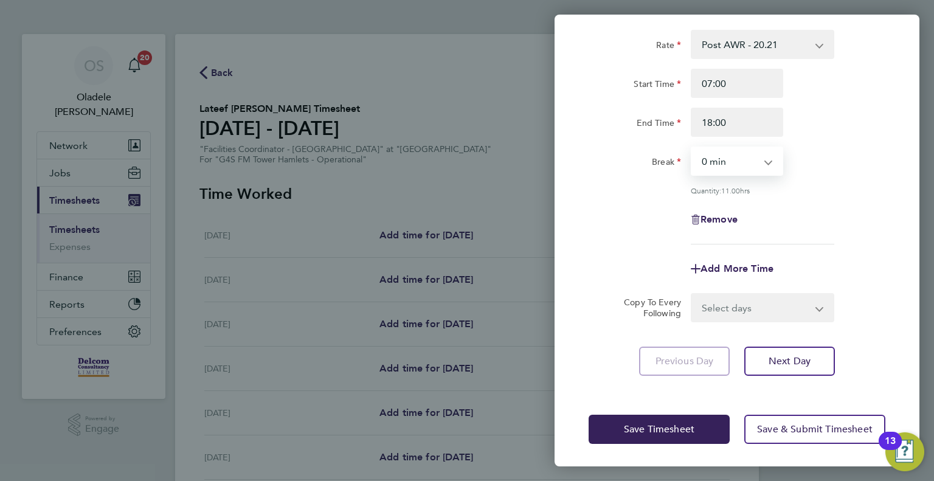
click at [735, 313] on select "Select days Day Weekday (Mon-Fri) Weekend (Sat-Sun) [DATE] [DATE] [DATE] [DATE]…" at bounding box center [756, 307] width 128 height 27
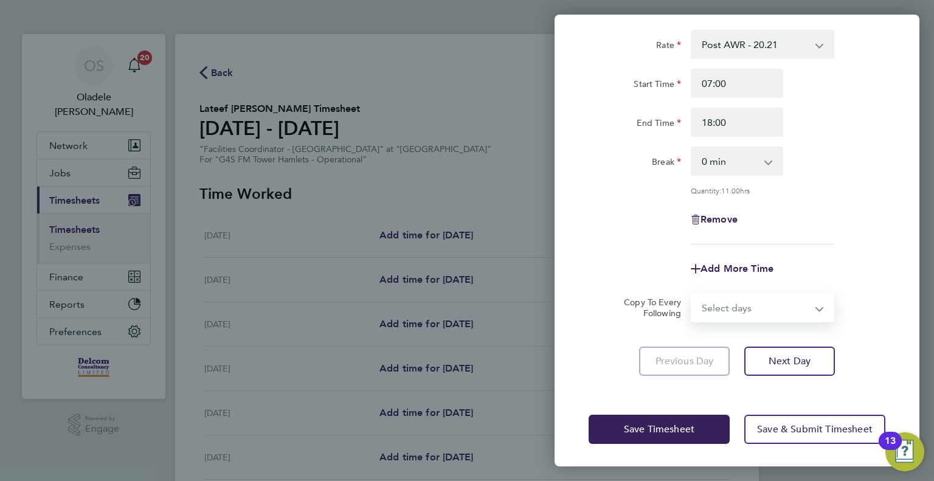
select select "DAY"
click at [692, 294] on select "Select days Day Weekday (Mon-Fri) Weekend (Sat-Sun) [DATE] [DATE] [DATE] [DATE]…" at bounding box center [756, 307] width 128 height 27
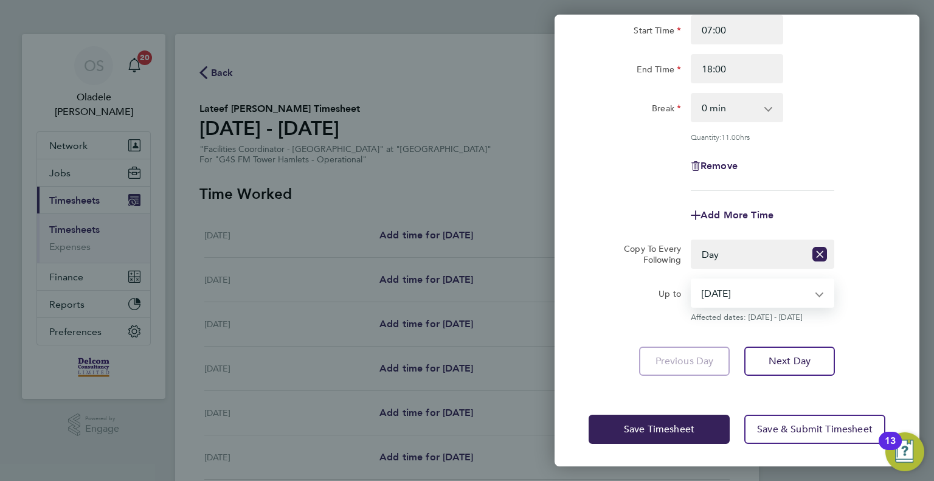
click at [727, 303] on select "[DATE] [DATE] [DATE] [DATE] [DATE] [DATE]" at bounding box center [755, 293] width 126 height 27
select select "[DATE]"
click at [692, 280] on select "[DATE] [DATE] [DATE] [DATE] [DATE] [DATE]" at bounding box center [755, 293] width 126 height 27
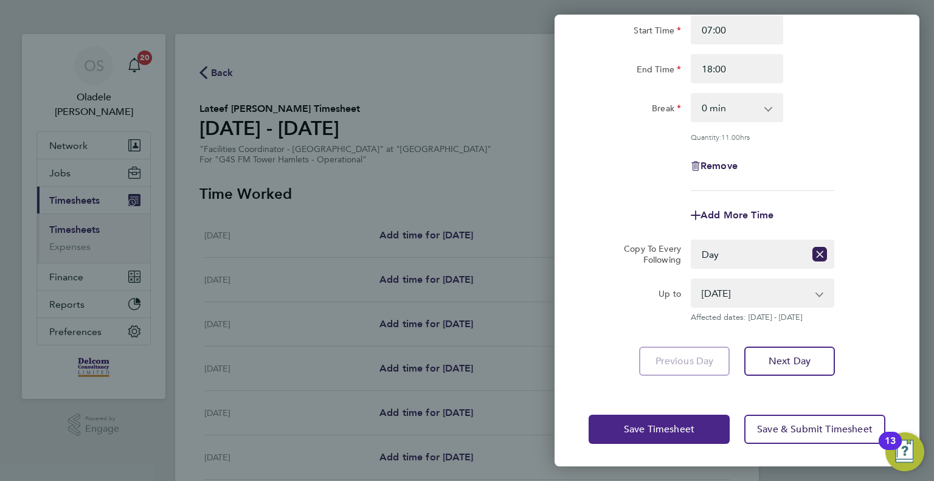
click at [666, 431] on span "Save Timesheet" at bounding box center [659, 429] width 71 height 12
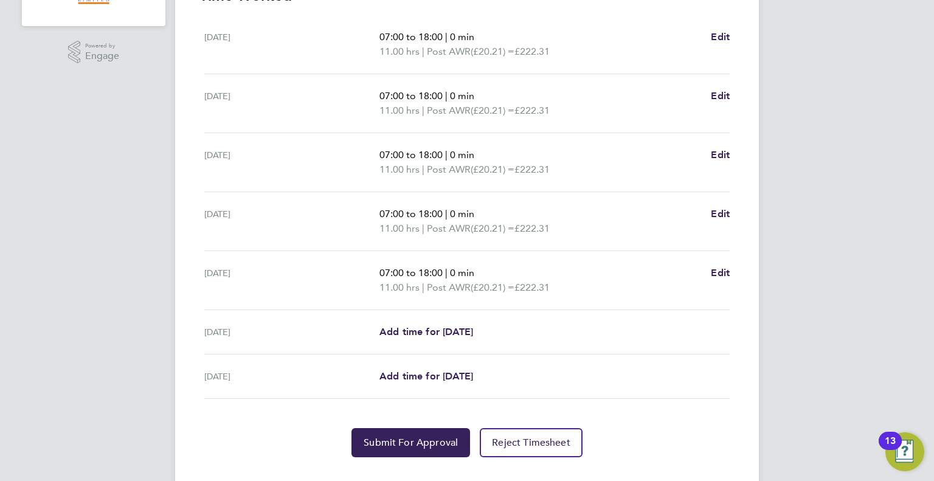
scroll to position [396, 0]
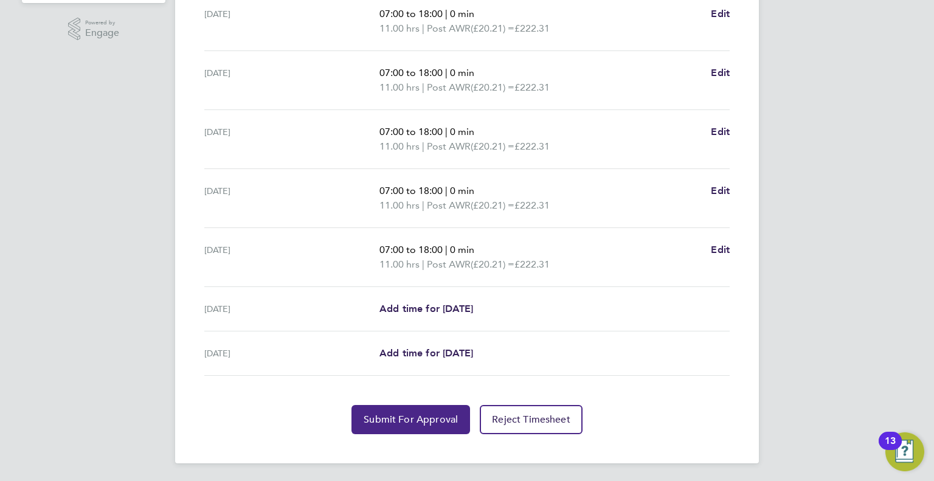
click at [413, 422] on span "Submit For Approval" at bounding box center [411, 419] width 94 height 12
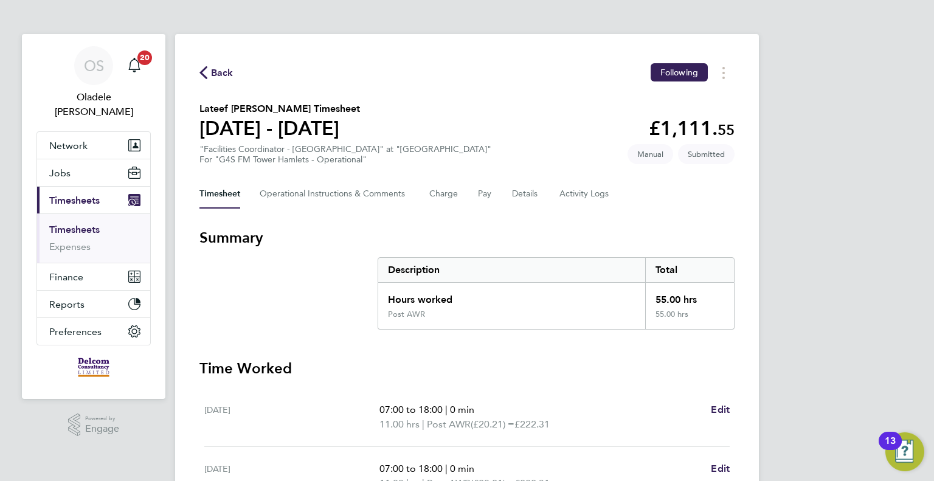
scroll to position [0, 0]
click at [228, 72] on span "Back" at bounding box center [222, 73] width 22 height 15
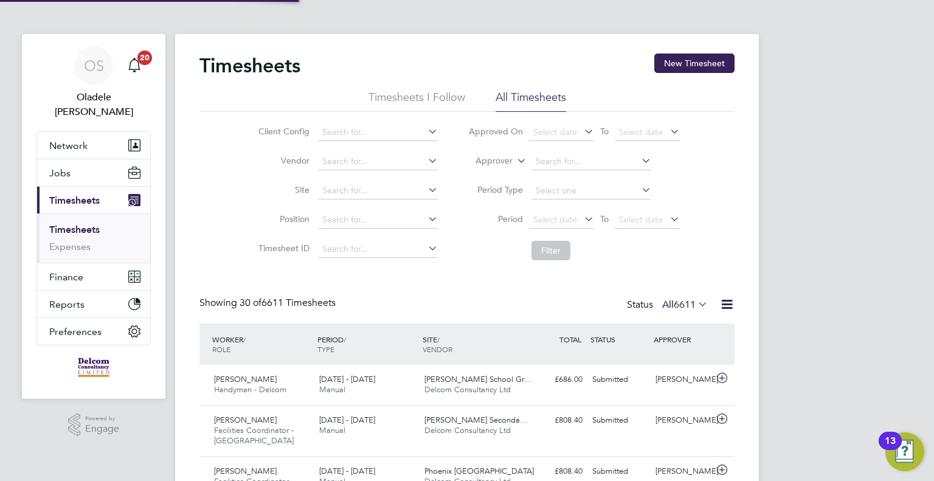
scroll to position [41, 106]
click at [696, 66] on button "New Timesheet" at bounding box center [694, 63] width 80 height 19
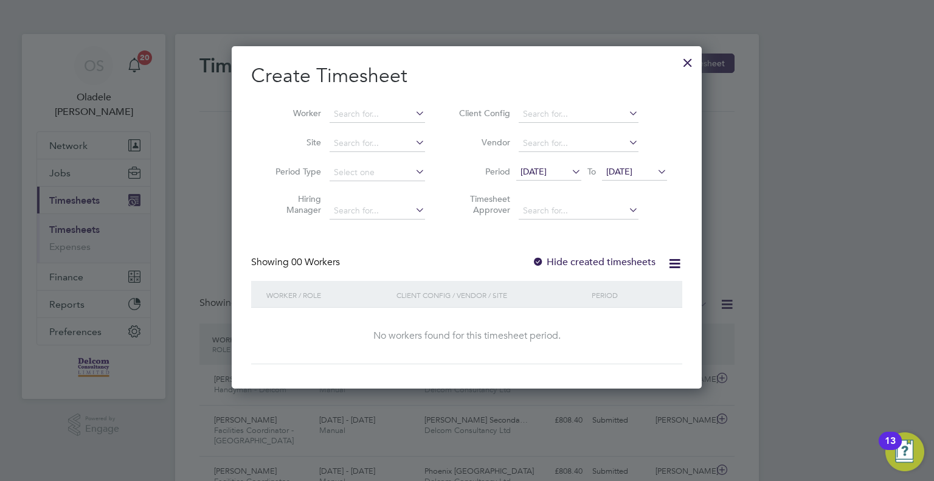
click at [569, 175] on icon at bounding box center [569, 171] width 0 height 17
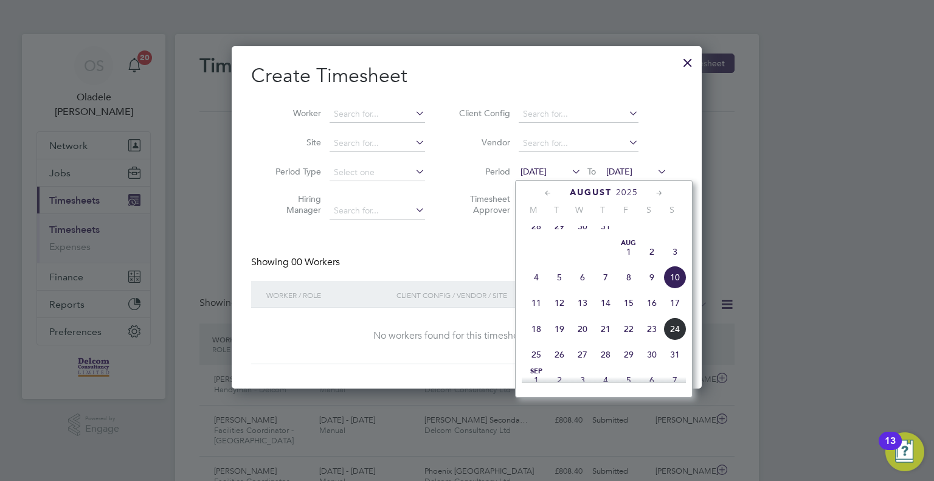
click at [537, 338] on span "18" at bounding box center [536, 328] width 23 height 23
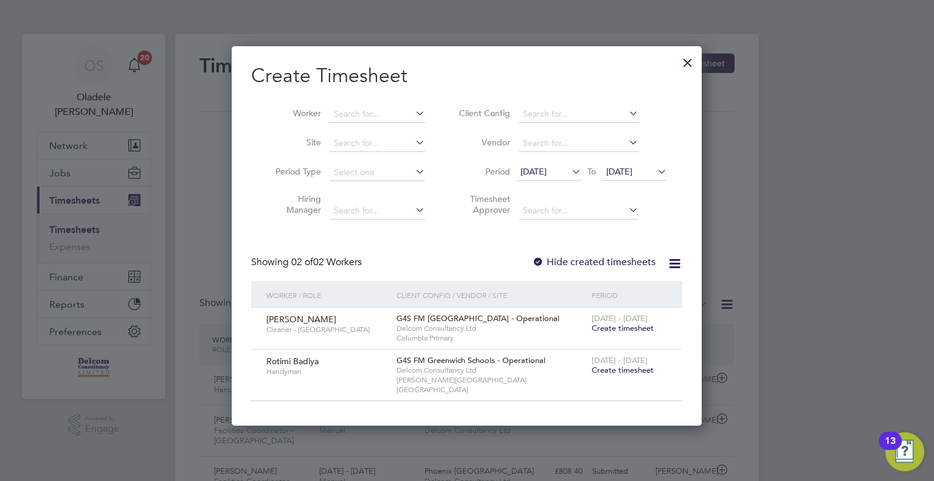
click at [632, 172] on span "[DATE]" at bounding box center [619, 171] width 26 height 11
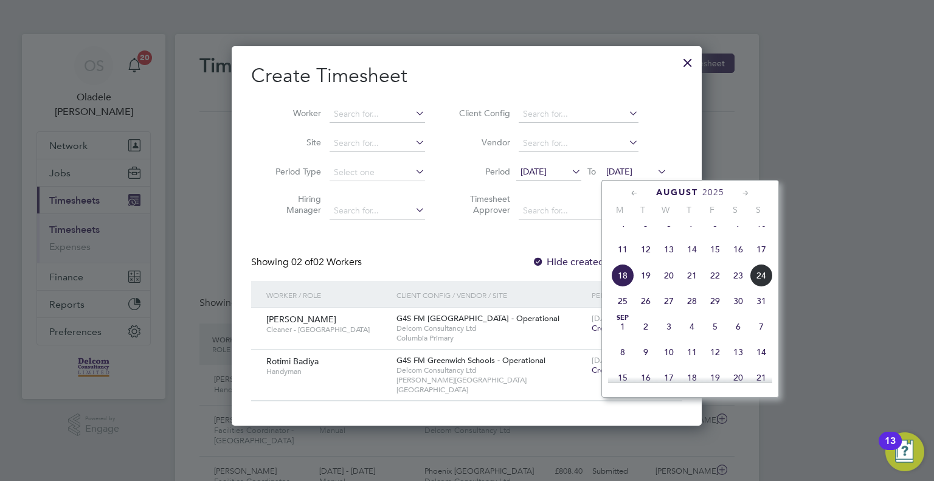
click at [764, 287] on span "24" at bounding box center [761, 275] width 23 height 23
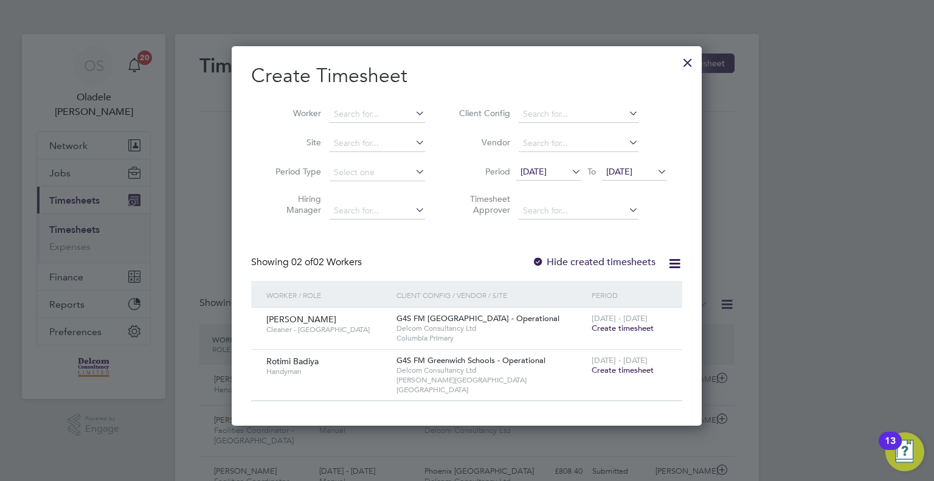
click at [629, 328] on span "Create timesheet" at bounding box center [623, 328] width 62 height 10
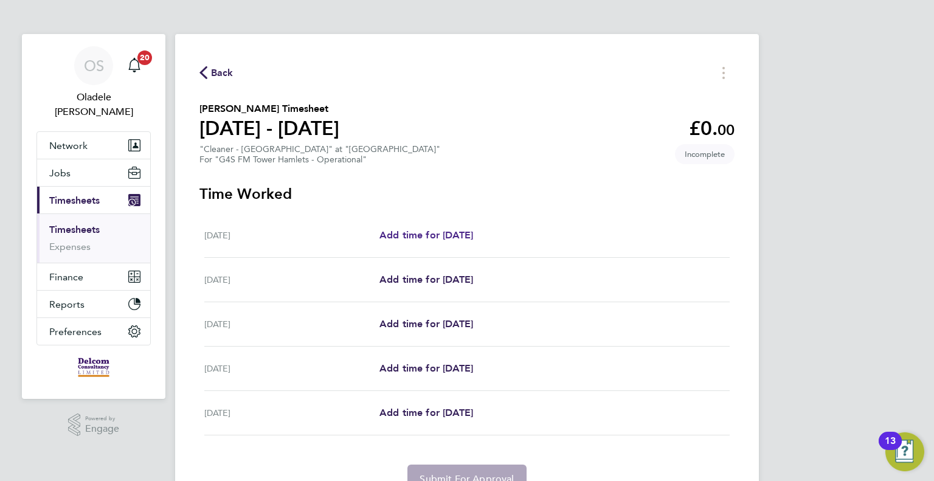
click at [455, 236] on span "Add time for [DATE]" at bounding box center [426, 235] width 94 height 12
select select "60"
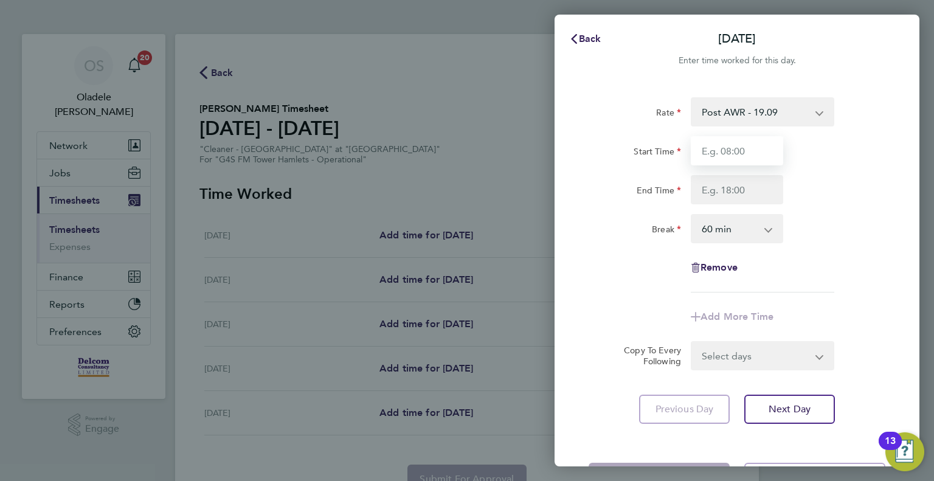
click at [724, 153] on input "Start Time" at bounding box center [737, 150] width 92 height 29
type input "13:00"
click at [736, 189] on input "End Time" at bounding box center [737, 189] width 92 height 29
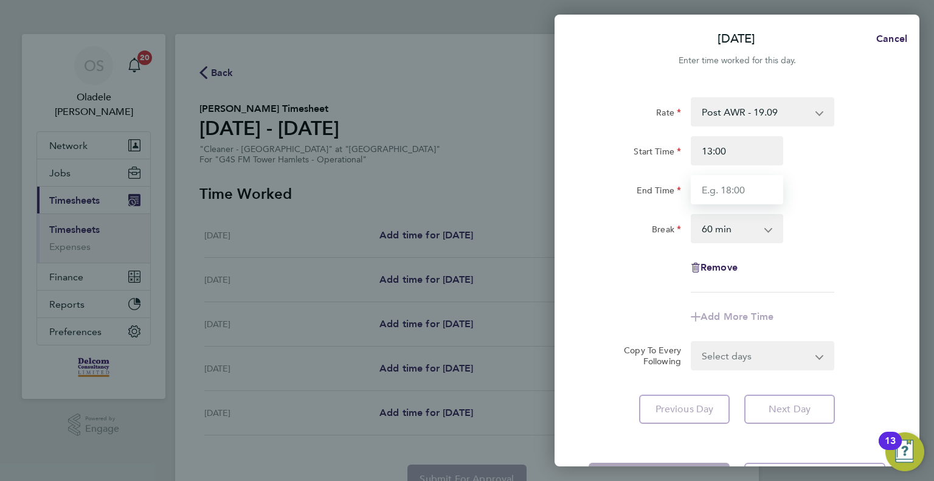
type input "17:00"
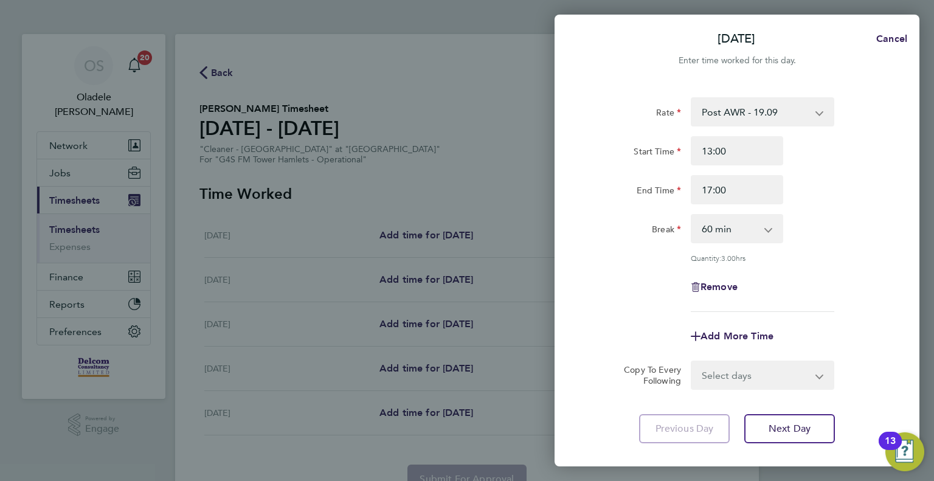
click at [824, 230] on div "Break 0 min 15 min 30 min 45 min 60 min 75 min 90 min" at bounding box center [737, 228] width 306 height 29
click at [741, 229] on select "0 min 15 min 30 min 45 min 60 min 75 min 90 min" at bounding box center [729, 228] width 75 height 27
select select "0"
click at [692, 215] on select "0 min 15 min 30 min 45 min 60 min 75 min 90 min" at bounding box center [729, 228] width 75 height 27
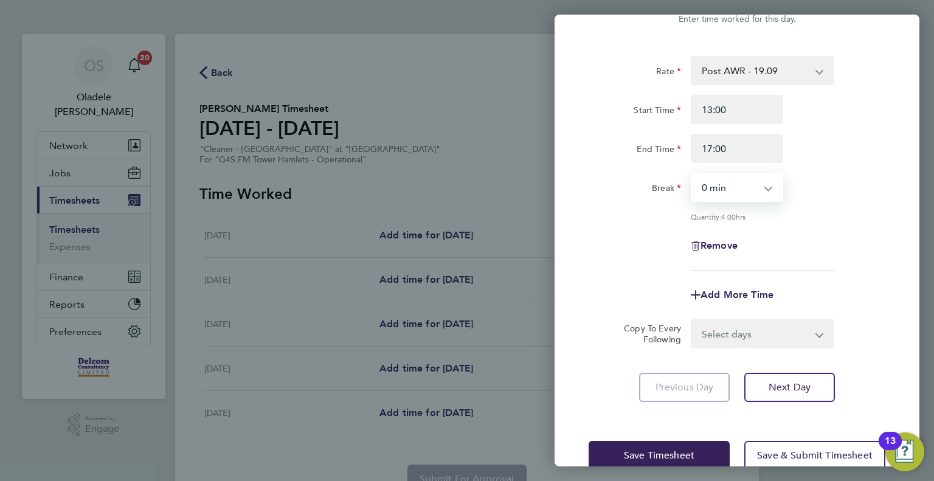
scroll to position [67, 0]
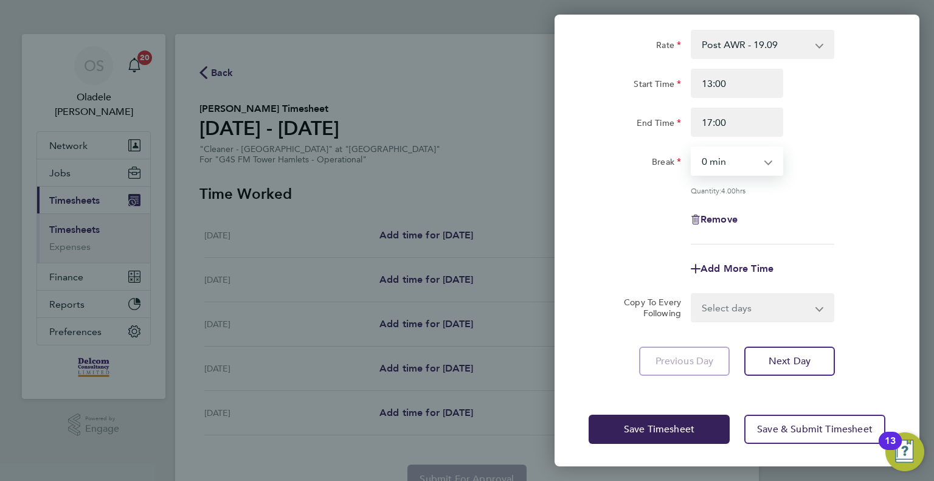
click at [755, 311] on select "Select days Day Tuesday Wednesday Thursday Friday" at bounding box center [756, 307] width 128 height 27
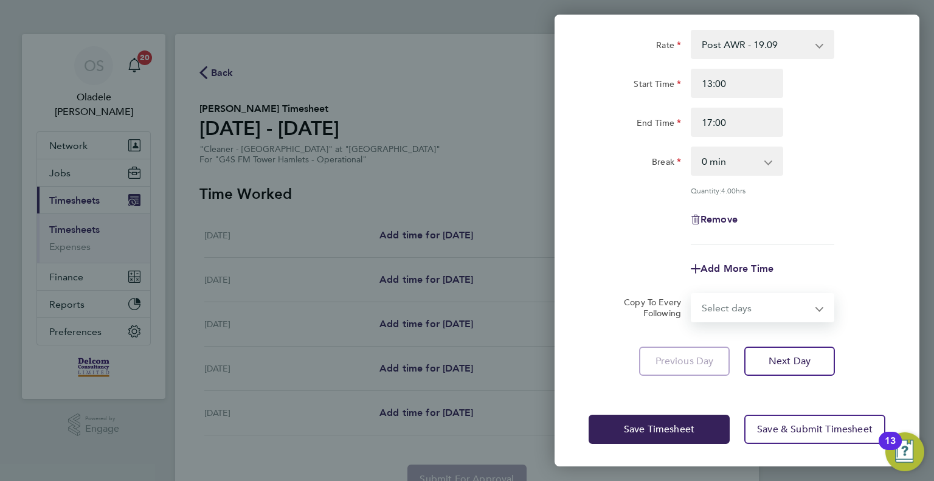
select select "DAY"
click at [692, 294] on select "Select days Day Tuesday Wednesday Thursday Friday" at bounding box center [756, 307] width 128 height 27
select select "[DATE]"
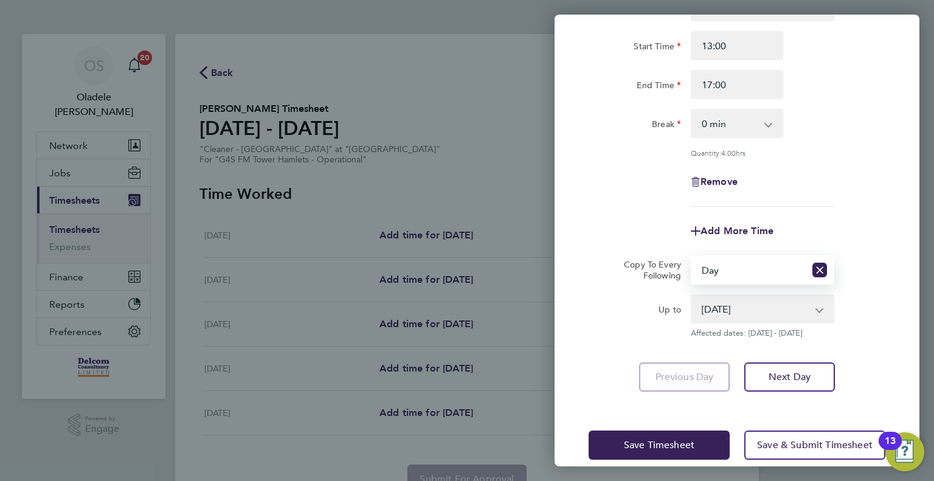
scroll to position [121, 0]
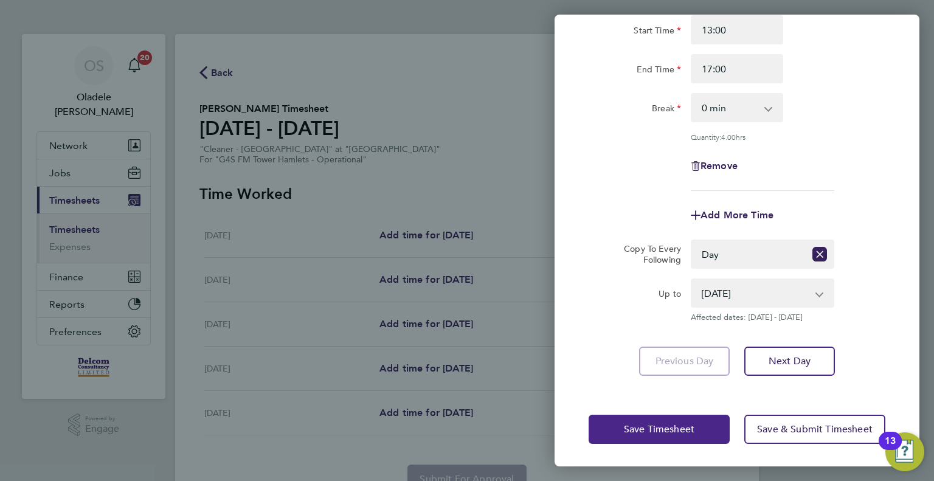
click at [664, 427] on span "Save Timesheet" at bounding box center [659, 429] width 71 height 12
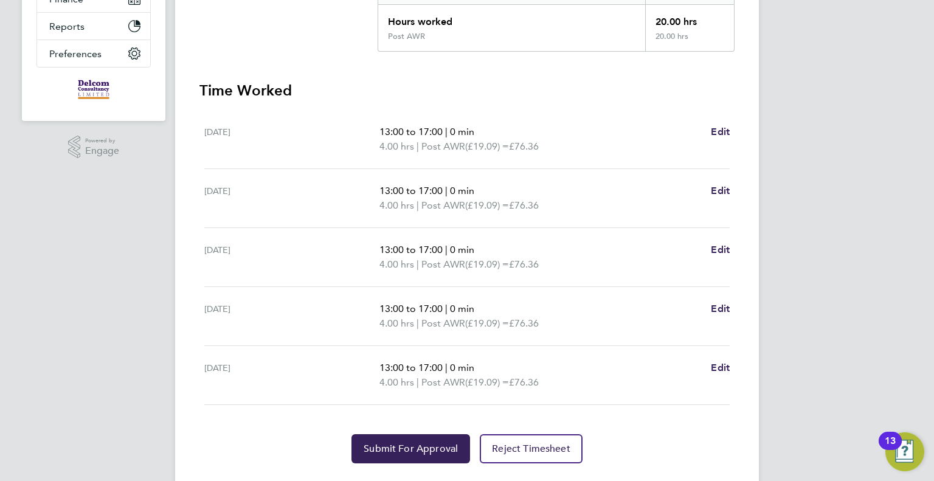
scroll to position [307, 0]
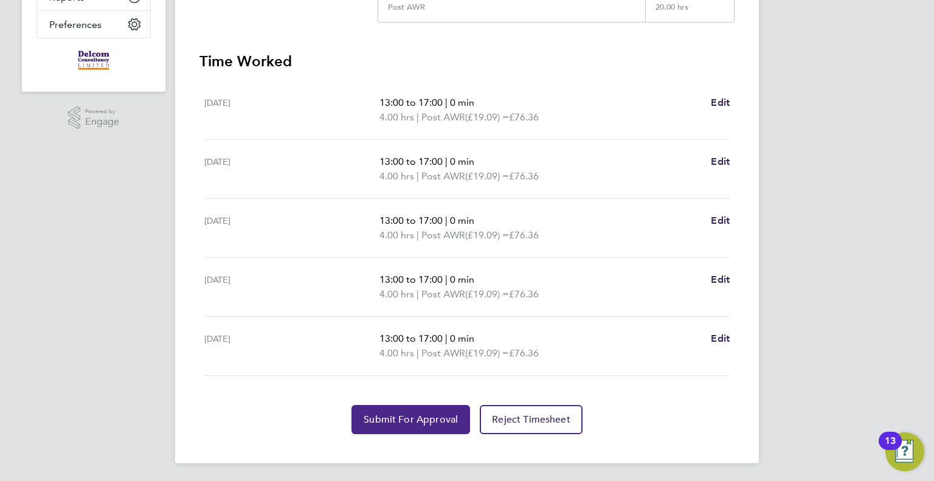
click at [394, 424] on button "Submit For Approval" at bounding box center [410, 419] width 119 height 29
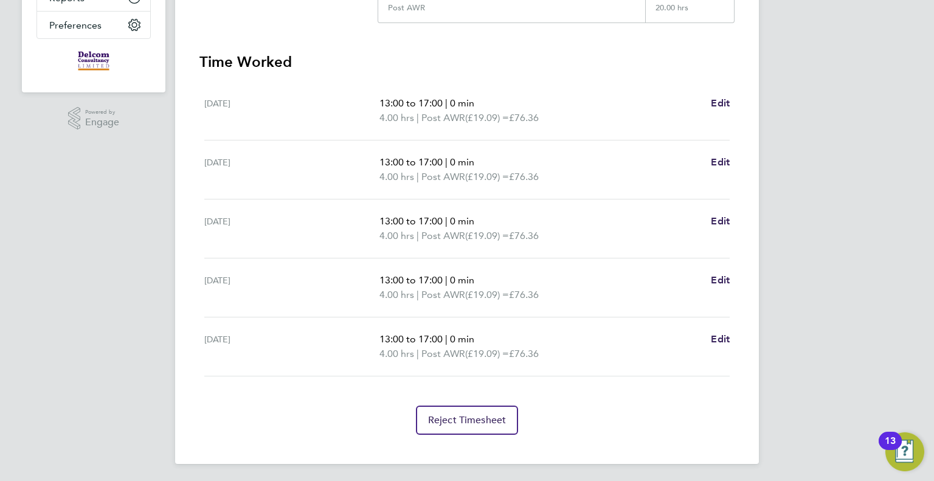
scroll to position [0, 0]
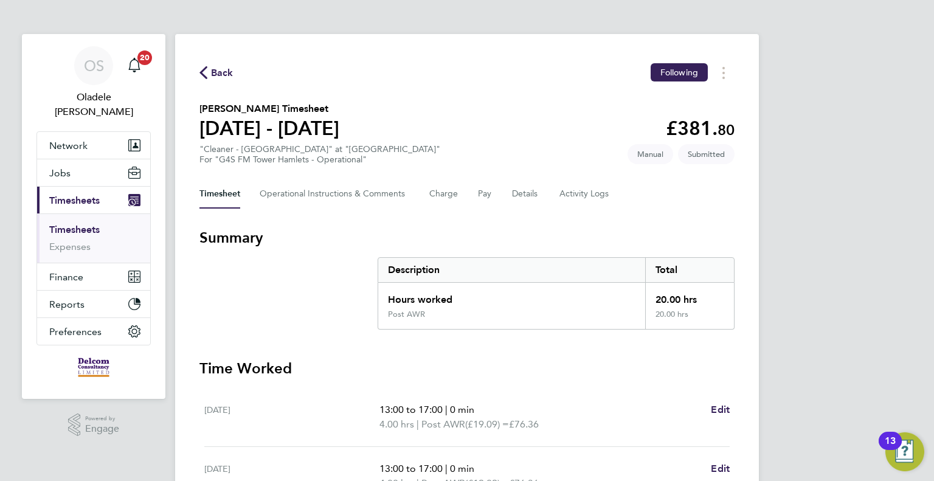
click at [216, 70] on span "Back" at bounding box center [222, 73] width 22 height 15
